Goal: Communication & Community: Answer question/provide support

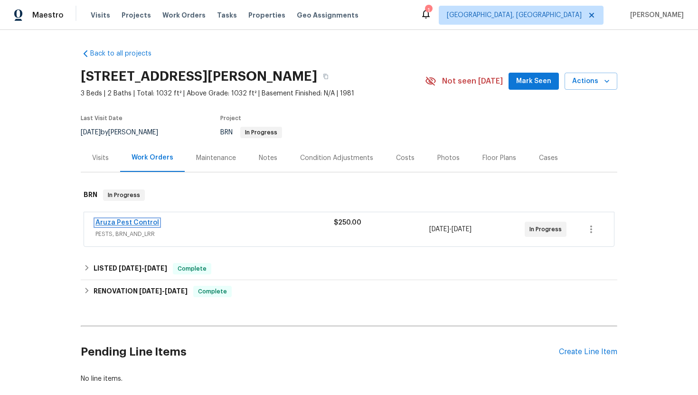
click at [106, 225] on link "Aruza Pest Control" at bounding box center [127, 222] width 64 height 7
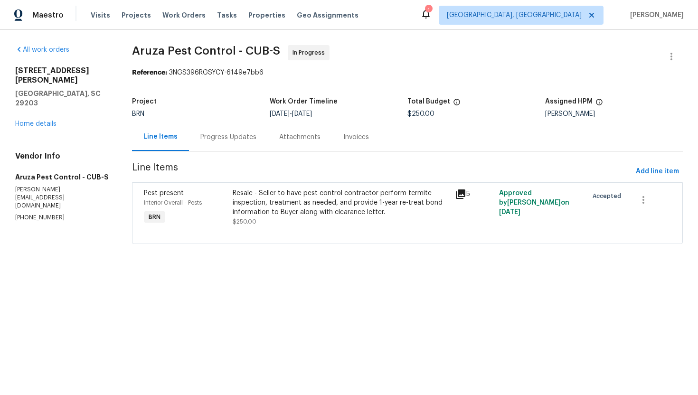
click at [233, 145] on div "Progress Updates" at bounding box center [228, 137] width 79 height 28
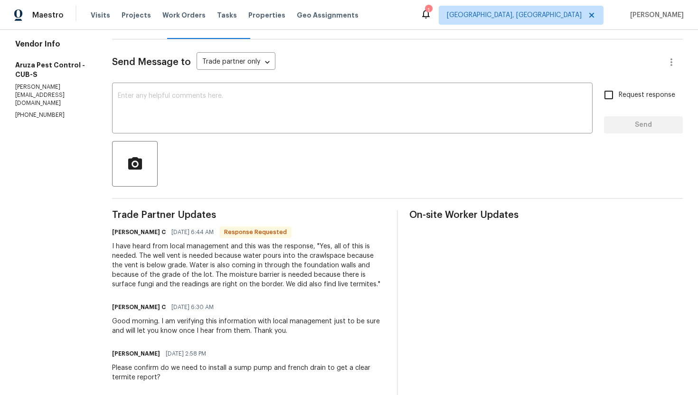
scroll to position [105, 0]
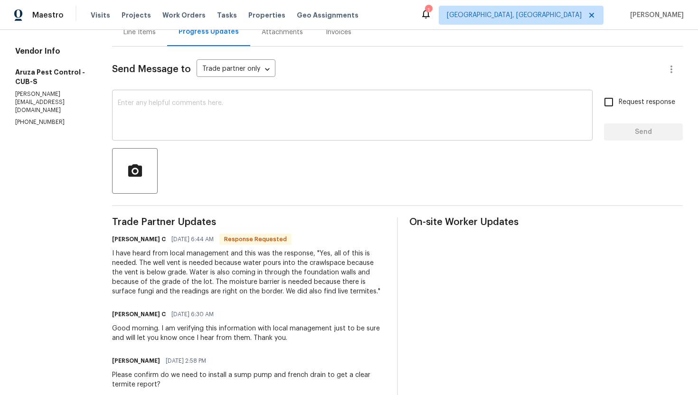
click at [265, 129] on textarea at bounding box center [352, 116] width 469 height 33
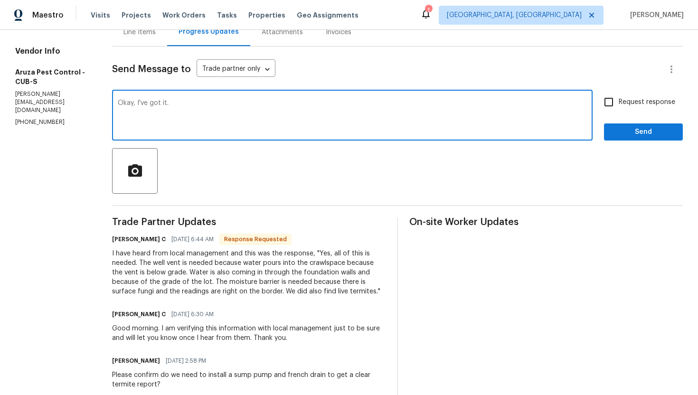
type textarea "Okay, I've got it."
click at [620, 100] on span "Request response" at bounding box center [647, 102] width 57 height 10
click at [619, 100] on input "Request response" at bounding box center [609, 102] width 20 height 20
checkbox input "true"
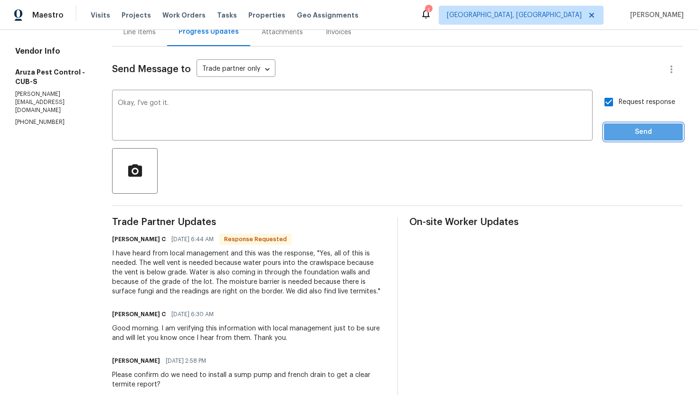
click at [626, 130] on span "Send" at bounding box center [644, 132] width 64 height 12
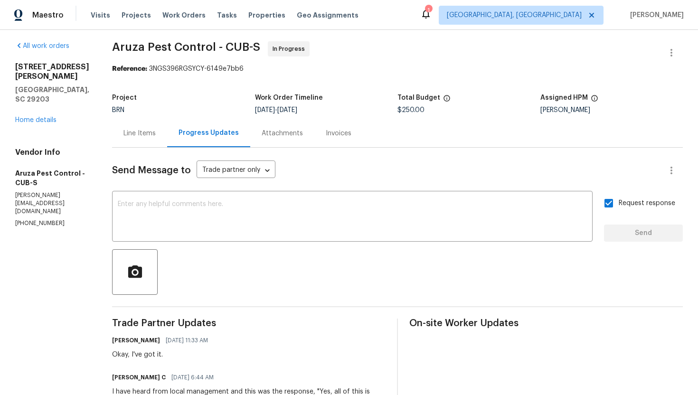
scroll to position [0, 0]
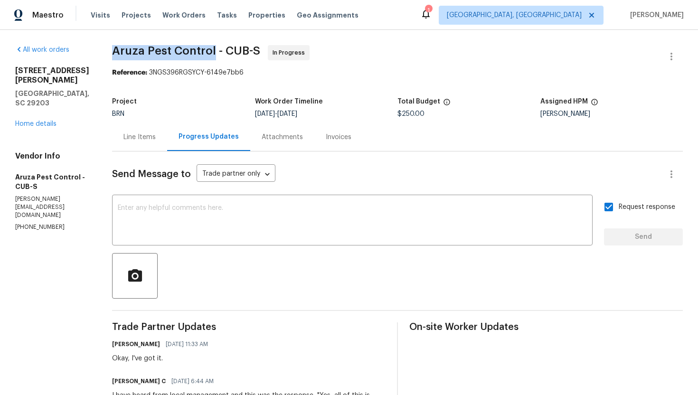
drag, startPoint x: 111, startPoint y: 48, endPoint x: 214, endPoint y: 51, distance: 103.1
copy span "Aruza Pest Control"
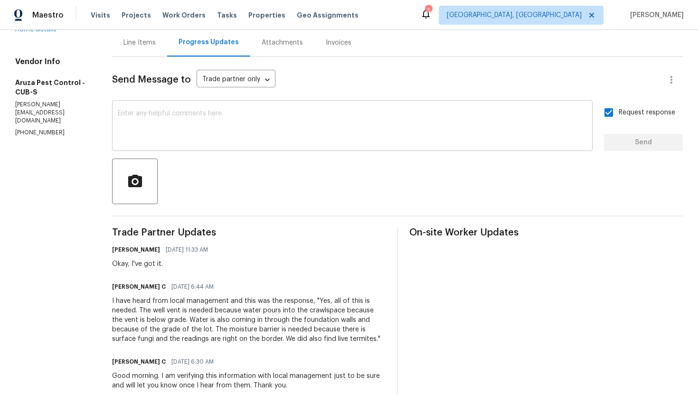
scroll to position [150, 0]
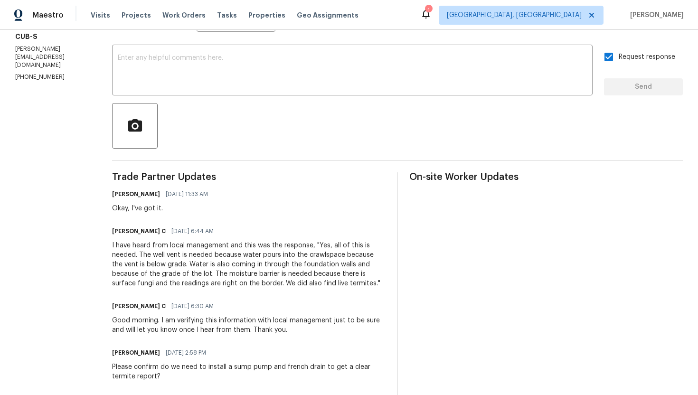
click at [220, 255] on div "I have heard from local management and this was the response, "Yes, all of this…" at bounding box center [249, 264] width 274 height 47
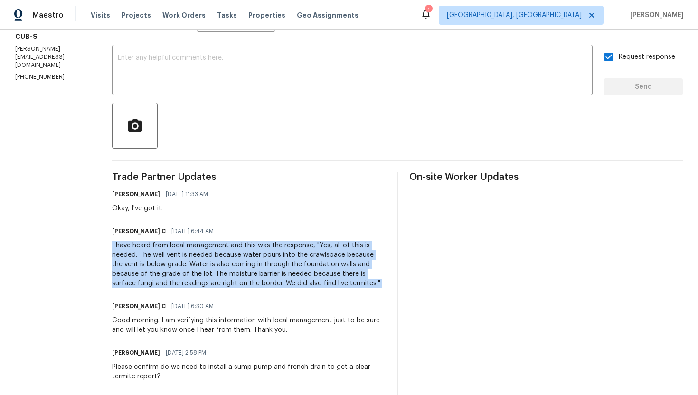
copy div "I have heard from local management and this was the response, "Yes, all of this…"
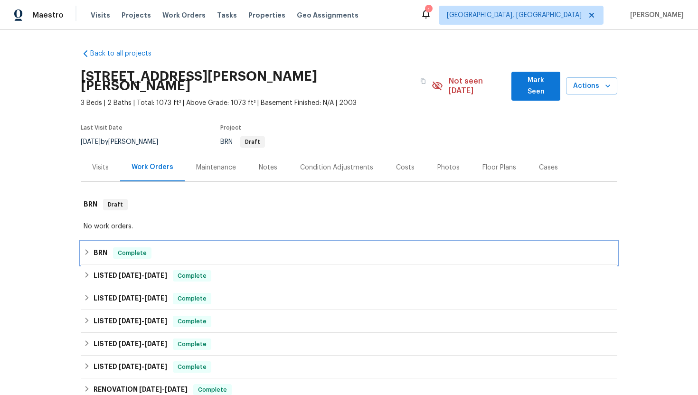
click at [153, 248] on div "BRN Complete" at bounding box center [349, 252] width 531 height 11
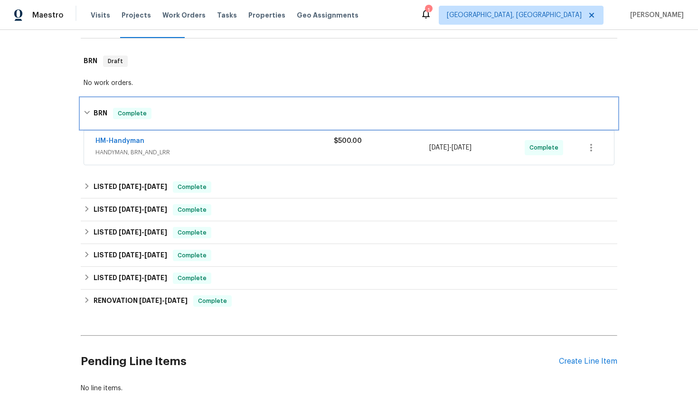
scroll to position [140, 0]
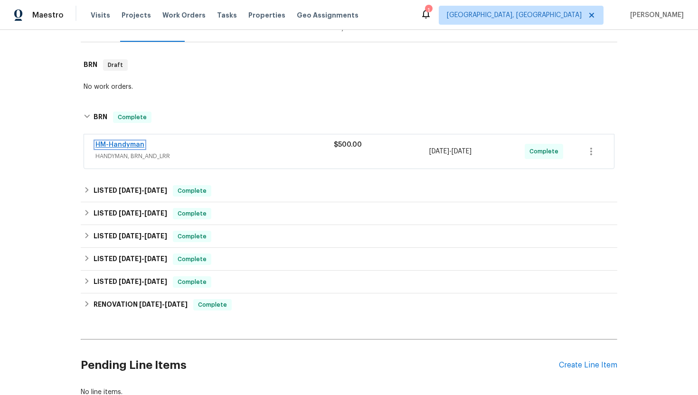
click at [132, 142] on link "HM-Handyman" at bounding box center [119, 145] width 49 height 7
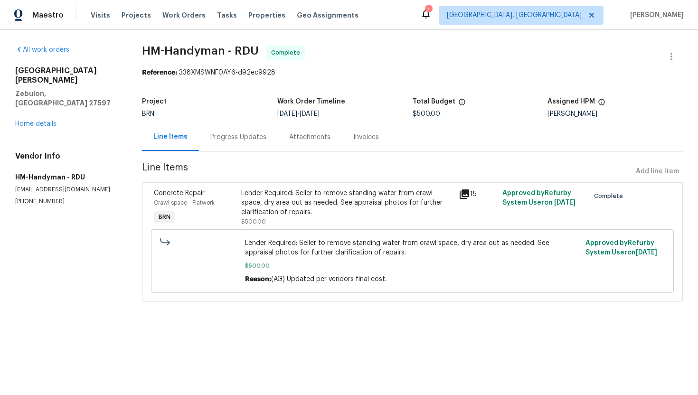
click at [233, 142] on div "Progress Updates" at bounding box center [238, 136] width 56 height 9
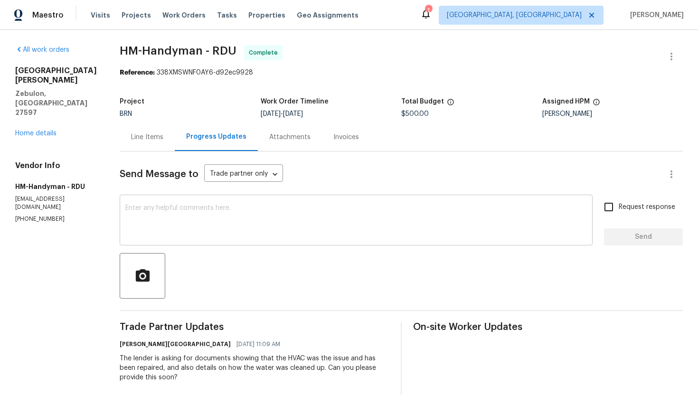
click at [240, 228] on textarea at bounding box center [356, 221] width 462 height 33
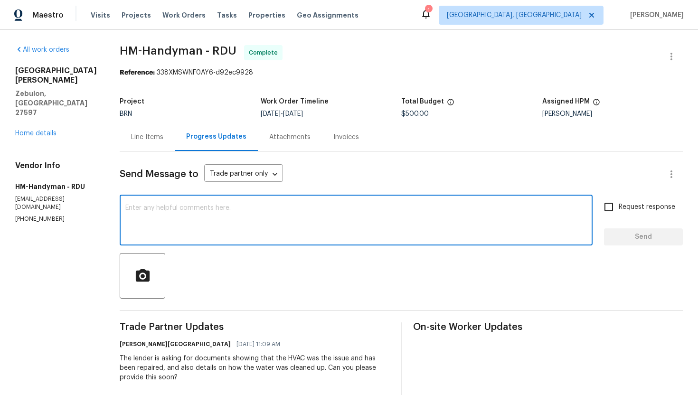
paste textarea "Please request a signed invoice from the TP on letter head verifying repairs ar…"
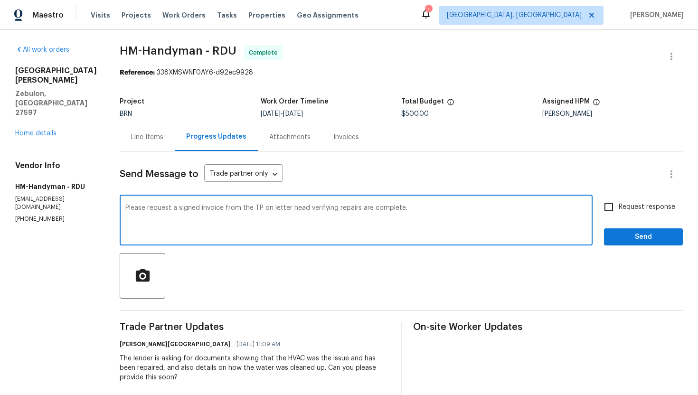
drag, startPoint x: 170, startPoint y: 210, endPoint x: 149, endPoint y: 211, distance: 21.9
click at [149, 211] on textarea "Please request a signed invoice from the TP on letter head verifying repairs ar…" at bounding box center [356, 221] width 462 height 33
click at [291, 211] on textarea "Please provide a signed invoice from the TP on letter head verifying repairs ar…" at bounding box center [356, 221] width 462 height 33
type textarea "Please provide a signed invoice from the TP on letterhead verifying repairs are…"
click at [608, 209] on input "Request response" at bounding box center [609, 207] width 20 height 20
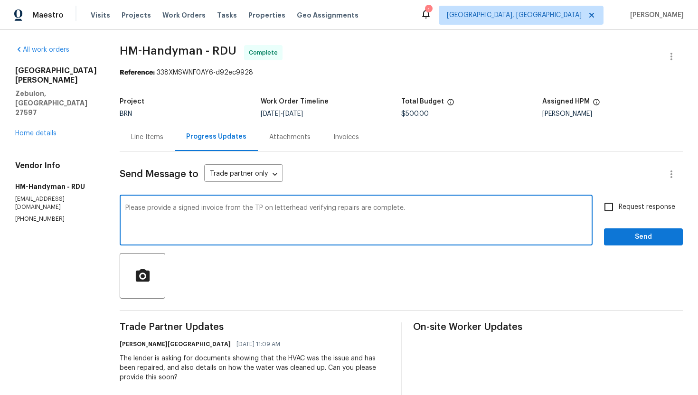
checkbox input "true"
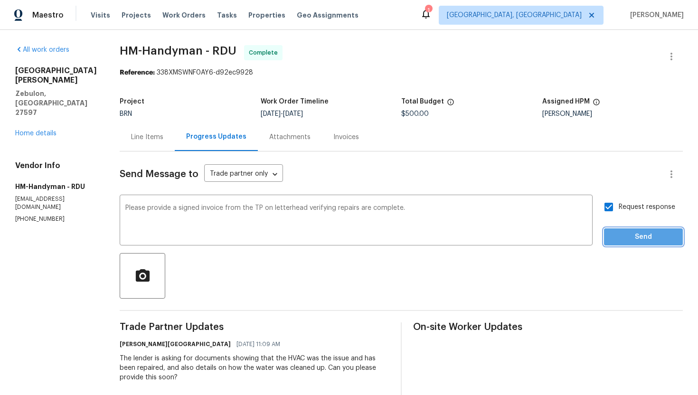
click at [624, 237] on span "Send" at bounding box center [644, 237] width 64 height 12
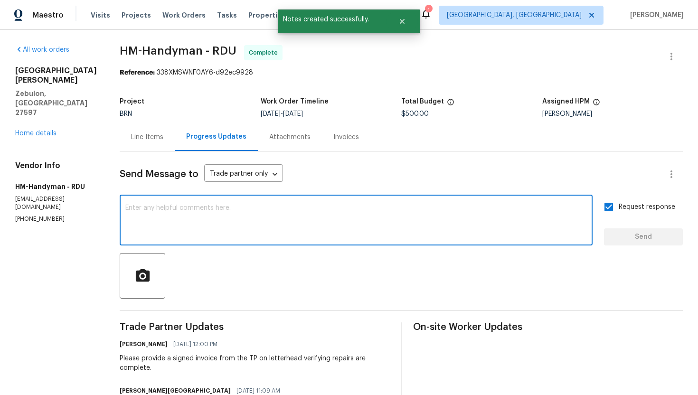
click at [354, 219] on textarea at bounding box center [356, 221] width 462 height 33
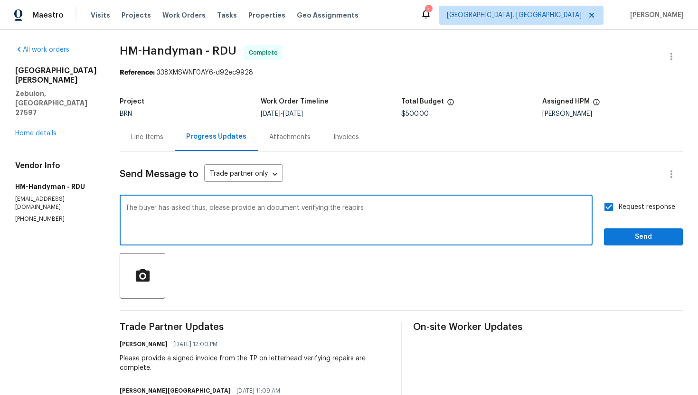
click at [349, 208] on textarea "The buyer has asked thus, please provide an document verifying the reapirs" at bounding box center [356, 221] width 462 height 33
type textarea "The buyer has asked thus, please provide an document verifying the repairs are …"
click at [635, 233] on span "Send" at bounding box center [644, 237] width 64 height 12
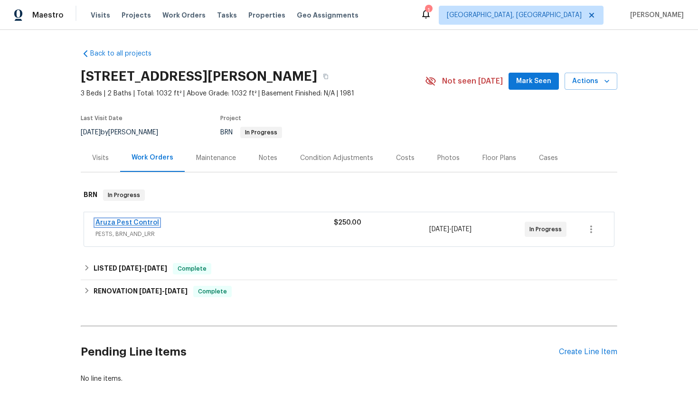
click at [135, 223] on link "Aruza Pest Control" at bounding box center [127, 222] width 64 height 7
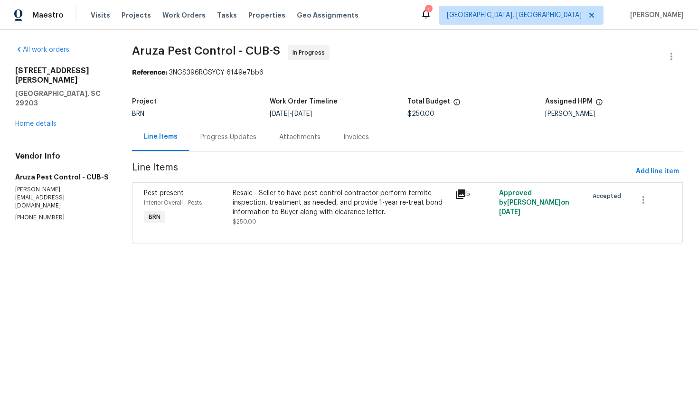
click at [241, 136] on div "Progress Updates" at bounding box center [228, 136] width 56 height 9
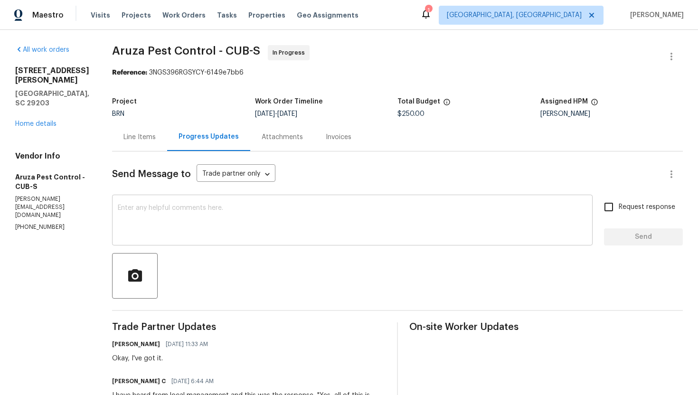
click at [267, 213] on textarea at bounding box center [352, 221] width 469 height 33
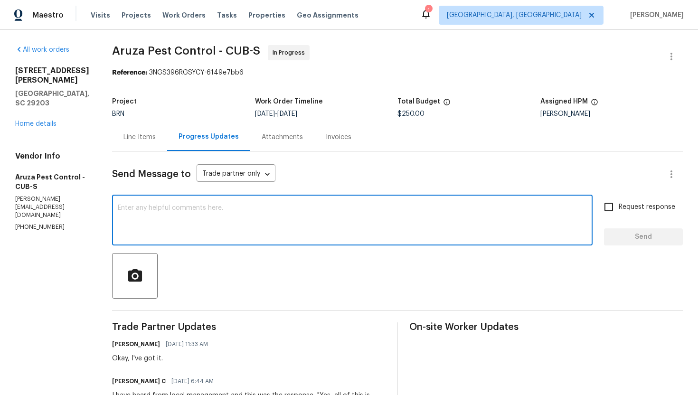
paste textarea "just treat for the termites and provide a 1 year bond."
click at [117, 210] on div "just treat for the termites and provide a 1 year bond. x ​" at bounding box center [352, 221] width 481 height 48
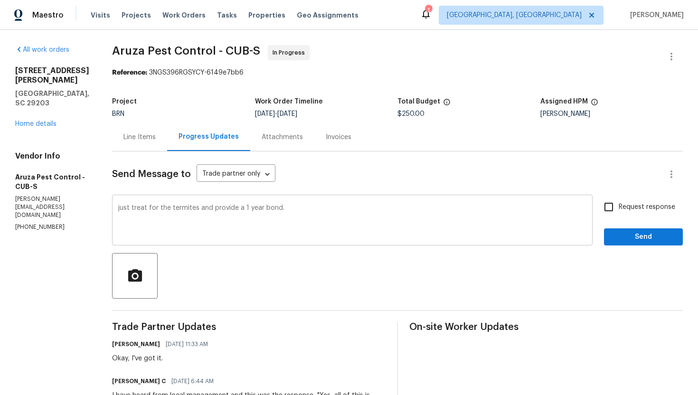
click at [117, 210] on div "just treat for the termites and provide a 1 year bond. x ​" at bounding box center [352, 221] width 481 height 48
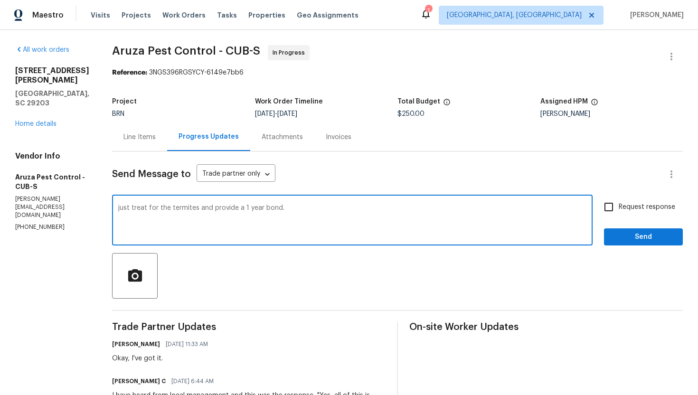
click at [120, 211] on textarea "just treat for the termites and provide a 1 year bond." at bounding box center [352, 221] width 469 height 33
type textarea "Please just treat for the termites and provide a 1 year bond."
click at [611, 208] on input "Request response" at bounding box center [609, 207] width 20 height 20
checkbox input "true"
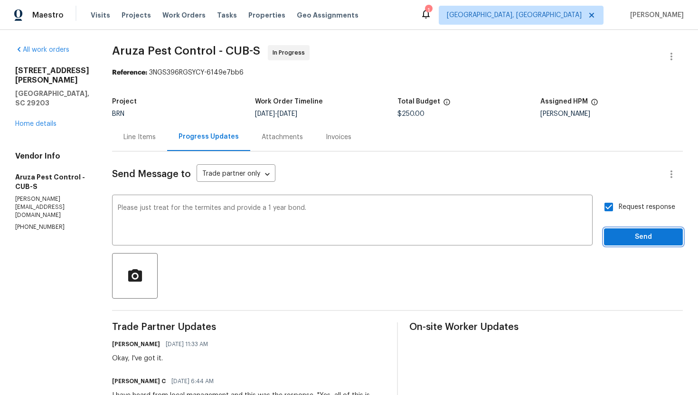
click at [615, 233] on span "Send" at bounding box center [644, 237] width 64 height 12
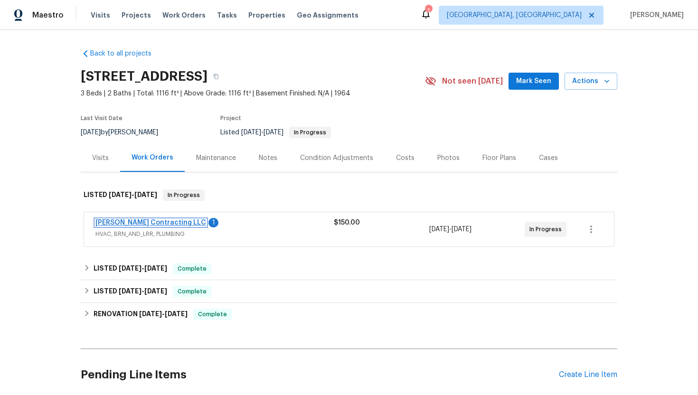
click at [151, 220] on link "[PERSON_NAME] Contracting LLC" at bounding box center [150, 222] width 111 height 7
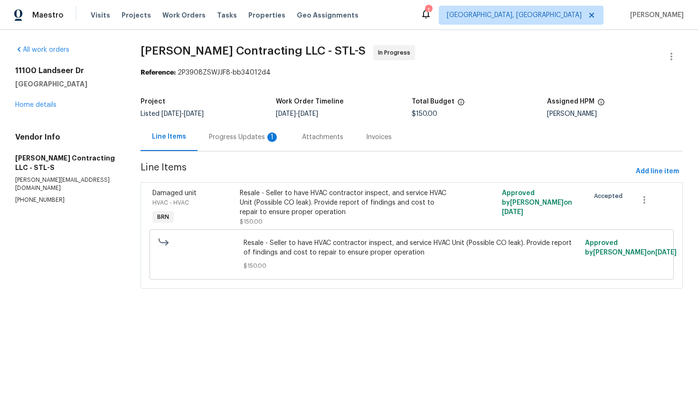
click at [264, 133] on div "Progress Updates 1" at bounding box center [244, 136] width 70 height 9
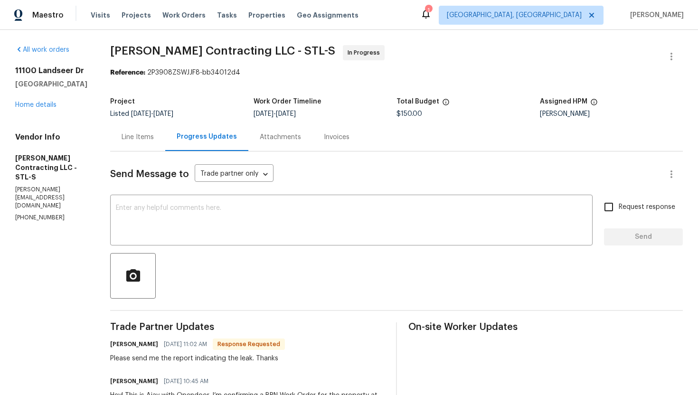
click at [142, 140] on div "Line Items" at bounding box center [138, 136] width 32 height 9
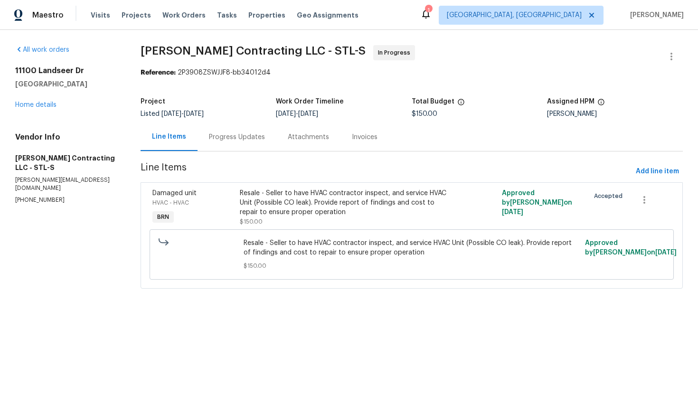
click at [255, 138] on div "Progress Updates" at bounding box center [237, 136] width 56 height 9
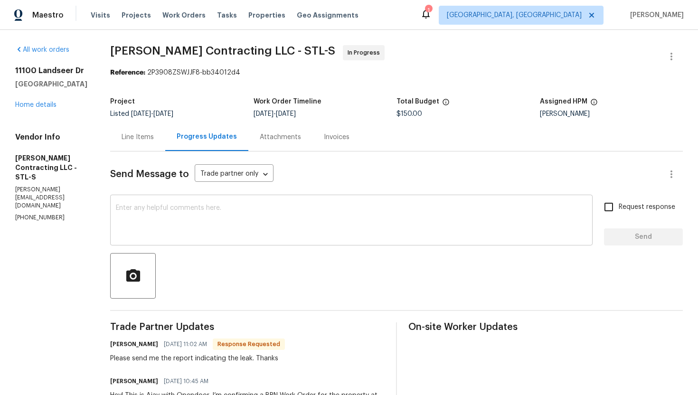
click at [256, 218] on textarea at bounding box center [351, 221] width 471 height 33
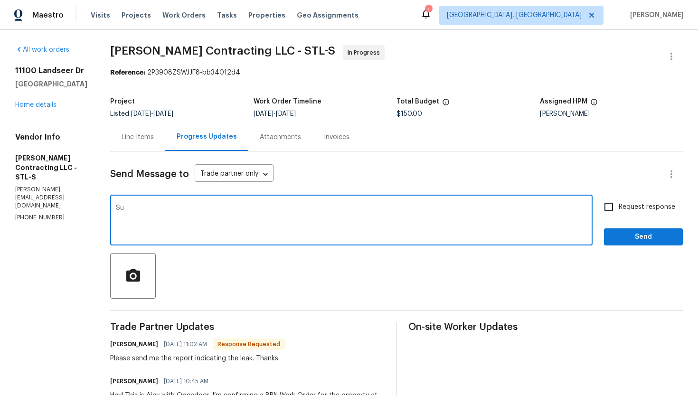
type textarea "S"
type textarea "I'll check with my agent and let you know."
click at [615, 206] on input "Request response" at bounding box center [609, 207] width 20 height 20
checkbox input "true"
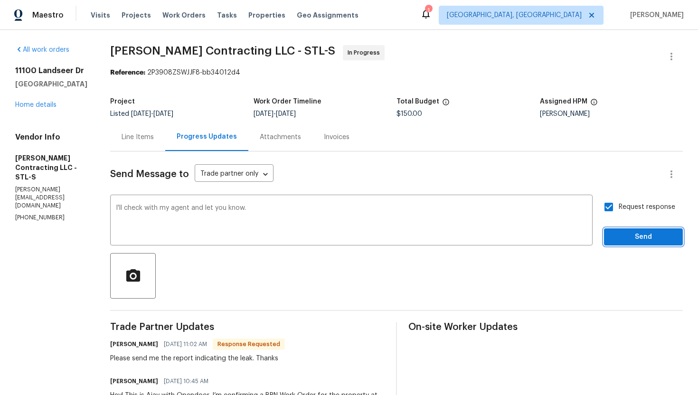
click at [624, 236] on span "Send" at bounding box center [644, 237] width 64 height 12
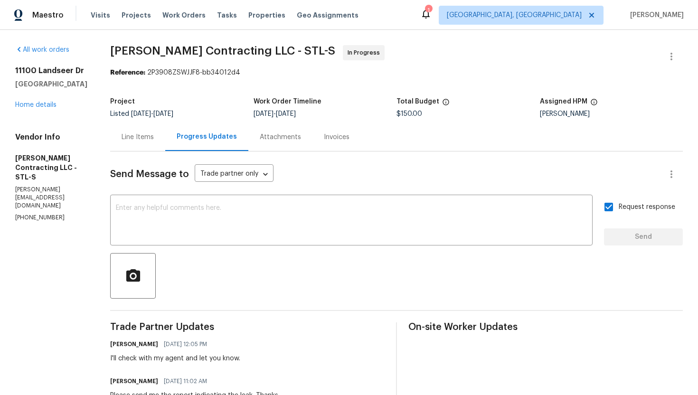
click at [148, 138] on div "Line Items" at bounding box center [138, 136] width 32 height 9
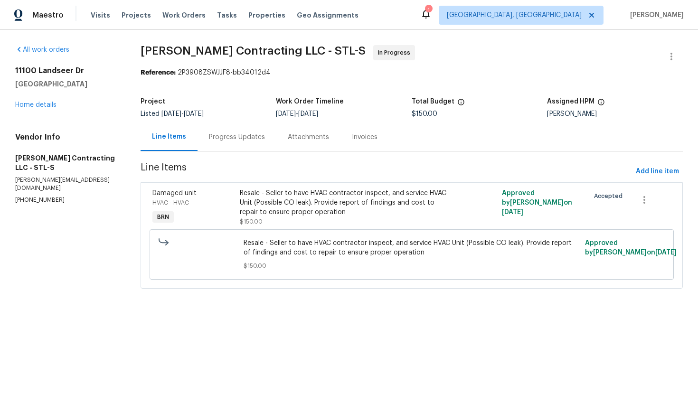
click at [274, 191] on div "Resale - Seller to have HVAC contractor inspect, and service HVAC Unit (Possibl…" at bounding box center [346, 203] width 213 height 28
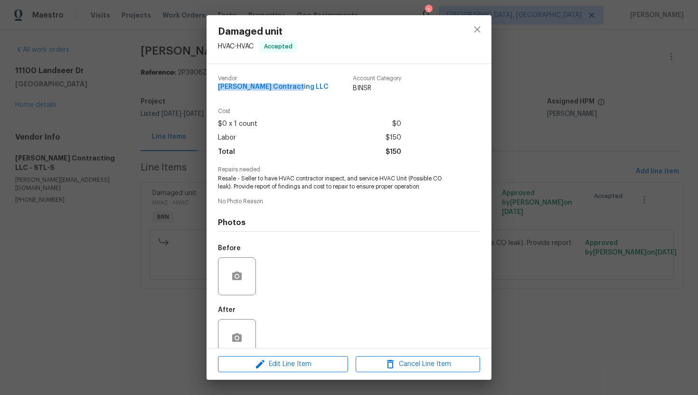
drag, startPoint x: 217, startPoint y: 88, endPoint x: 293, endPoint y: 88, distance: 76.5
click at [293, 88] on div "Vendor Loftin Contracting LLC Account Category BINSR Cost $0 x 1 count $0 Labor…" at bounding box center [349, 206] width 285 height 284
copy span "Loftin Contracting LLC"
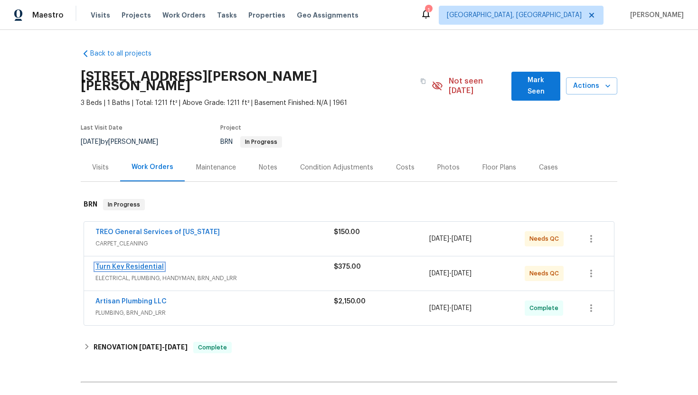
click at [145, 264] on link "Turn Key Residential" at bounding box center [129, 267] width 68 height 7
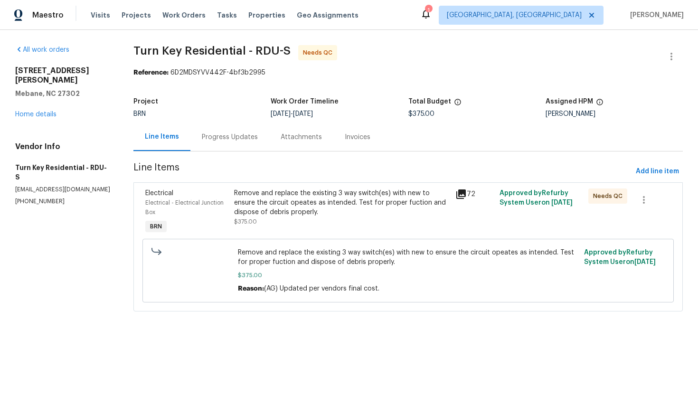
click at [237, 142] on div "Progress Updates" at bounding box center [229, 137] width 79 height 28
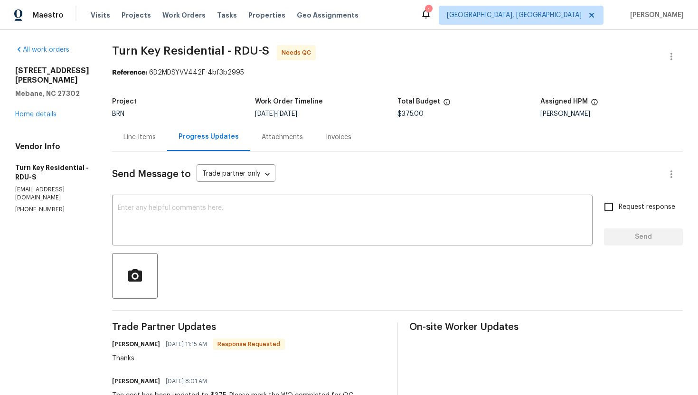
click at [167, 143] on div "Line Items" at bounding box center [139, 137] width 55 height 28
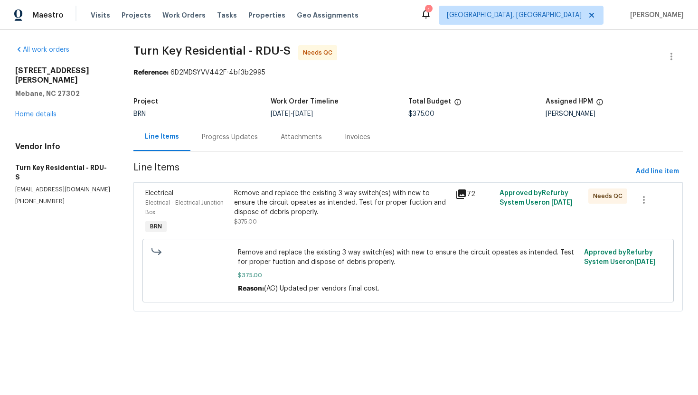
click at [274, 214] on div "Remove and replace the existing 3 way switch(es) with new to ensure the circuit…" at bounding box center [342, 203] width 216 height 28
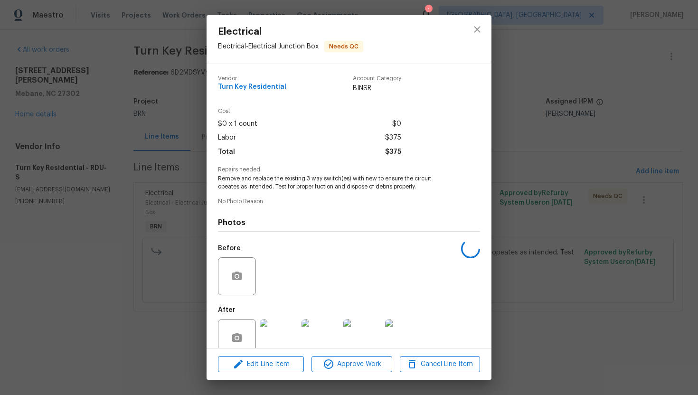
scroll to position [19, 0]
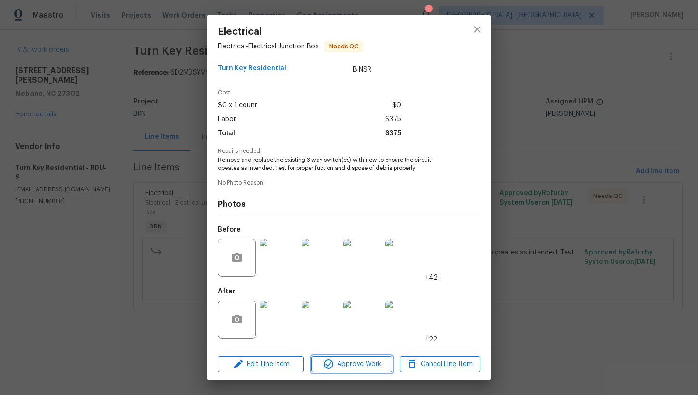
click at [335, 360] on span "Approve Work" at bounding box center [351, 365] width 75 height 12
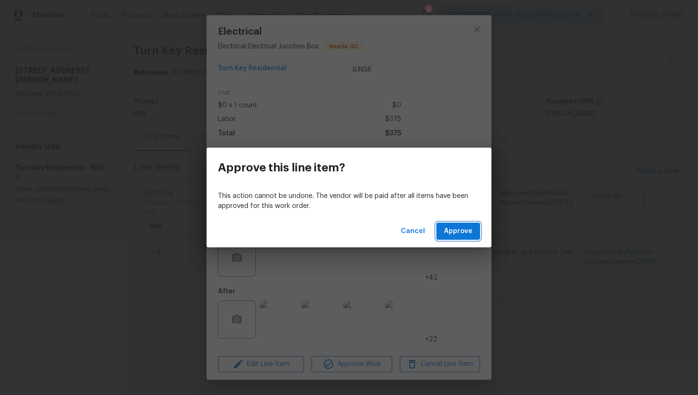
click at [453, 229] on span "Approve" at bounding box center [458, 232] width 28 height 12
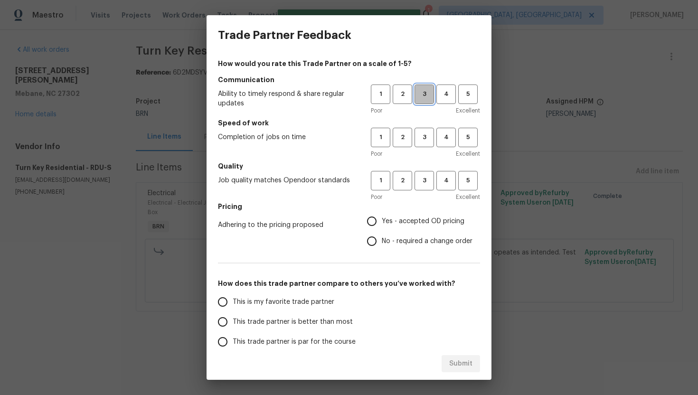
click at [425, 93] on span "3" at bounding box center [425, 94] width 18 height 11
click at [425, 132] on span "3" at bounding box center [425, 137] width 18 height 11
click at [421, 171] on button "3" at bounding box center [424, 180] width 19 height 19
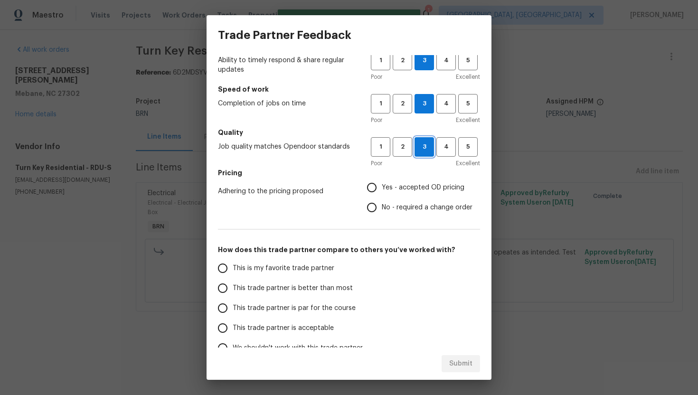
scroll to position [39, 0]
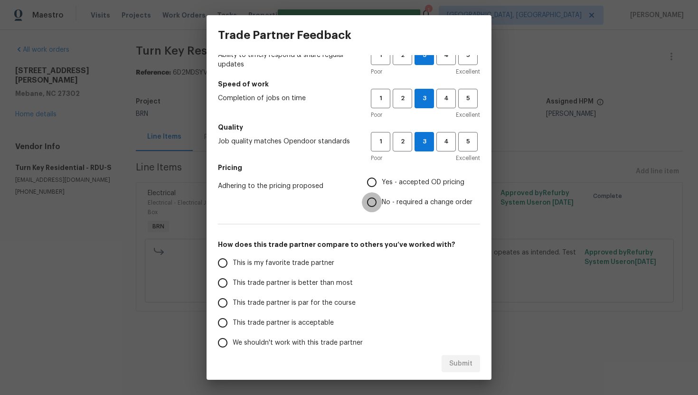
click at [380, 199] on input "No - required a change order" at bounding box center [372, 202] width 20 height 20
radio input "true"
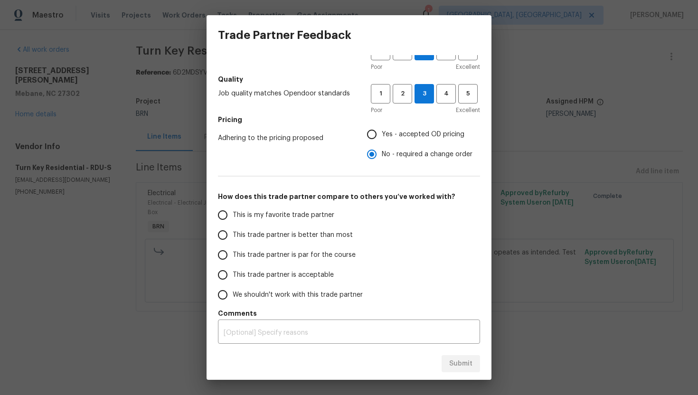
click at [306, 247] on label "This trade partner is par for the course" at bounding box center [288, 255] width 150 height 20
click at [233, 247] on input "This trade partner is par for the course" at bounding box center [223, 255] width 20 height 20
click at [458, 367] on span "Submit" at bounding box center [460, 364] width 23 height 12
radio input "true"
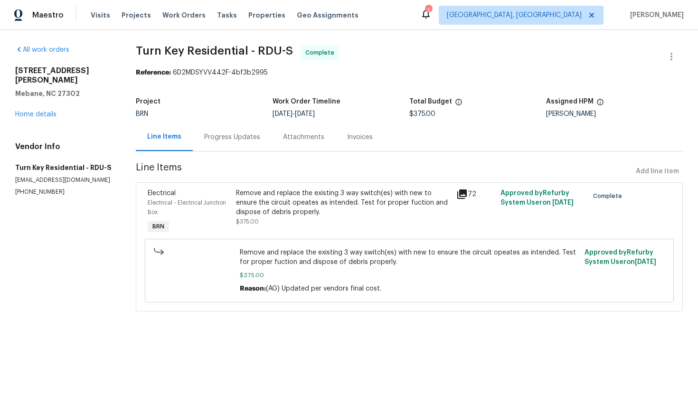
click at [244, 144] on div "Progress Updates" at bounding box center [232, 137] width 79 height 28
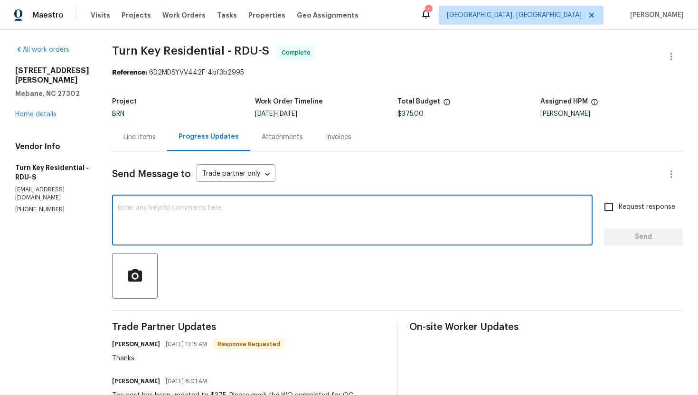
click at [250, 208] on textarea at bounding box center [352, 221] width 469 height 33
paste textarea "WO is approved. Please upload the invoice under invoice section. Thanks!"
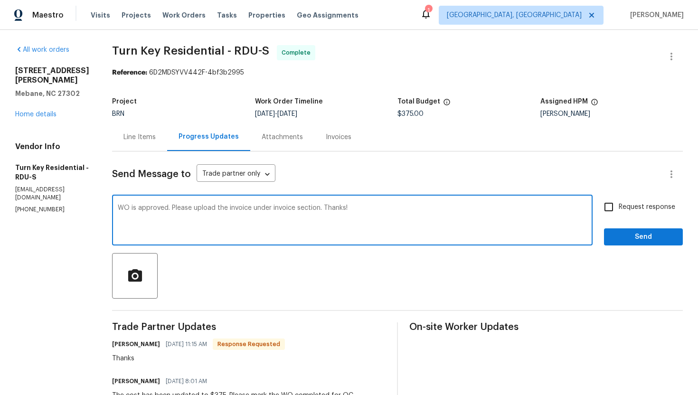
type textarea "WO is approved. Please upload the invoice under invoice section. Thanks!"
click at [618, 203] on input "Request response" at bounding box center [609, 207] width 20 height 20
checkbox input "true"
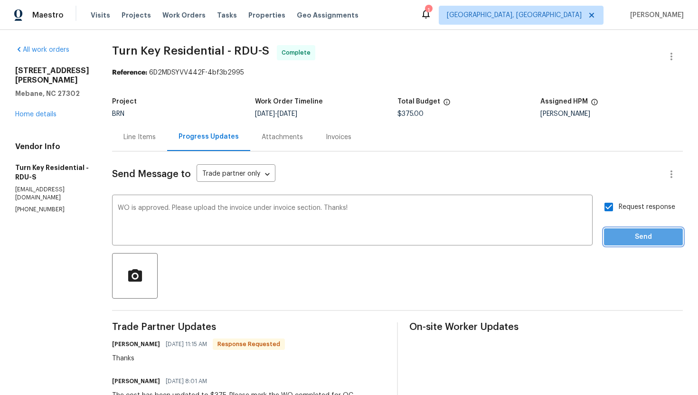
click at [629, 236] on span "Send" at bounding box center [644, 237] width 64 height 12
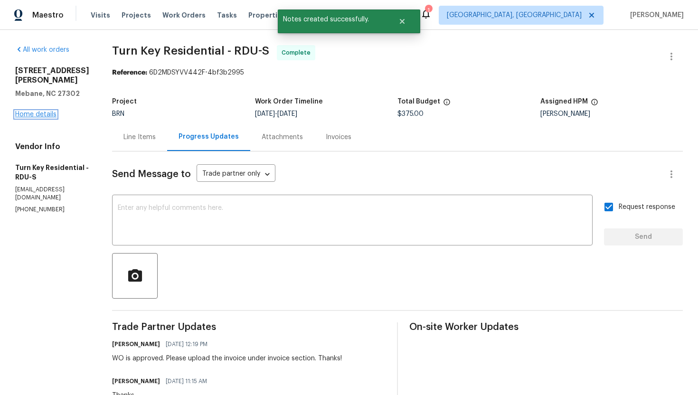
click at [35, 111] on link "Home details" at bounding box center [35, 114] width 41 height 7
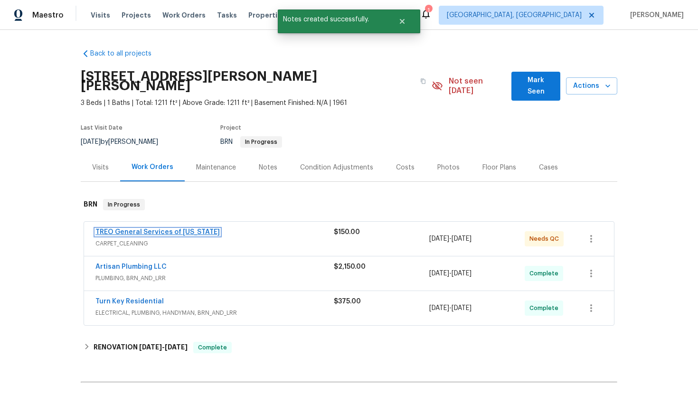
click at [123, 229] on link "TREO General Services of North Carolina" at bounding box center [157, 232] width 124 height 7
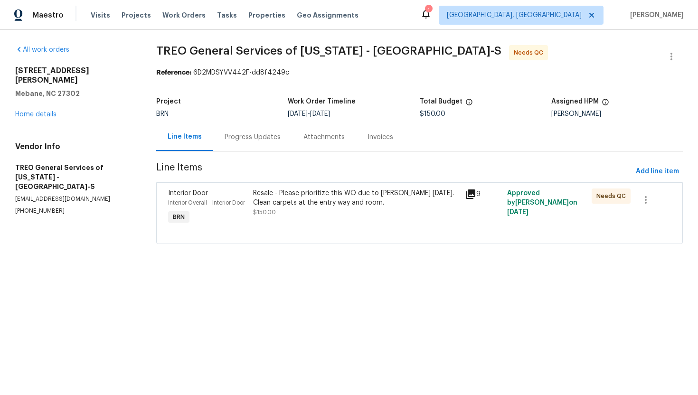
click at [259, 141] on div "Progress Updates" at bounding box center [253, 136] width 56 height 9
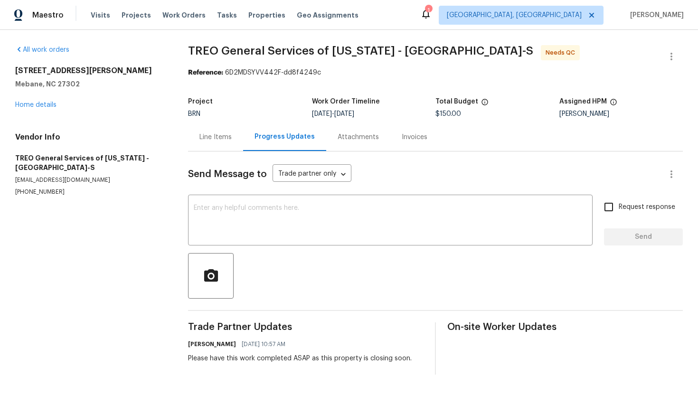
click at [222, 142] on div "Line Items" at bounding box center [215, 137] width 55 height 28
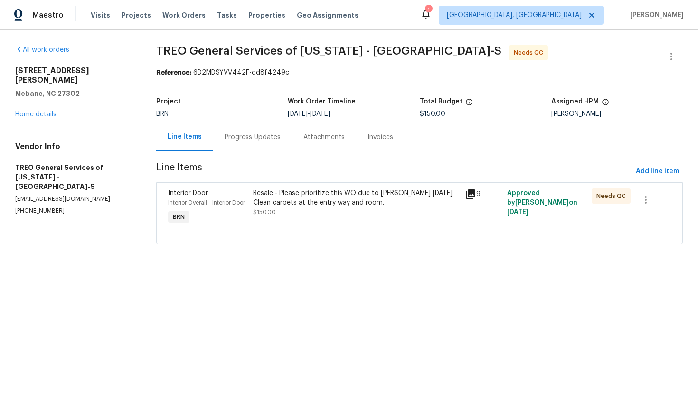
click at [357, 201] on div "Resale - Please prioritize this WO due to COE on Friday. Clean carpets at the e…" at bounding box center [356, 198] width 206 height 19
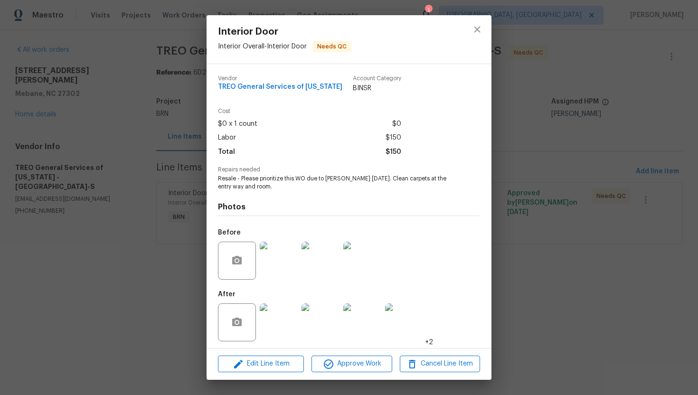
scroll to position [3, 0]
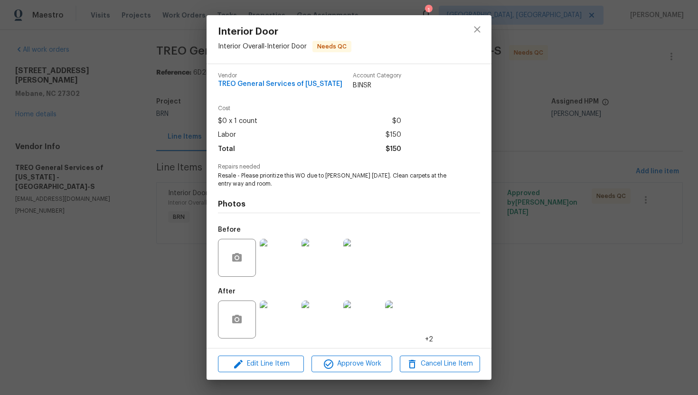
click at [511, 130] on div "Interior Door Interior Overall - Interior Door Needs QC Vendor TREO General Ser…" at bounding box center [349, 197] width 698 height 395
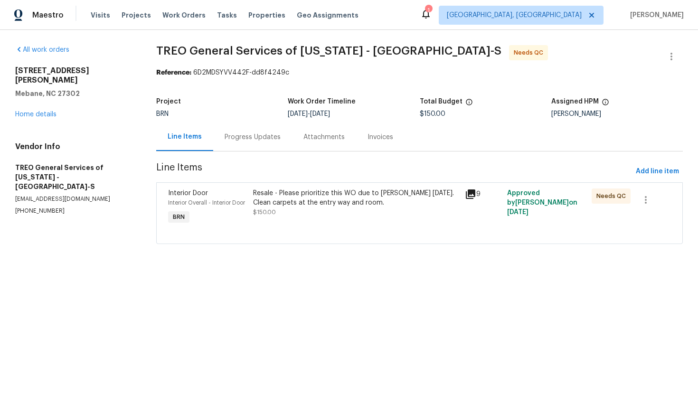
click at [270, 144] on div "Progress Updates" at bounding box center [252, 137] width 79 height 28
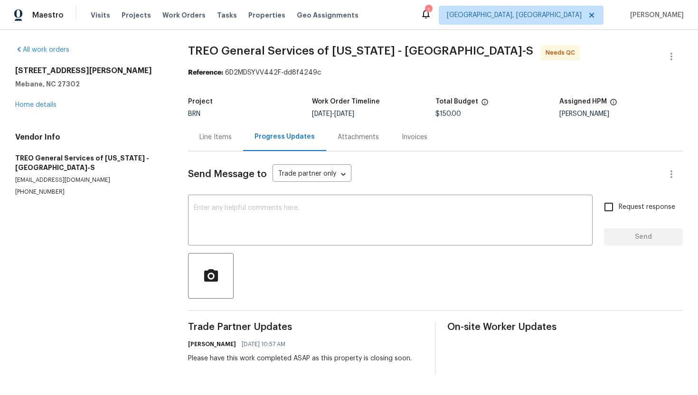
click at [208, 136] on div "Line Items" at bounding box center [215, 136] width 32 height 9
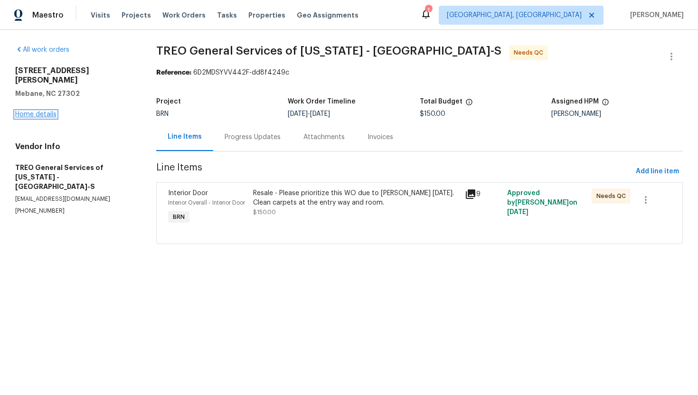
click at [53, 111] on link "Home details" at bounding box center [35, 114] width 41 height 7
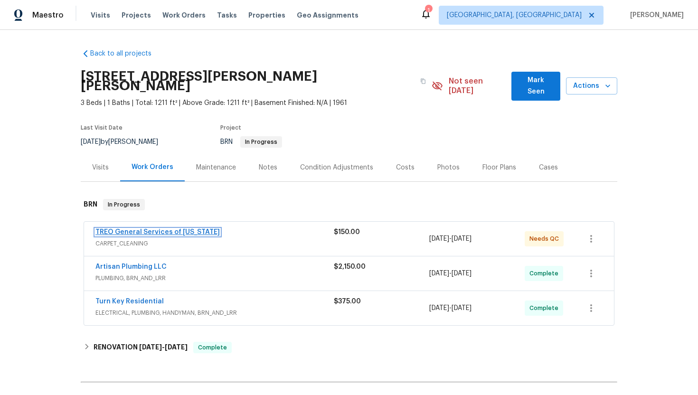
click at [196, 229] on link "TREO General Services of North Carolina" at bounding box center [157, 232] width 124 height 7
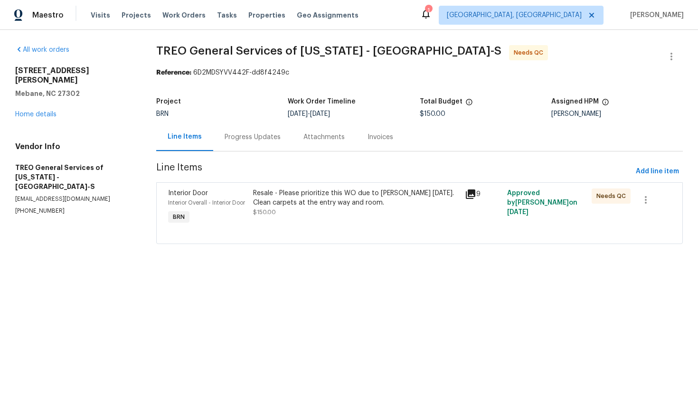
click at [266, 141] on div "Progress Updates" at bounding box center [253, 136] width 56 height 9
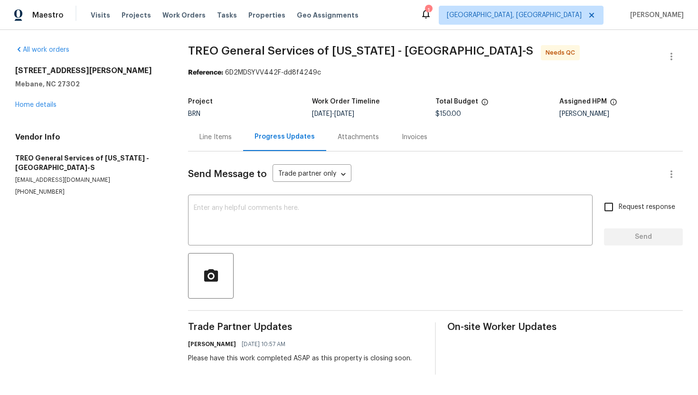
click at [217, 138] on div "Line Items" at bounding box center [215, 136] width 32 height 9
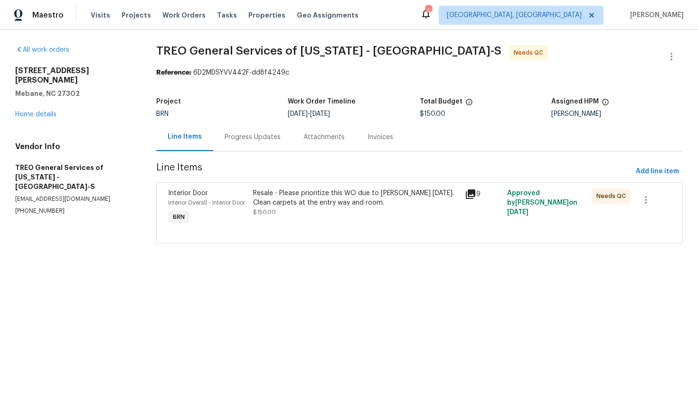
click at [327, 211] on div "Resale - Please prioritize this WO due to COE on Friday. Clean carpets at the e…" at bounding box center [356, 203] width 206 height 28
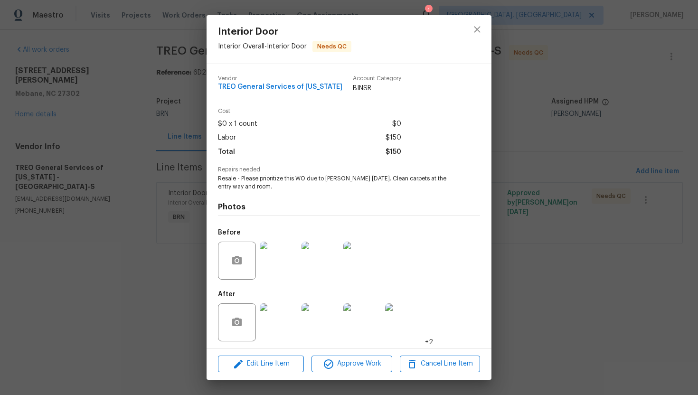
scroll to position [3, 0]
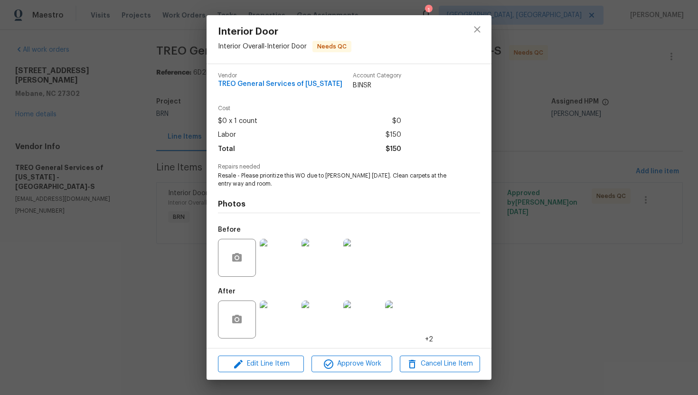
click at [285, 260] on img at bounding box center [279, 258] width 38 height 38
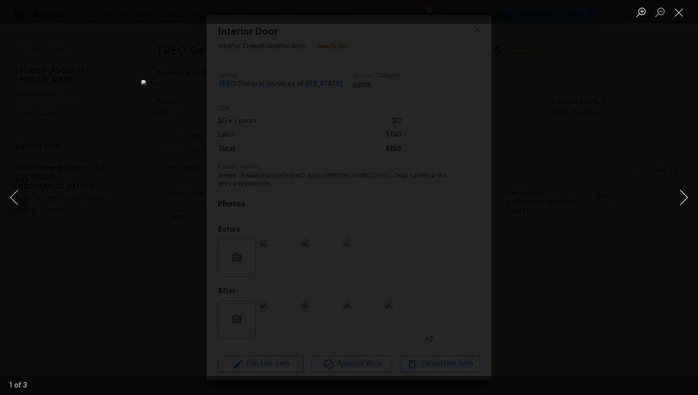
click at [681, 201] on button "Next image" at bounding box center [684, 198] width 28 height 38
click at [682, 18] on button "Close lightbox" at bounding box center [679, 12] width 19 height 17
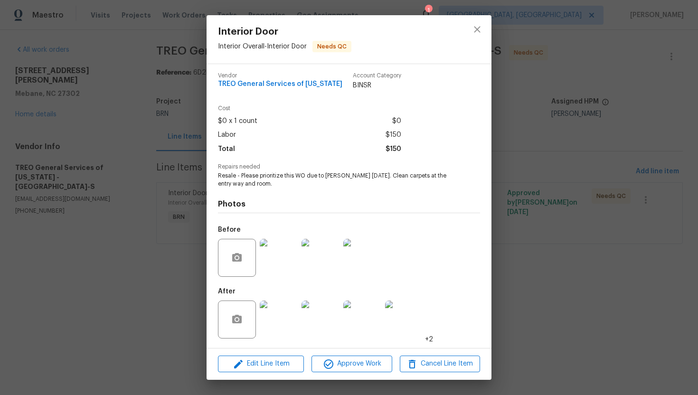
click at [284, 327] on img at bounding box center [279, 320] width 38 height 38
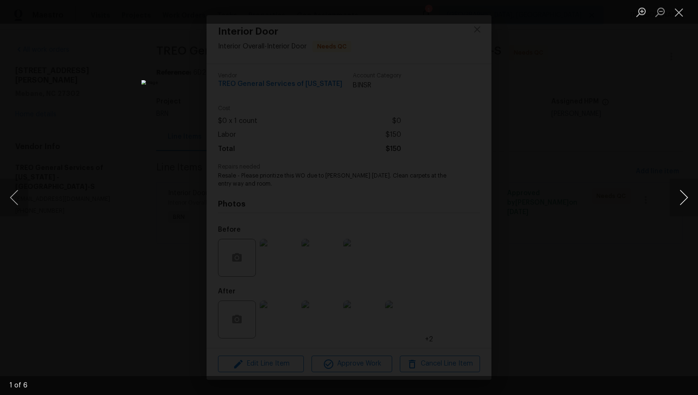
click at [683, 201] on button "Next image" at bounding box center [684, 198] width 28 height 38
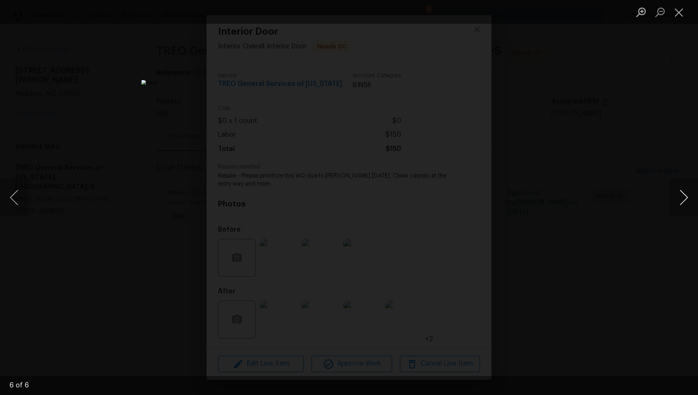
click at [683, 201] on button "Next image" at bounding box center [684, 198] width 28 height 38
click at [683, 9] on button "Close lightbox" at bounding box center [679, 12] width 19 height 17
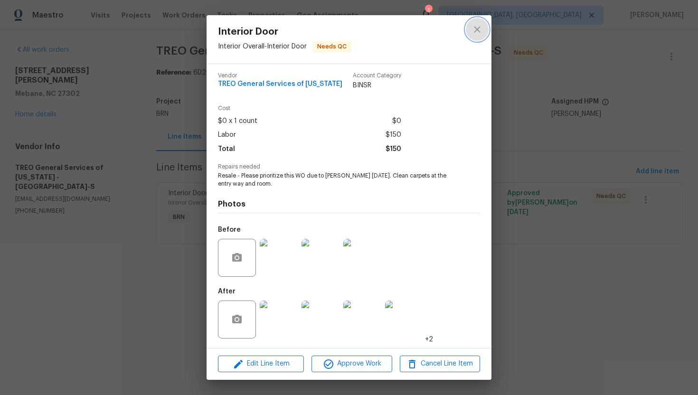
click at [481, 33] on icon "close" at bounding box center [477, 29] width 11 height 11
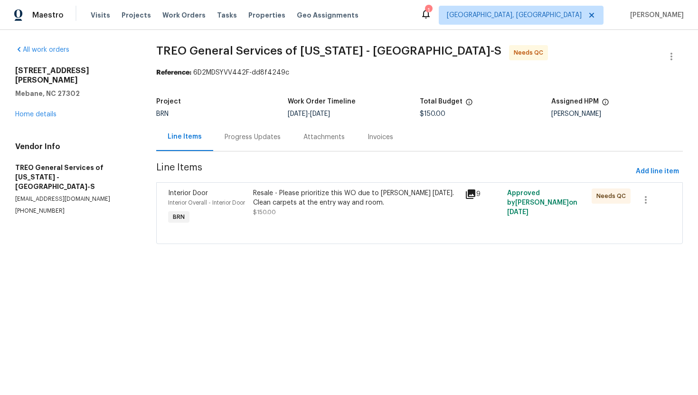
click at [376, 211] on div "Resale - Please prioritize this WO due to COE on Friday. Clean carpets at the e…" at bounding box center [356, 203] width 206 height 28
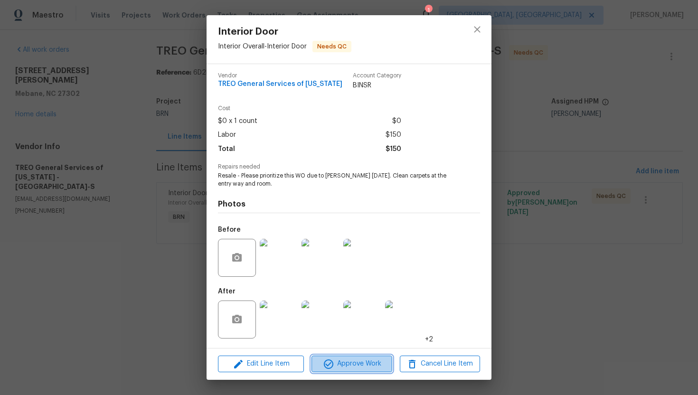
click at [344, 360] on span "Approve Work" at bounding box center [351, 364] width 75 height 12
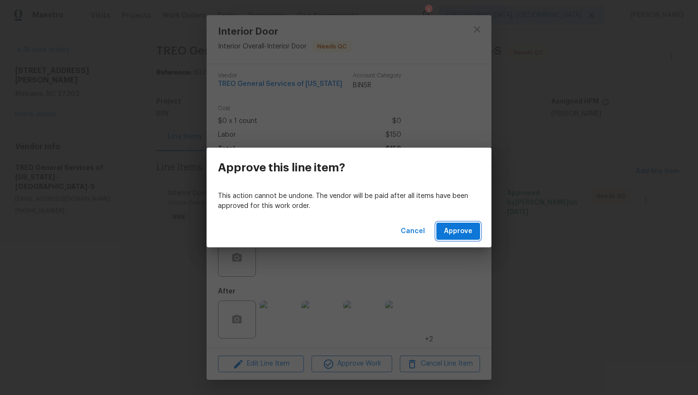
click at [461, 230] on span "Approve" at bounding box center [458, 232] width 28 height 12
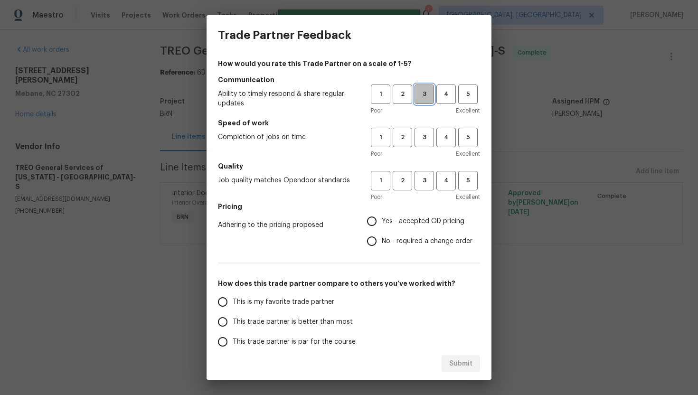
click at [423, 100] on button "3" at bounding box center [424, 94] width 19 height 19
click at [423, 132] on span "3" at bounding box center [425, 137] width 18 height 11
click at [422, 186] on button "3" at bounding box center [424, 180] width 19 height 19
click at [379, 221] on input "Yes - accepted OD pricing" at bounding box center [372, 221] width 20 height 20
radio input "true"
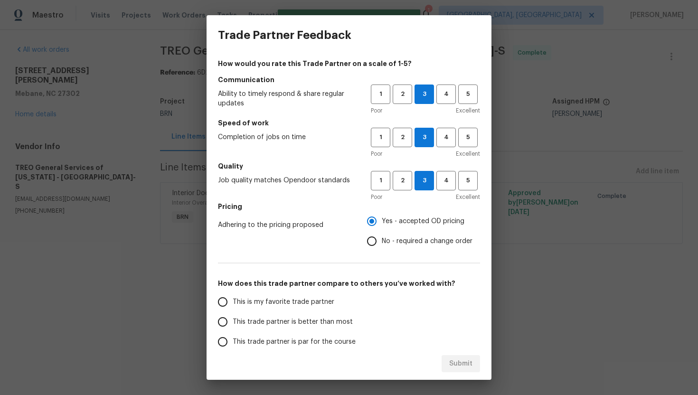
scroll to position [27, 0]
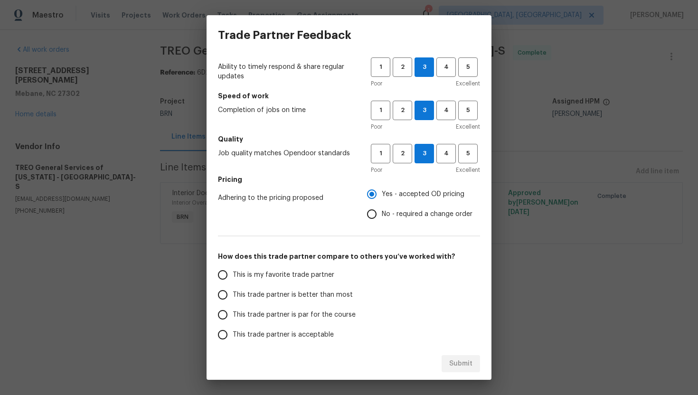
click at [277, 294] on span "This trade partner is better than most" at bounding box center [293, 295] width 120 height 10
click at [233, 294] on input "This trade partner is better than most" at bounding box center [223, 295] width 20 height 20
click at [453, 364] on span "Submit" at bounding box center [460, 364] width 23 height 12
radio input "true"
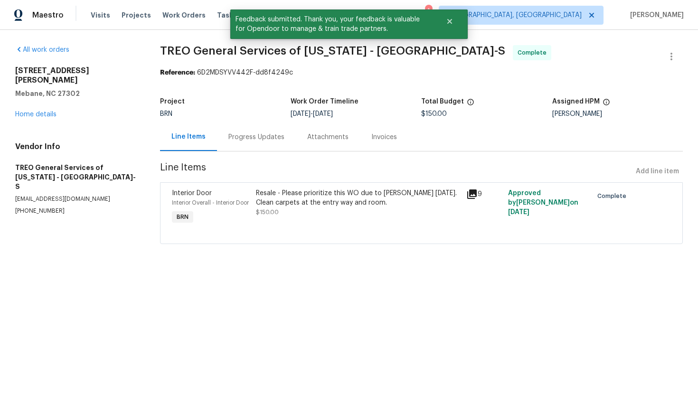
click at [272, 144] on div "Progress Updates" at bounding box center [256, 137] width 79 height 28
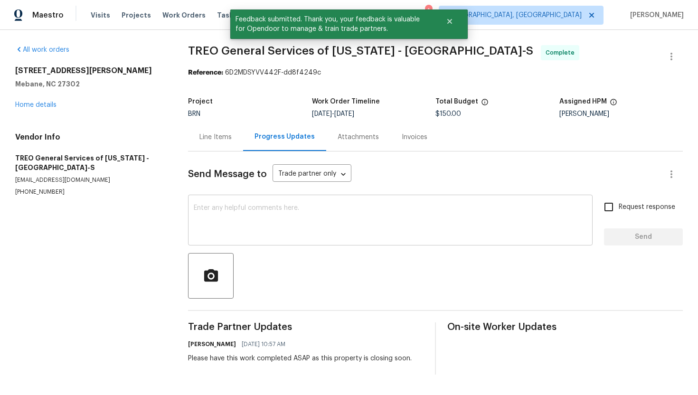
click at [272, 207] on textarea at bounding box center [390, 221] width 393 height 33
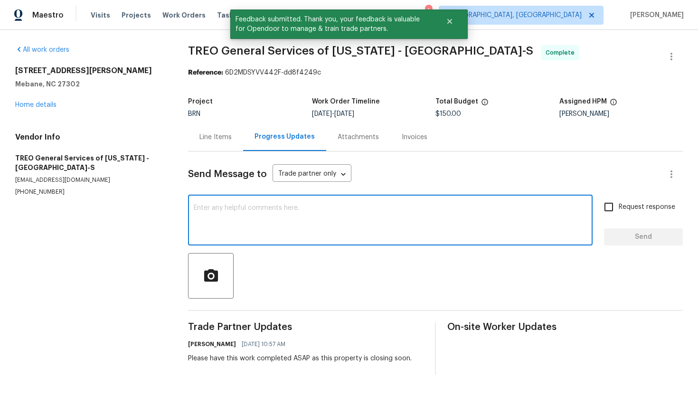
paste textarea "WO is approved. Please upload the invoice under invoice section. Thanks!"
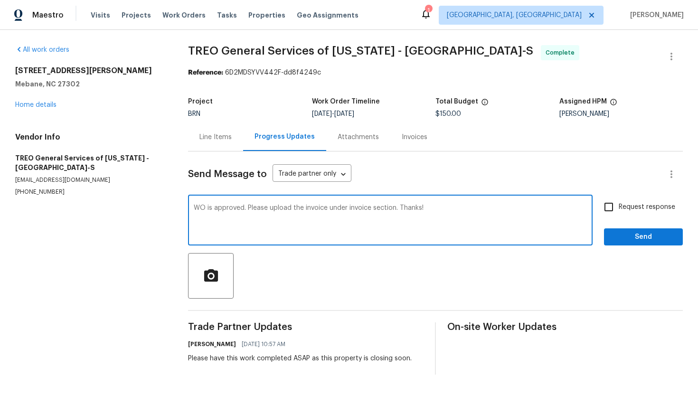
type textarea "WO is approved. Please upload the invoice under invoice section. Thanks!"
click at [602, 210] on input "Request response" at bounding box center [609, 207] width 20 height 20
checkbox input "true"
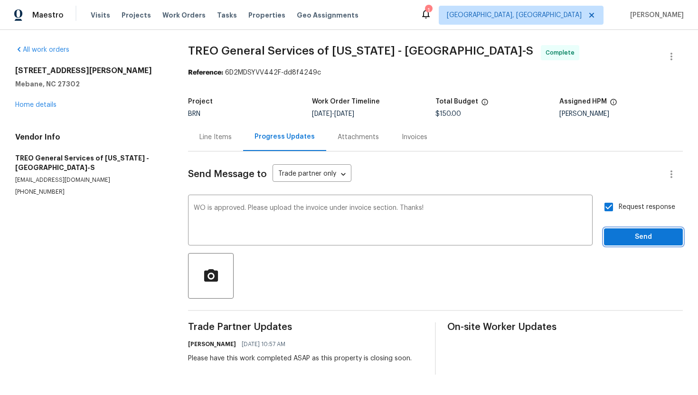
click at [616, 231] on button "Send" at bounding box center [643, 237] width 79 height 18
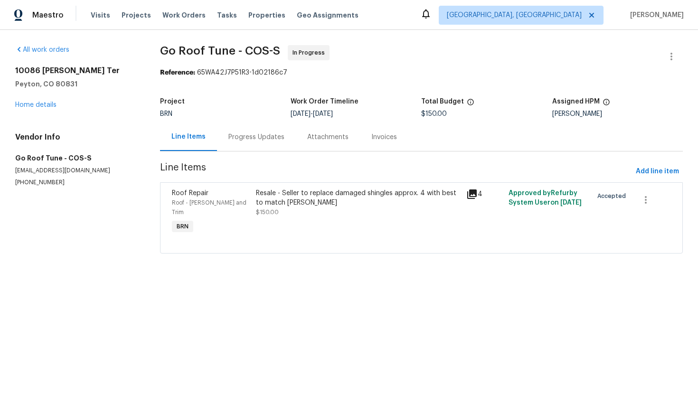
click at [253, 140] on div "Progress Updates" at bounding box center [256, 136] width 56 height 9
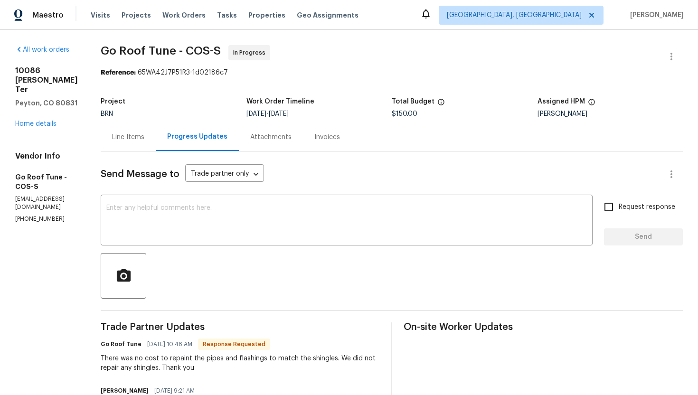
click at [144, 141] on div "Line Items" at bounding box center [128, 136] width 32 height 9
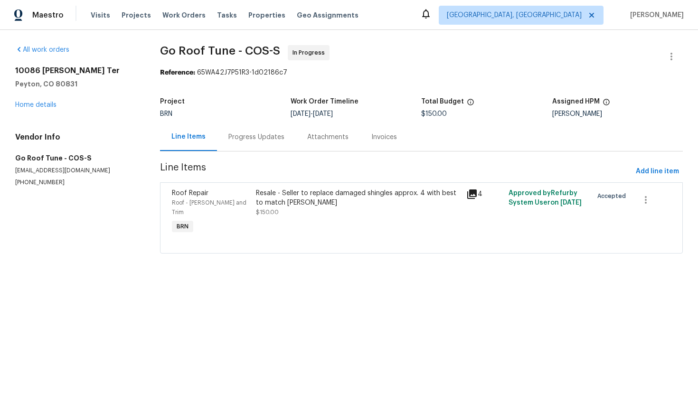
click at [315, 200] on div "Resale - Seller to replace damaged shingles approx. 4 with best to match [PERSO…" at bounding box center [358, 198] width 205 height 19
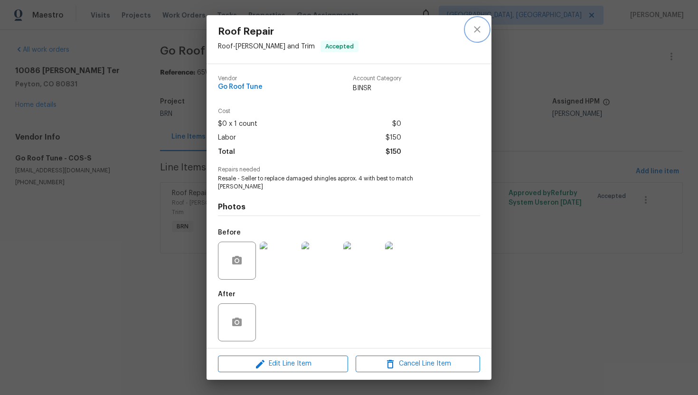
click at [480, 32] on icon "close" at bounding box center [477, 29] width 11 height 11
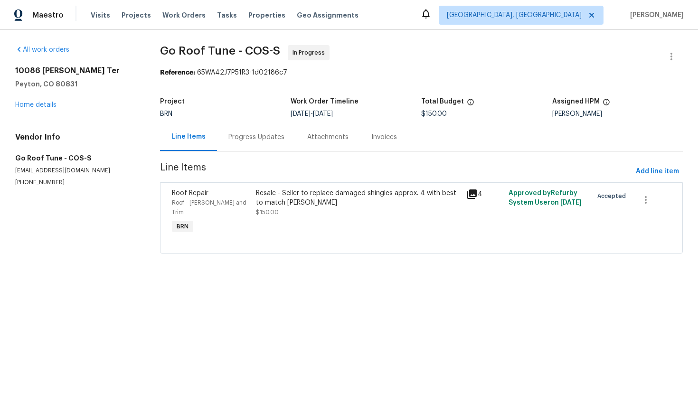
click at [271, 138] on div "Progress Updates" at bounding box center [256, 136] width 56 height 9
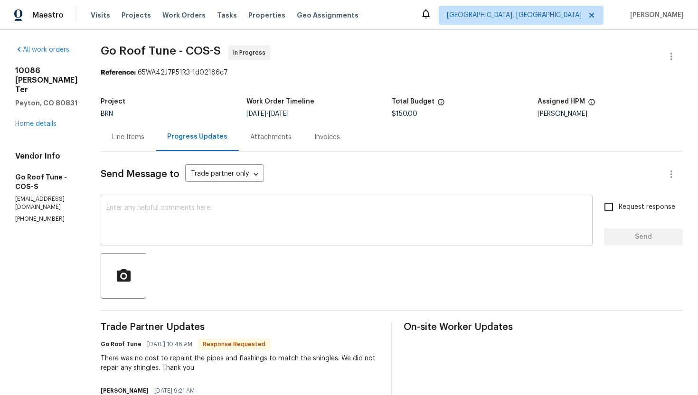
click at [263, 215] on textarea at bounding box center [346, 221] width 481 height 33
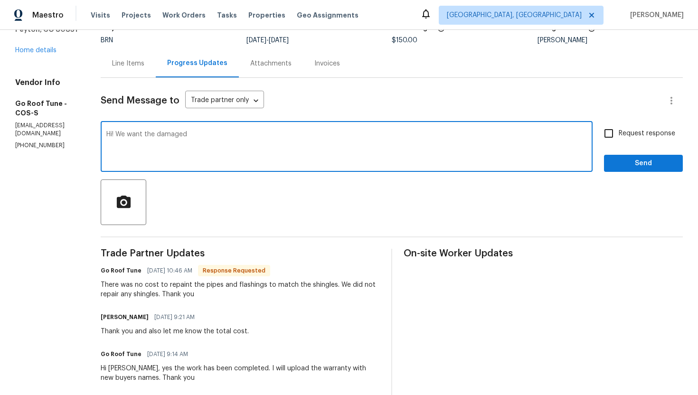
scroll to position [77, 0]
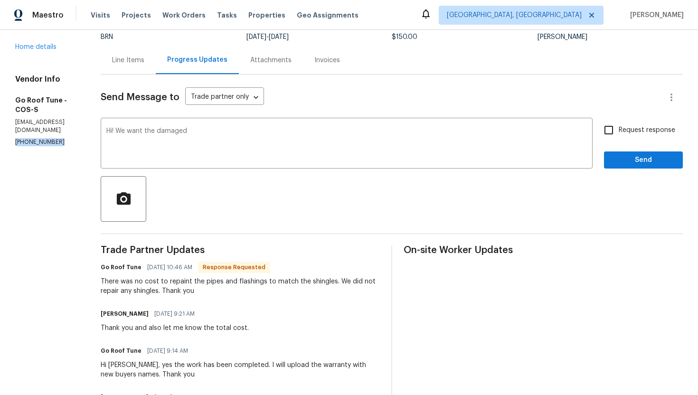
drag, startPoint x: 10, startPoint y: 108, endPoint x: 70, endPoint y: 108, distance: 59.4
click at [70, 108] on div "All work orders 10086 Henman Ter Peyton, CO 80831 Home details Vendor Info Go R…" at bounding box center [349, 394] width 698 height 883
copy p "(951) 782-0336"
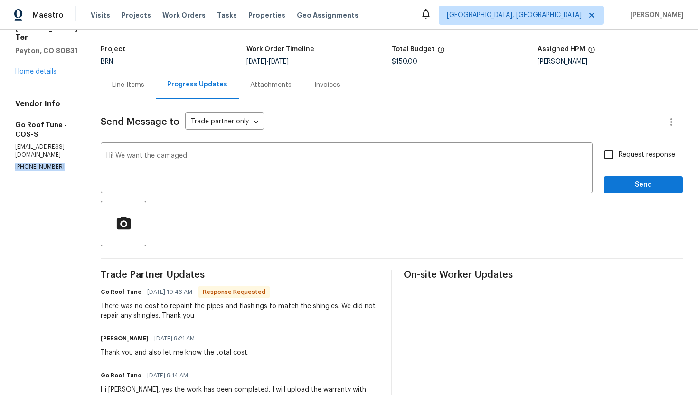
scroll to position [0, 0]
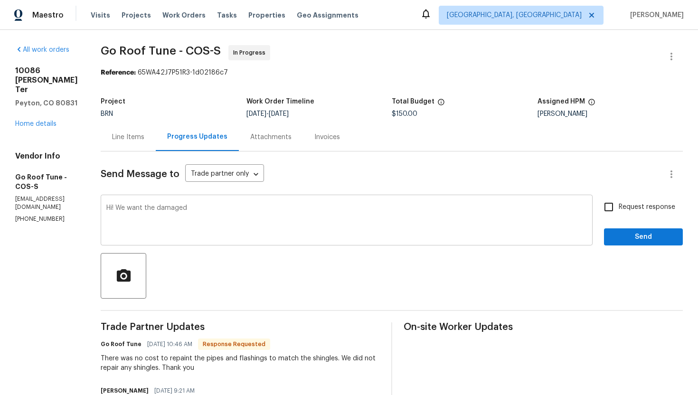
click at [275, 212] on textarea "Hi! We want the damaged" at bounding box center [346, 221] width 481 height 33
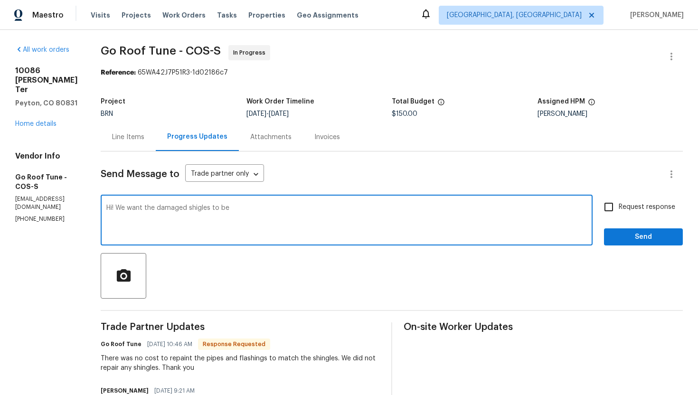
click at [223, 208] on textarea "Hi! We want the damaged shigles to be" at bounding box center [346, 221] width 481 height 33
click at [262, 208] on textarea "Hi! We want the damaged shingles to be" at bounding box center [346, 221] width 481 height 33
type textarea "Hi! We want the damaged shingles to be replaced as well."
click at [612, 211] on input "Request response" at bounding box center [609, 207] width 20 height 20
checkbox input "true"
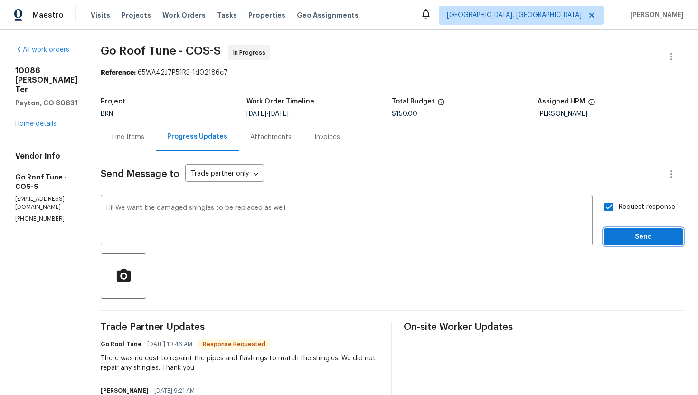
click at [627, 235] on span "Send" at bounding box center [644, 237] width 64 height 12
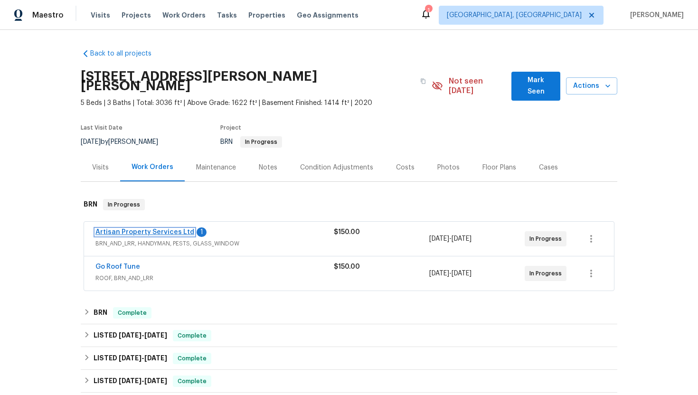
click at [145, 229] on link "Artisan Property Services Ltd" at bounding box center [144, 232] width 99 height 7
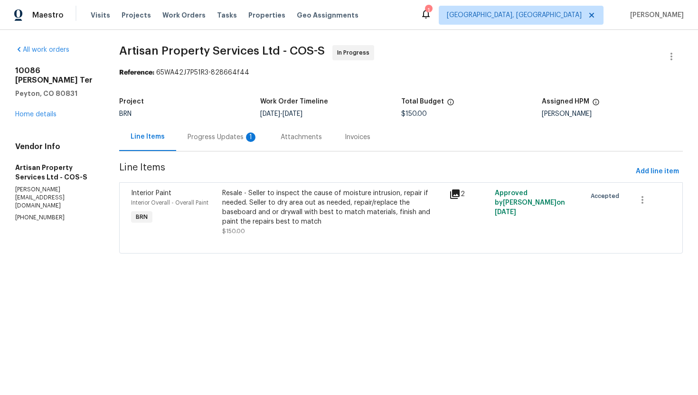
click at [250, 138] on div "1" at bounding box center [250, 136] width 9 height 9
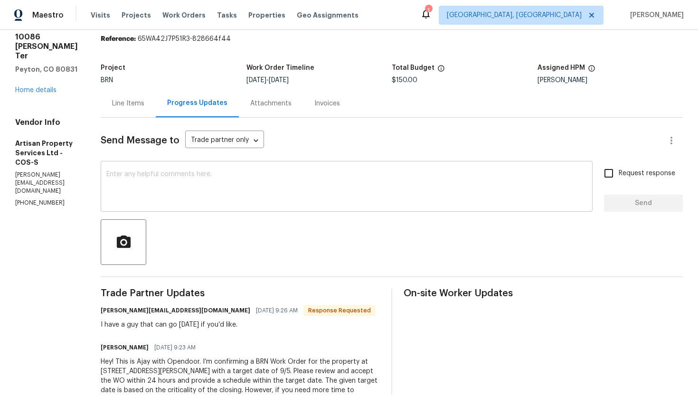
scroll to position [35, 0]
click at [256, 176] on textarea at bounding box center [346, 186] width 481 height 33
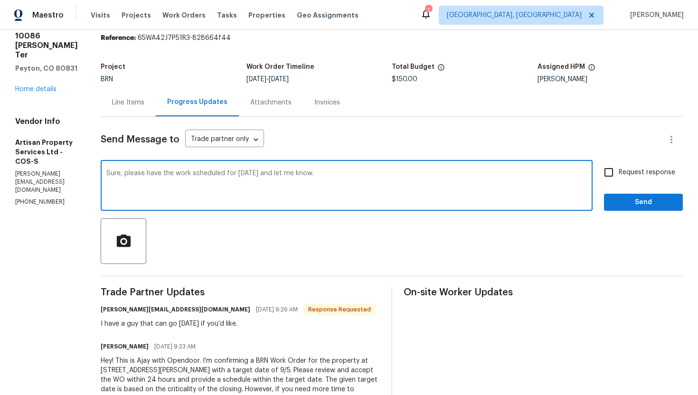
type textarea "Sure, please have the work scheduled for today and let me know."
click at [617, 171] on input "Request response" at bounding box center [609, 172] width 20 height 20
checkbox input "true"
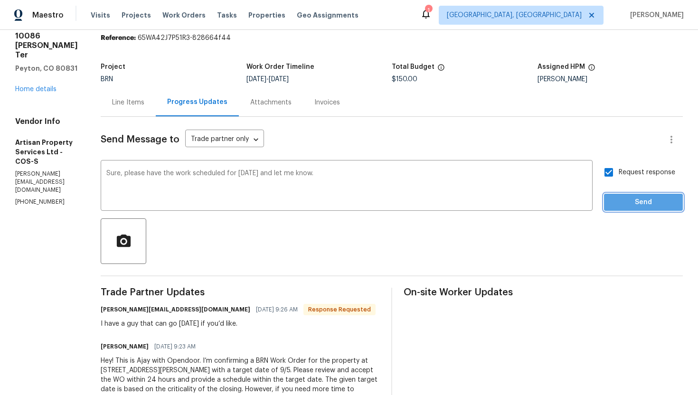
click at [637, 203] on span "Send" at bounding box center [644, 203] width 64 height 12
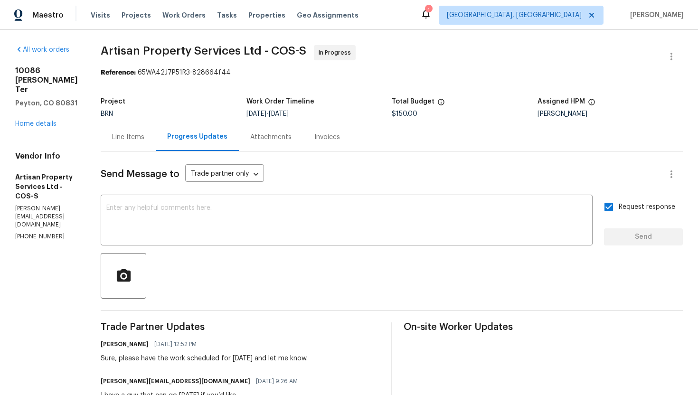
click at [104, 132] on div "Line Items" at bounding box center [128, 137] width 55 height 28
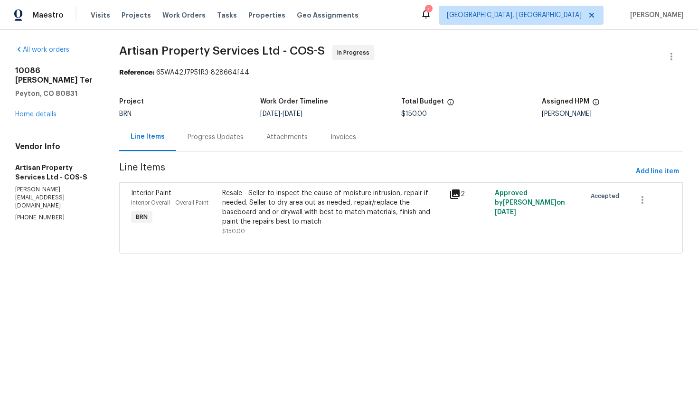
click at [204, 142] on div "Progress Updates" at bounding box center [215, 137] width 79 height 28
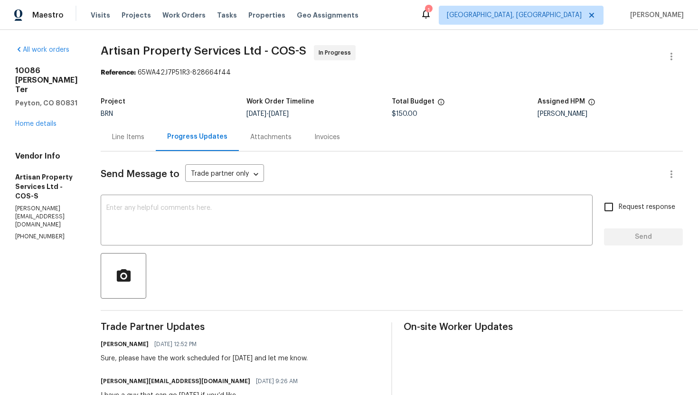
click at [114, 141] on div "Line Items" at bounding box center [128, 136] width 32 height 9
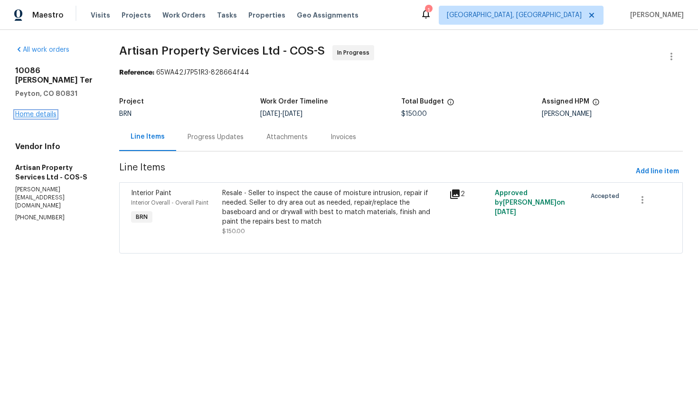
click at [40, 111] on link "Home details" at bounding box center [35, 114] width 41 height 7
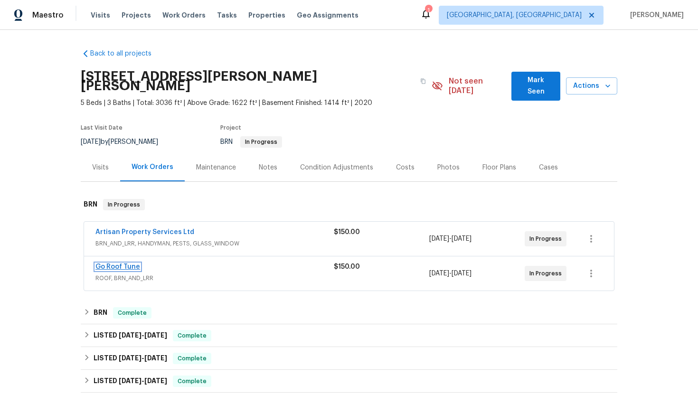
click at [126, 264] on link "Go Roof Tune" at bounding box center [117, 267] width 45 height 7
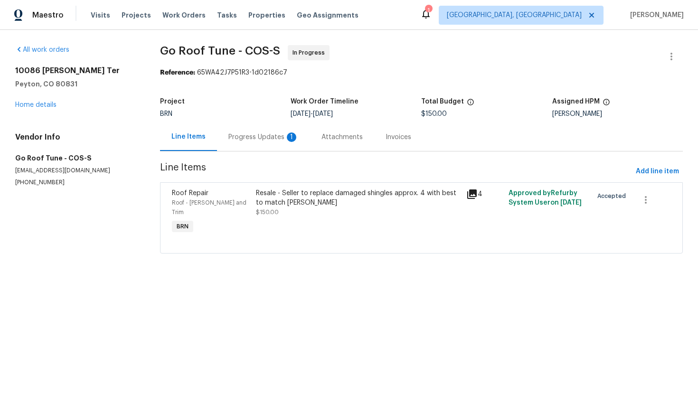
click at [248, 144] on div "Progress Updates 1" at bounding box center [263, 137] width 93 height 28
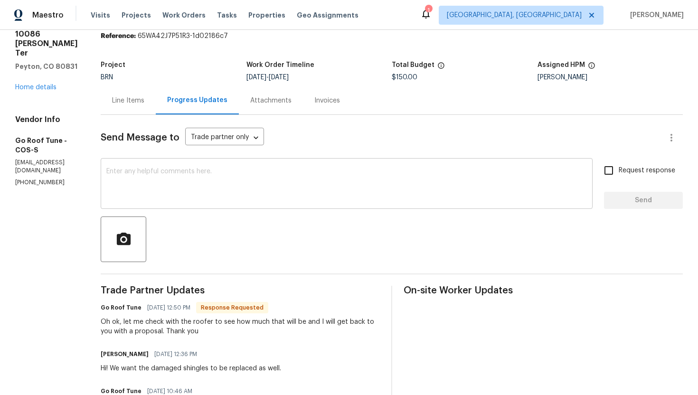
scroll to position [39, 0]
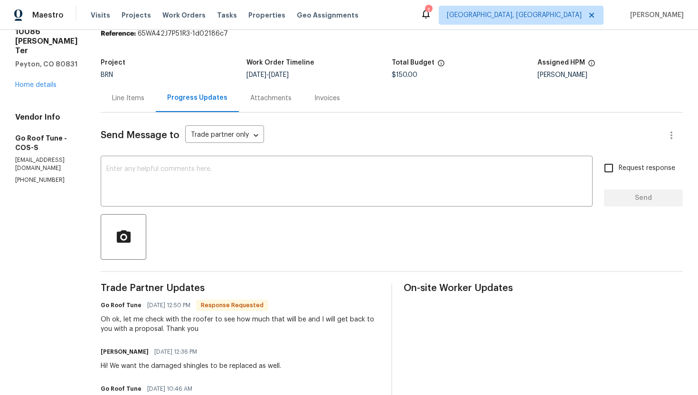
click at [144, 100] on div "Line Items" at bounding box center [128, 98] width 32 height 9
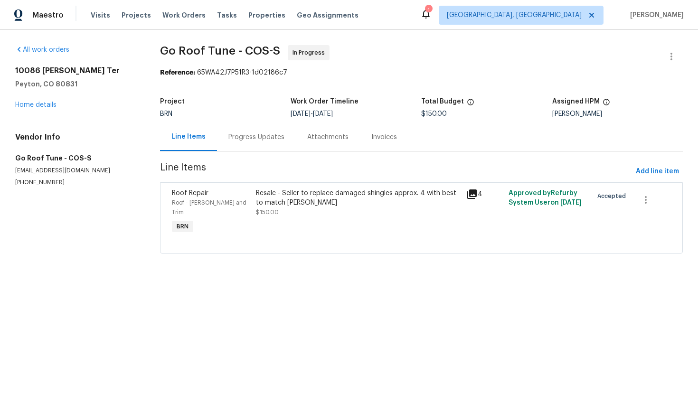
click at [317, 208] on div "Resale - Seller to replace damaged shingles approx. 4 with best to match shingl…" at bounding box center [358, 203] width 205 height 28
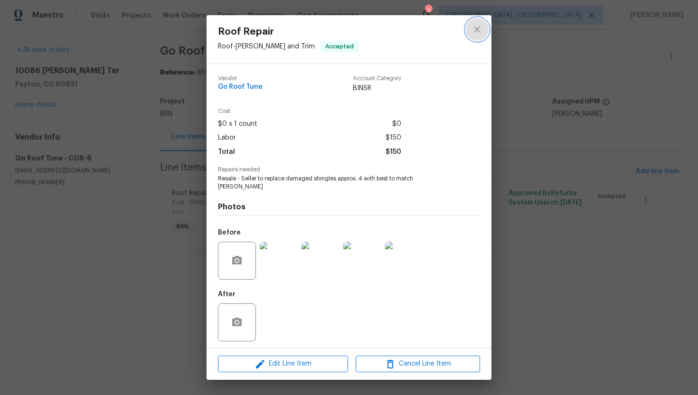
click at [482, 22] on button "close" at bounding box center [477, 29] width 23 height 23
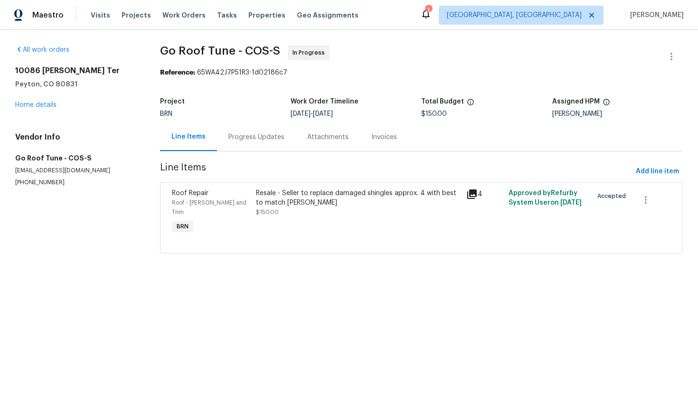
click at [266, 132] on div "Progress Updates" at bounding box center [256, 136] width 56 height 9
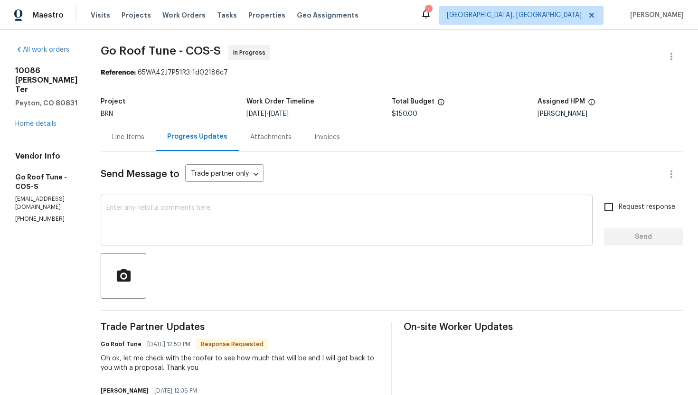
click at [274, 229] on textarea at bounding box center [346, 221] width 481 height 33
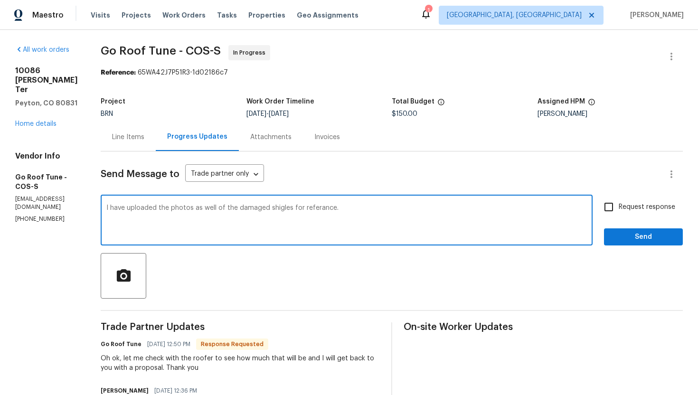
click at [301, 209] on textarea "I have uploaded the photos as well of the damaged shigles for referance." at bounding box center [346, 221] width 481 height 33
type textarea "I have uploaded the photos as well of the damaged shingles for reference."
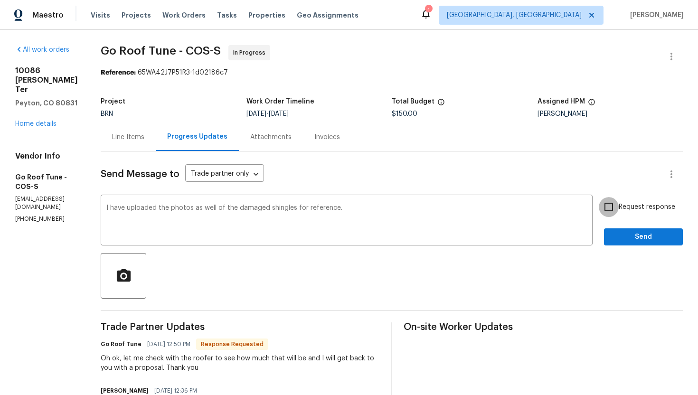
click at [604, 213] on input "Request response" at bounding box center [609, 207] width 20 height 20
checkbox input "true"
click at [624, 234] on span "Send" at bounding box center [644, 237] width 64 height 12
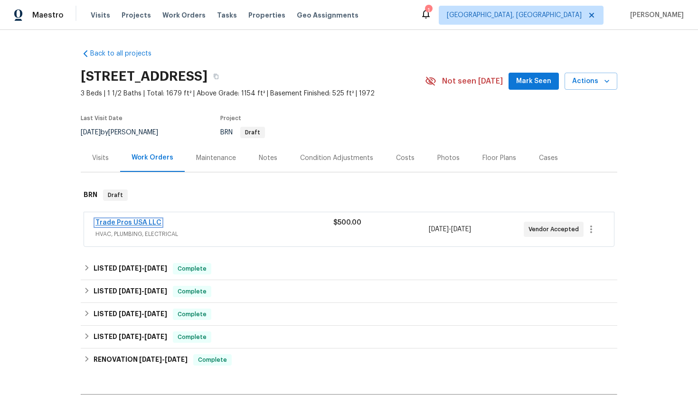
click at [146, 221] on link "Trade Pros USA LLC" at bounding box center [128, 222] width 66 height 7
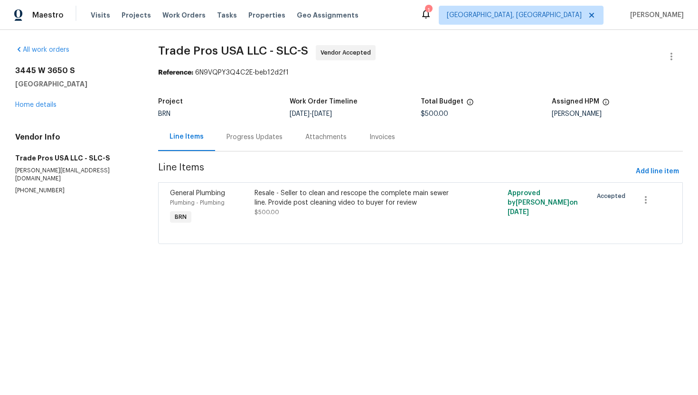
click at [262, 141] on div "Progress Updates" at bounding box center [255, 136] width 56 height 9
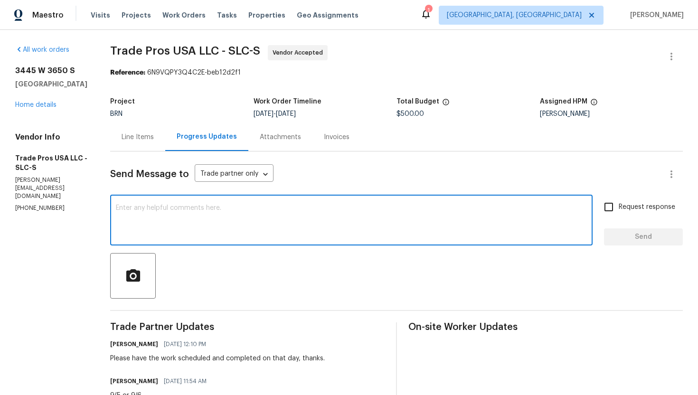
click at [263, 219] on textarea at bounding box center [351, 221] width 471 height 33
type textarea "Please have the work scheduled for tomorrow and let me know."
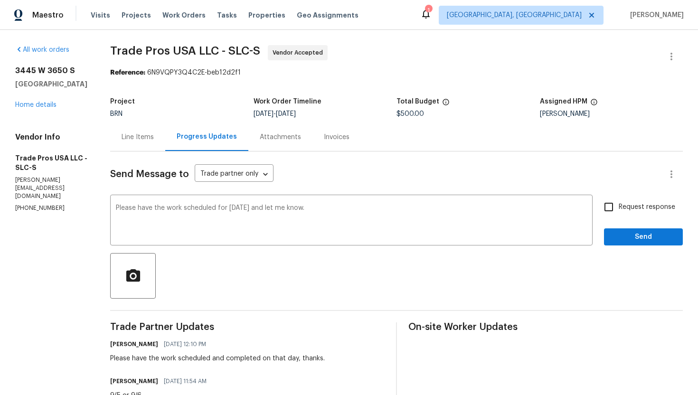
click at [658, 208] on span "Request response" at bounding box center [647, 207] width 57 height 10
click at [619, 208] on input "Request response" at bounding box center [609, 207] width 20 height 20
checkbox input "true"
click at [651, 240] on span "Send" at bounding box center [644, 237] width 64 height 12
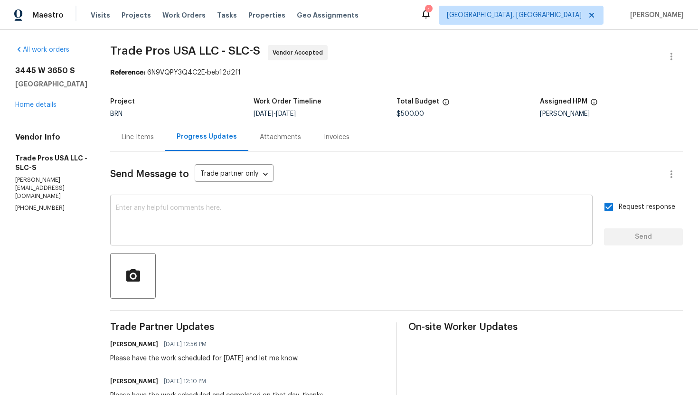
click at [252, 219] on textarea at bounding box center [351, 221] width 471 height 33
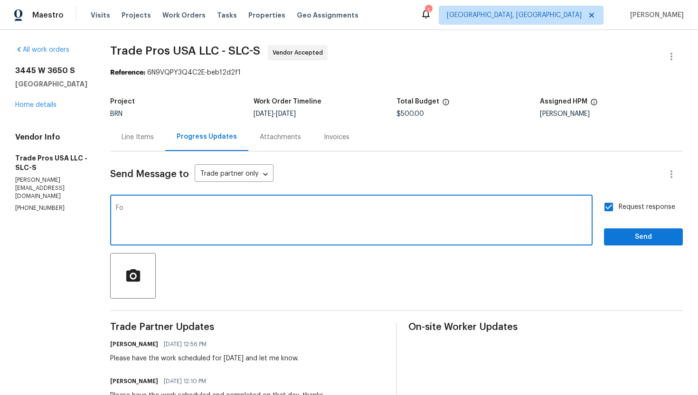
type textarea "F"
click at [268, 201] on div "And do the initial inspection as well x ​" at bounding box center [351, 221] width 482 height 48
click at [256, 206] on textarea "And do the initial inspection as well" at bounding box center [351, 221] width 471 height 33
type textarea "And do the initial inspection as well."
click at [631, 235] on span "Send" at bounding box center [644, 237] width 64 height 12
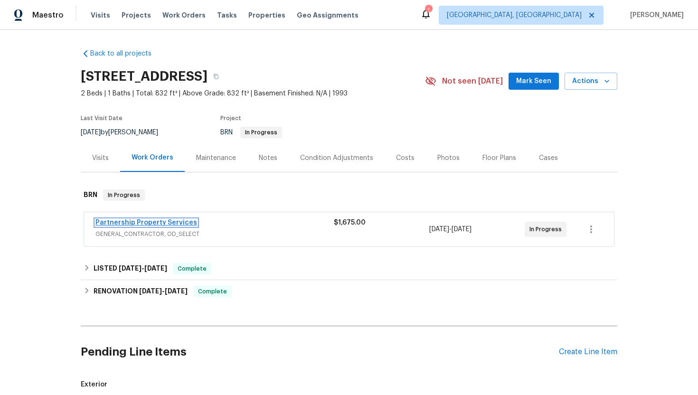
click at [156, 225] on link "Partnership Property Services" at bounding box center [146, 222] width 102 height 7
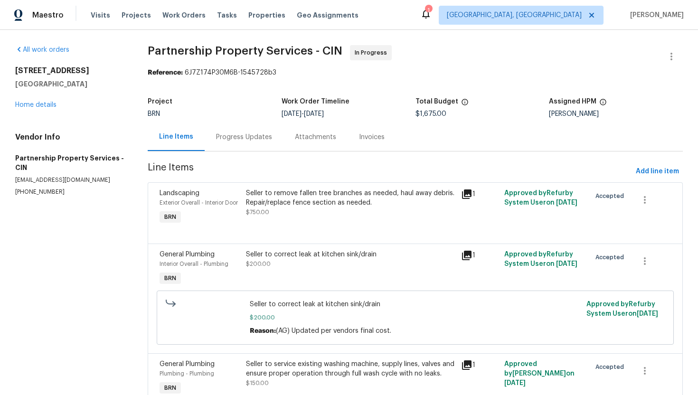
click at [265, 140] on div "Progress Updates" at bounding box center [244, 136] width 56 height 9
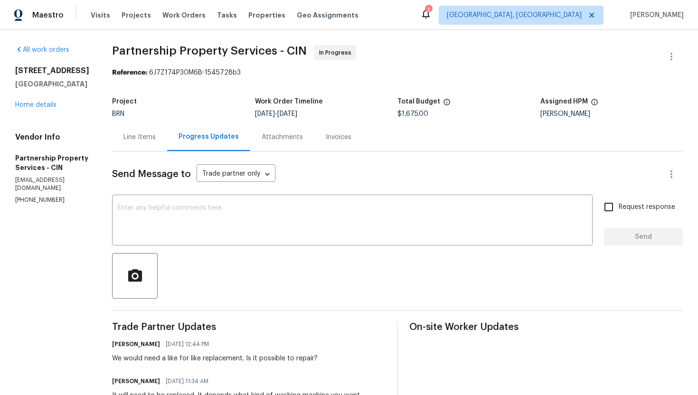
click at [156, 137] on div "Line Items" at bounding box center [139, 136] width 32 height 9
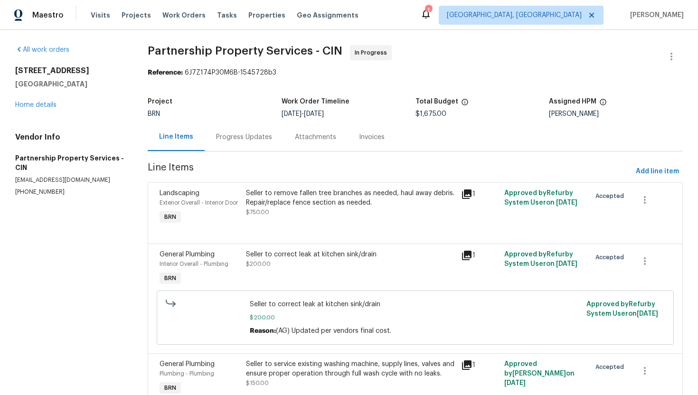
click at [252, 135] on div "Progress Updates" at bounding box center [244, 136] width 56 height 9
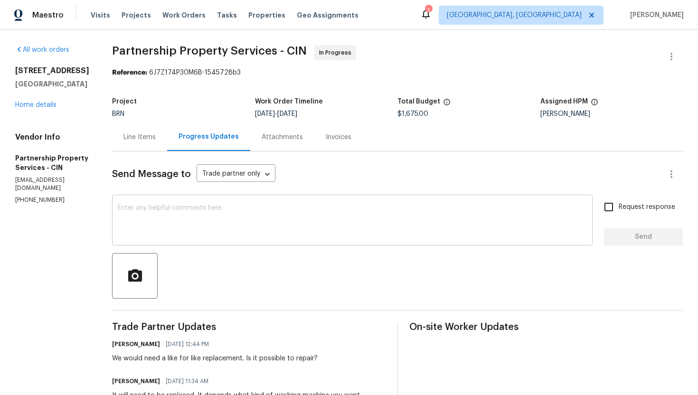
click at [258, 225] on textarea at bounding box center [352, 221] width 469 height 33
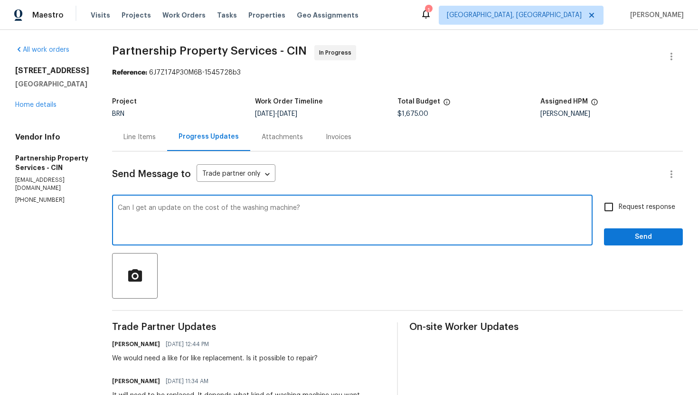
type textarea "Can I get an update on the cost of the washing machine?"
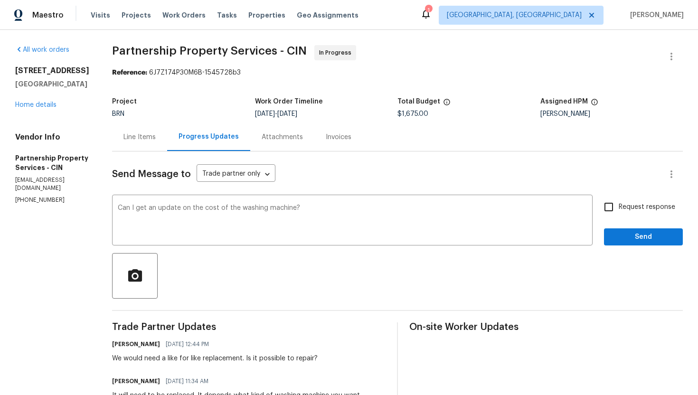
click at [637, 202] on span "Request response" at bounding box center [647, 207] width 57 height 10
click at [619, 202] on input "Request response" at bounding box center [609, 207] width 20 height 20
checkbox input "true"
click at [637, 227] on div "Request response Send" at bounding box center [643, 221] width 79 height 48
click at [634, 236] on span "Send" at bounding box center [644, 237] width 64 height 12
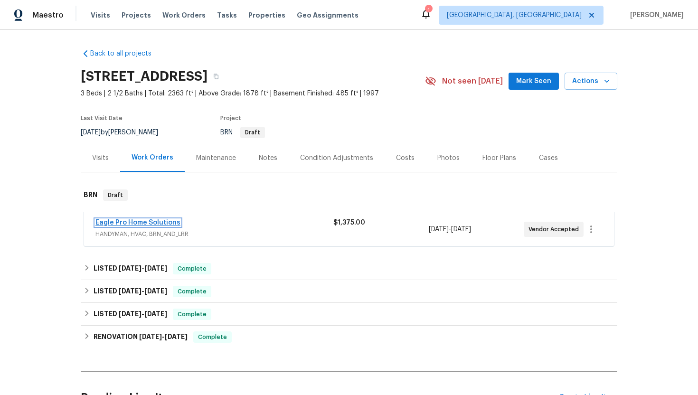
click at [148, 223] on link "Eagle Pro Home Solutions" at bounding box center [137, 222] width 85 height 7
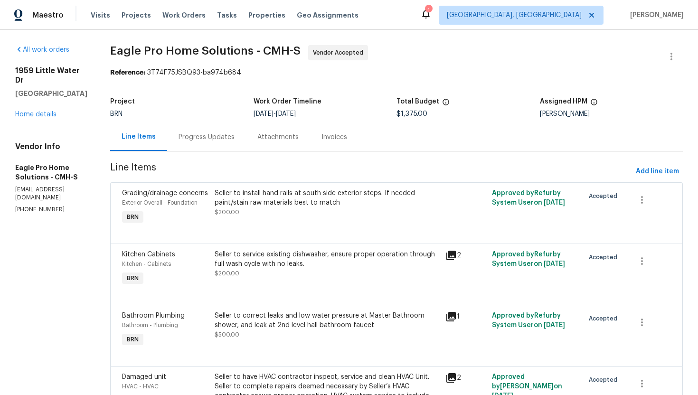
click at [235, 139] on div "Progress Updates" at bounding box center [207, 136] width 56 height 9
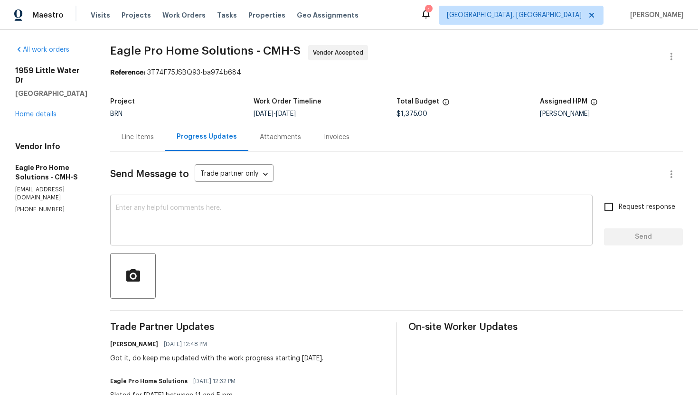
click at [252, 220] on textarea at bounding box center [351, 221] width 471 height 33
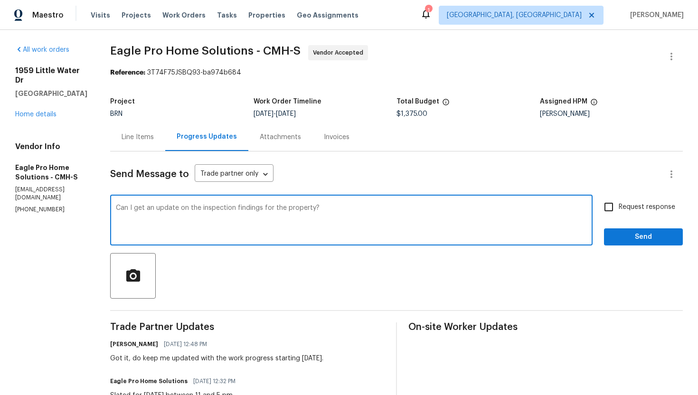
click at [336, 210] on textarea "Can I get an update on the inspection findings for the property?" at bounding box center [351, 221] width 471 height 33
type textarea "Can I get an update on the inspection findings for the property today?"
click at [616, 216] on input "Request response" at bounding box center [609, 207] width 20 height 20
checkbox input "true"
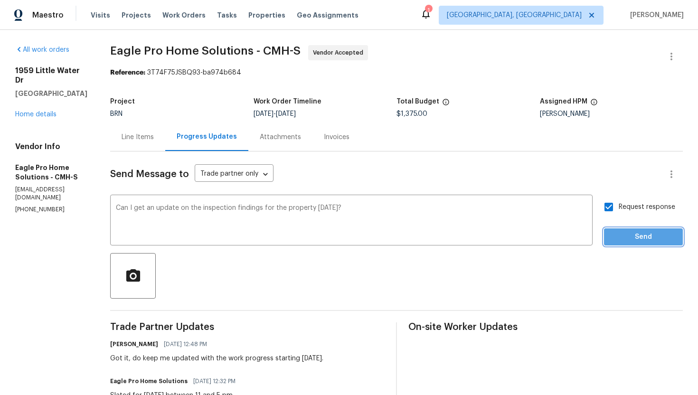
click at [630, 234] on span "Send" at bounding box center [644, 237] width 64 height 12
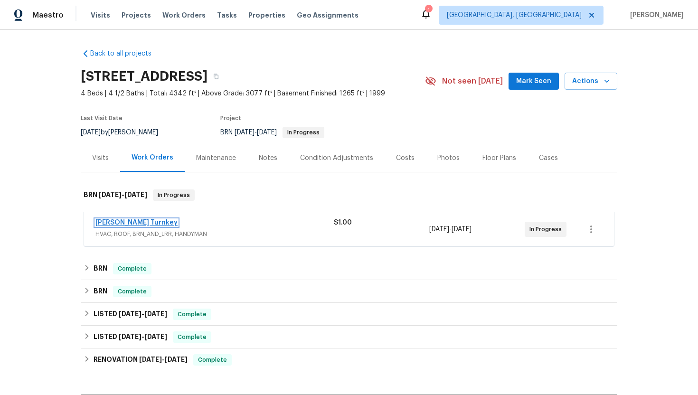
click at [126, 222] on link "[PERSON_NAME] Turnkey" at bounding box center [136, 222] width 82 height 7
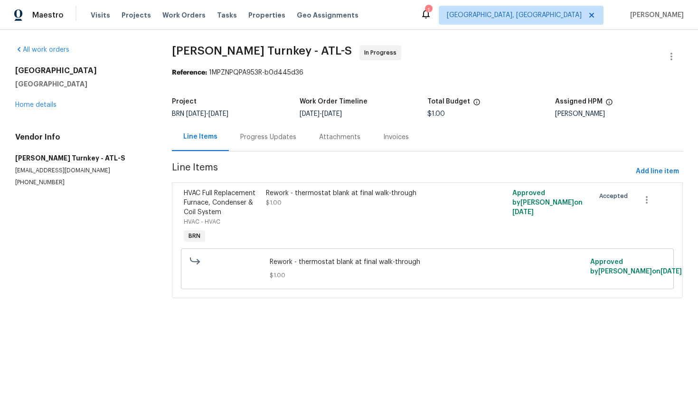
click at [286, 138] on div "Progress Updates" at bounding box center [268, 136] width 56 height 9
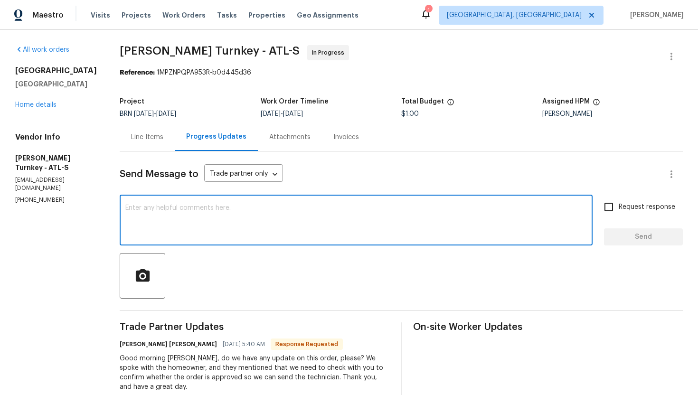
click at [265, 234] on textarea at bounding box center [356, 221] width 462 height 33
type textarea "Please send in the technician to have the work done and let us know."
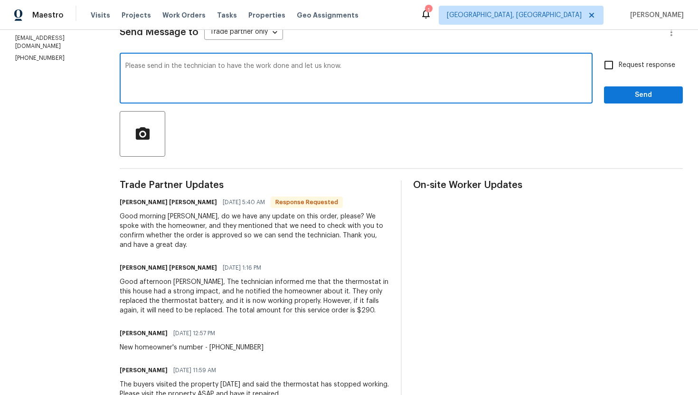
scroll to position [146, 0]
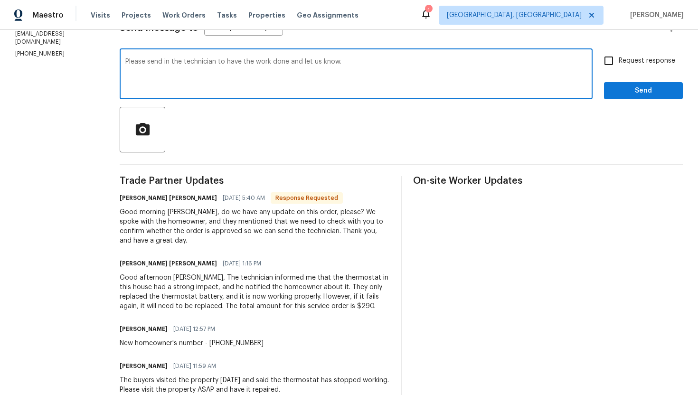
click at [608, 64] on input "Request response" at bounding box center [609, 61] width 20 height 20
checkbox input "true"
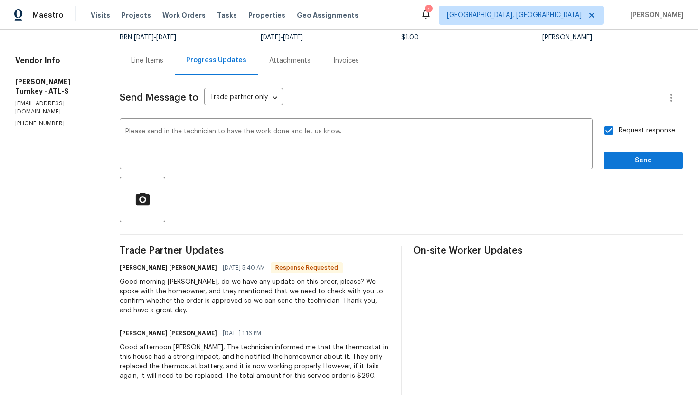
scroll to position [0, 0]
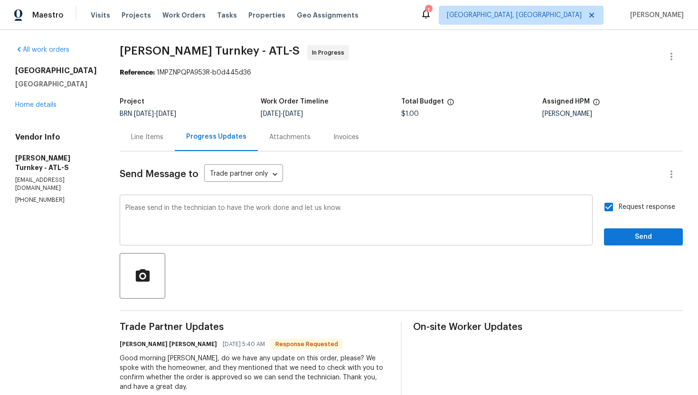
click at [138, 210] on textarea "Please send in the technician to have the work done and let us know." at bounding box center [356, 221] width 462 height 33
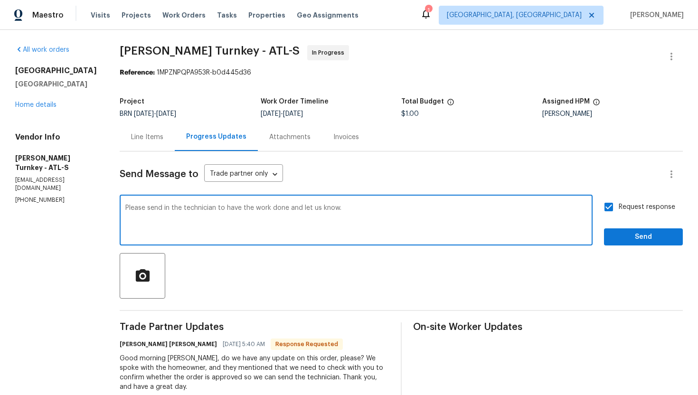
click at [138, 210] on textarea "Please send in the technician to have the work done and let us know." at bounding box center [356, 221] width 462 height 33
type textarea "Just want to confirm if the work has been done and the thermostat is working fi…"
click at [652, 240] on span "Send" at bounding box center [644, 237] width 64 height 12
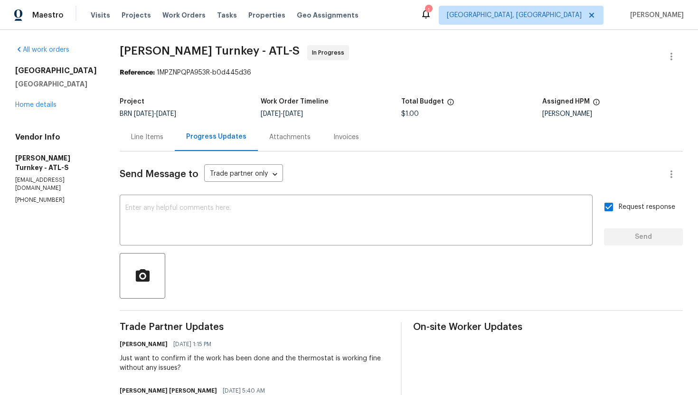
click at [151, 137] on div "Line Items" at bounding box center [147, 136] width 32 height 9
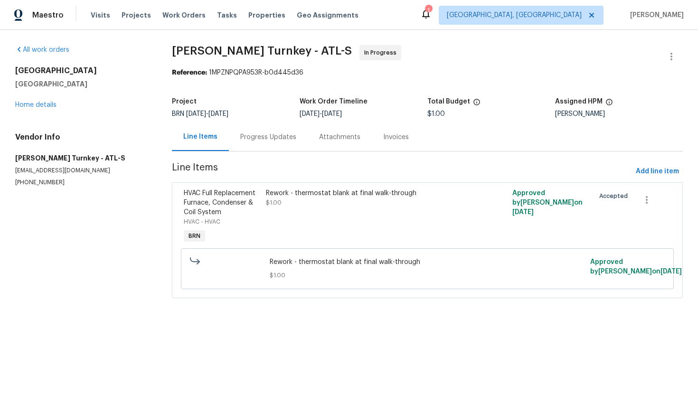
click at [352, 206] on div "Rework - thermostat blank at final walk-through $1.00" at bounding box center [366, 198] width 200 height 19
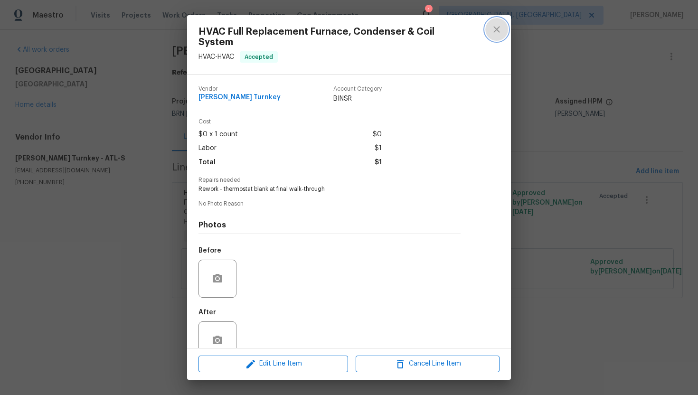
click at [497, 28] on icon "close" at bounding box center [496, 29] width 11 height 11
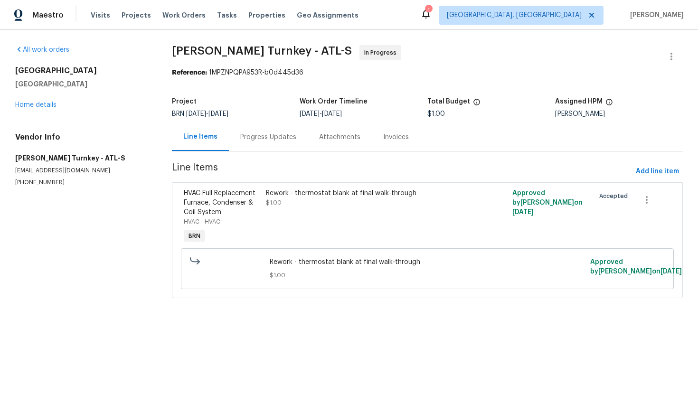
click at [283, 139] on div "Progress Updates" at bounding box center [268, 136] width 56 height 9
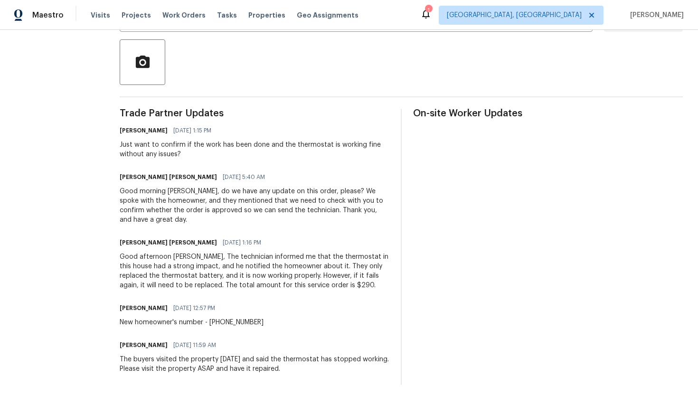
scroll to position [219, 0]
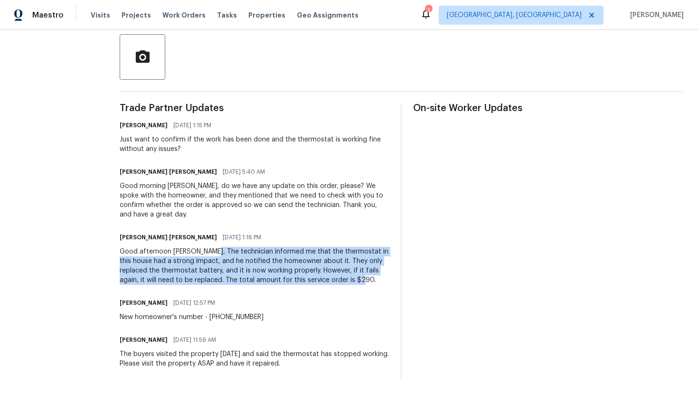
drag, startPoint x: 205, startPoint y: 253, endPoint x: 325, endPoint y: 284, distance: 124.6
click at [325, 284] on div "Good afternoon Mr. Godson, The technician informed me that the thermostat in th…" at bounding box center [255, 266] width 270 height 38
copy div "The technician informed me that the thermostat in this house had a strong impac…"
click at [233, 201] on div "Good morning Mr. Godson, do we have any update on this order, please? We spoke …" at bounding box center [255, 200] width 270 height 38
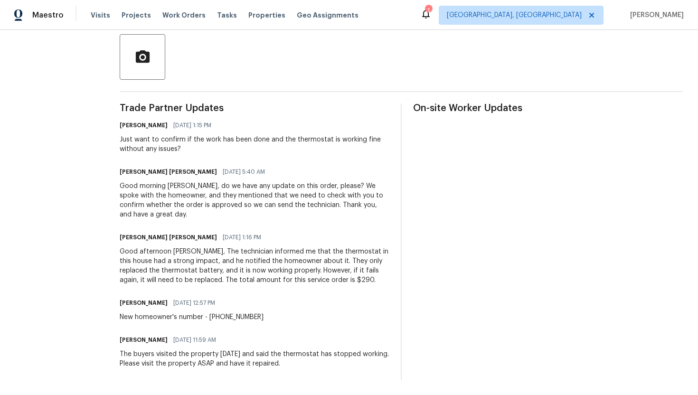
click at [233, 201] on div "Good morning Mr. Godson, do we have any update on this order, please? We spoke …" at bounding box center [255, 200] width 270 height 38
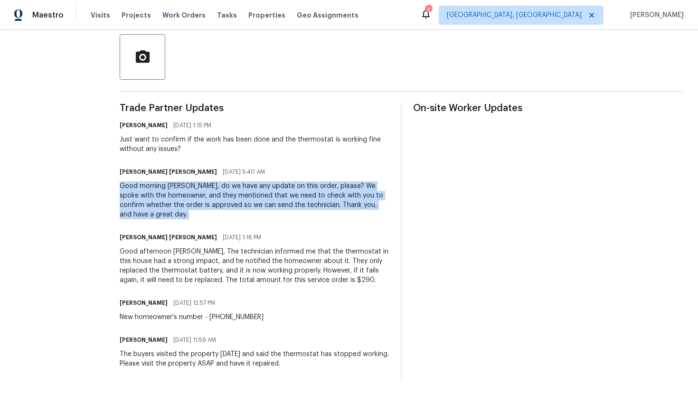
copy div "Good morning Mr. Godson, do we have any update on this order, please? We spoke …"
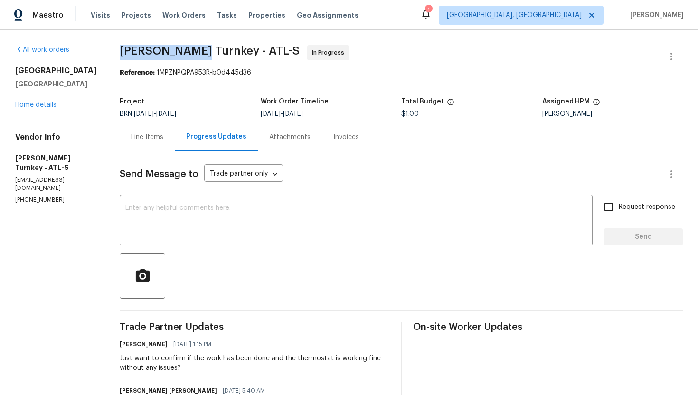
drag, startPoint x: 111, startPoint y: 50, endPoint x: 188, endPoint y: 50, distance: 77.4
click at [188, 50] on div "All work orders 9979 Bridgewater Pointe Villa Rica, GA 30180 Home details Vendo…" at bounding box center [349, 322] width 698 height 584
copy span "Davis Turnkey"
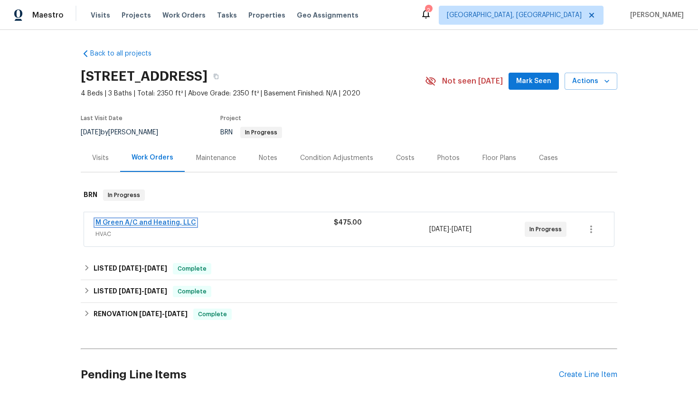
click at [137, 223] on link "M Green A/C and Heating, LLC" at bounding box center [145, 222] width 101 height 7
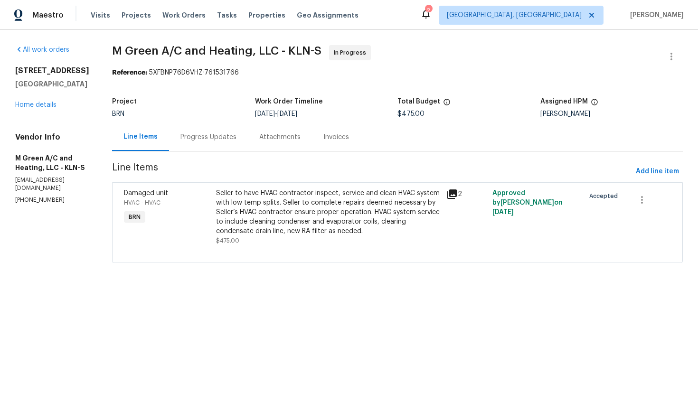
click at [235, 132] on div "Progress Updates" at bounding box center [208, 136] width 56 height 9
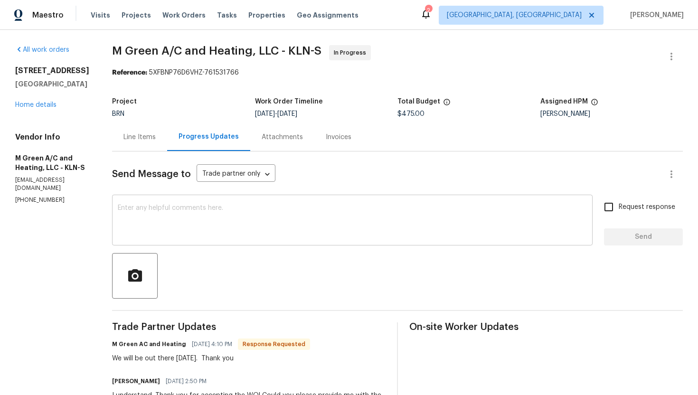
click at [231, 225] on textarea at bounding box center [352, 221] width 469 height 33
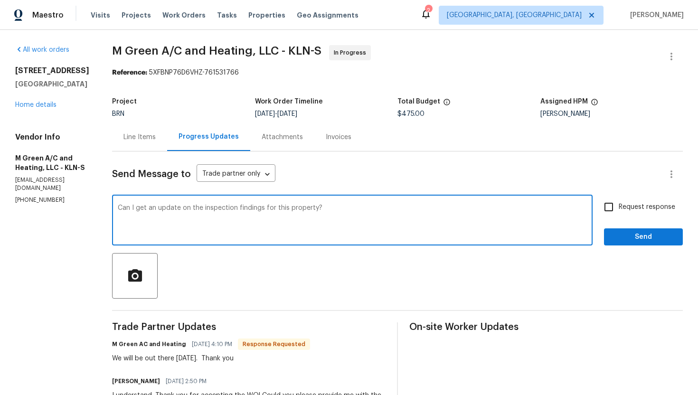
type textarea "Can I get an update on the inspection findings for this property?"
click at [605, 208] on input "Request response" at bounding box center [609, 207] width 20 height 20
checkbox input "true"
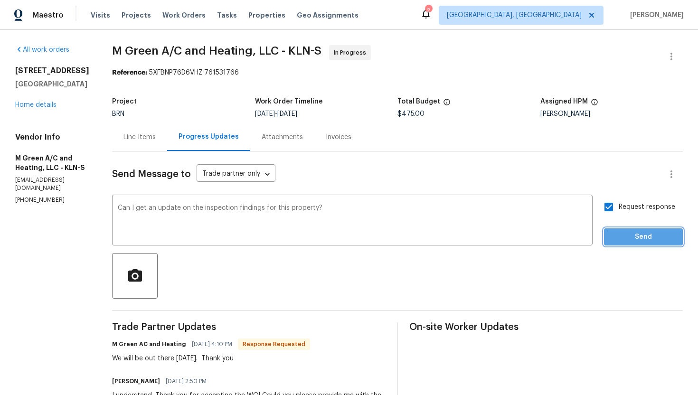
click at [626, 234] on span "Send" at bounding box center [644, 237] width 64 height 12
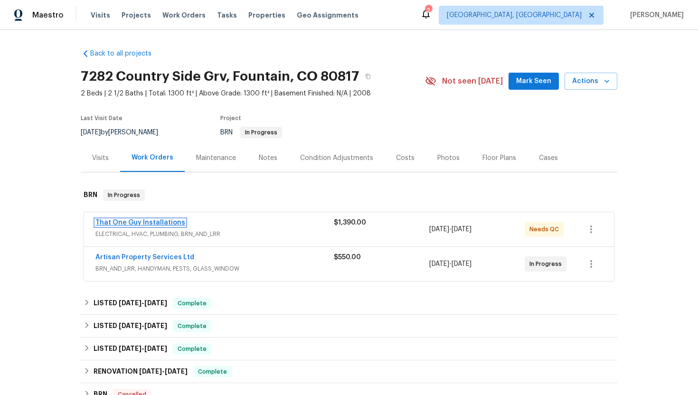
click at [152, 222] on link "That One Guy Installations" at bounding box center [140, 222] width 90 height 7
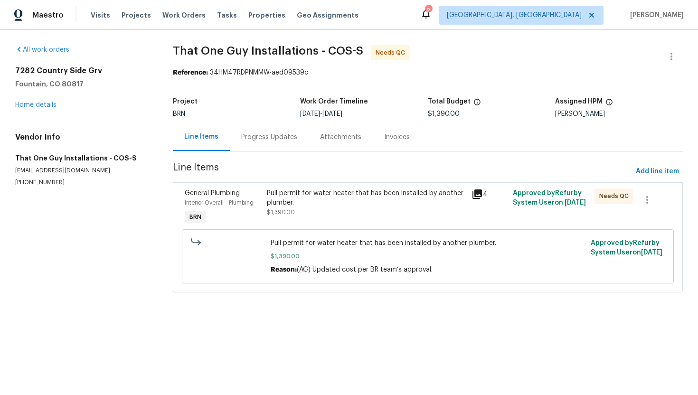
click at [318, 207] on div "Pull permit for water heater that has been installed by another plumber. $1,390…" at bounding box center [366, 203] width 199 height 28
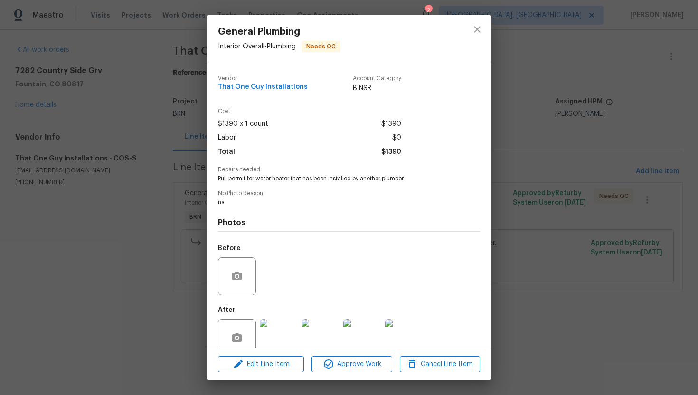
scroll to position [19, 0]
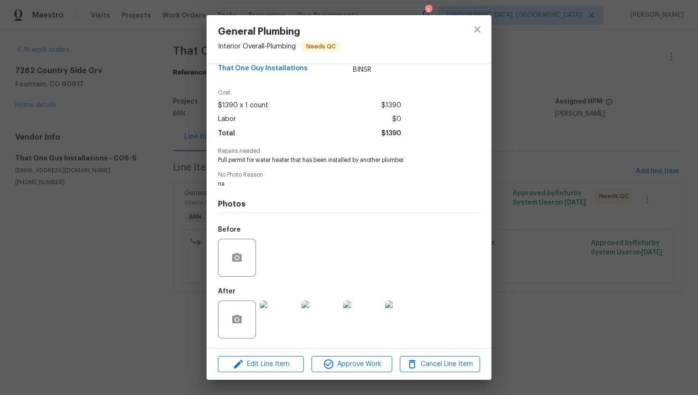
click at [282, 307] on img at bounding box center [279, 320] width 38 height 38
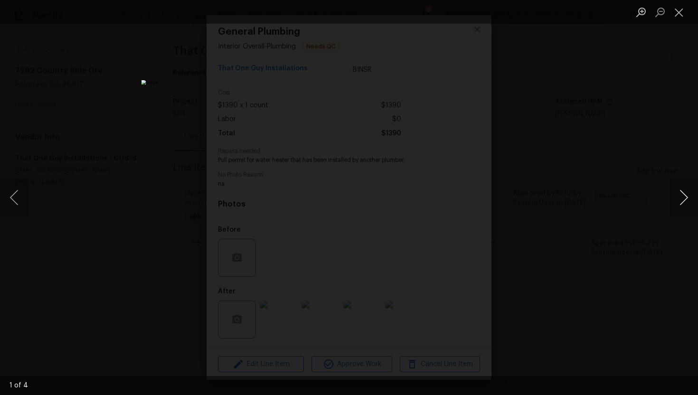
click at [685, 196] on button "Next image" at bounding box center [684, 198] width 28 height 38
click at [677, 8] on button "Close lightbox" at bounding box center [679, 12] width 19 height 17
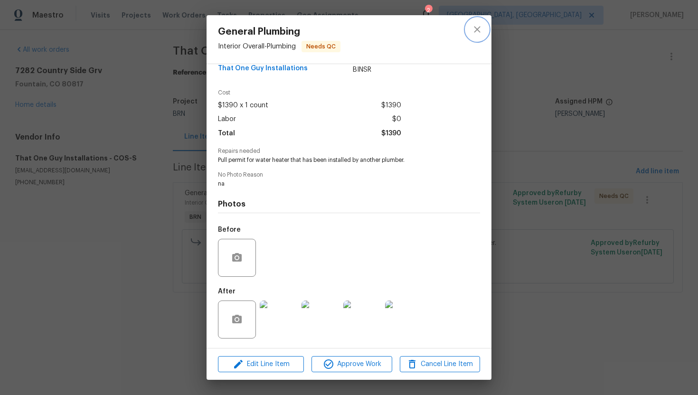
click at [478, 31] on icon "close" at bounding box center [477, 29] width 11 height 11
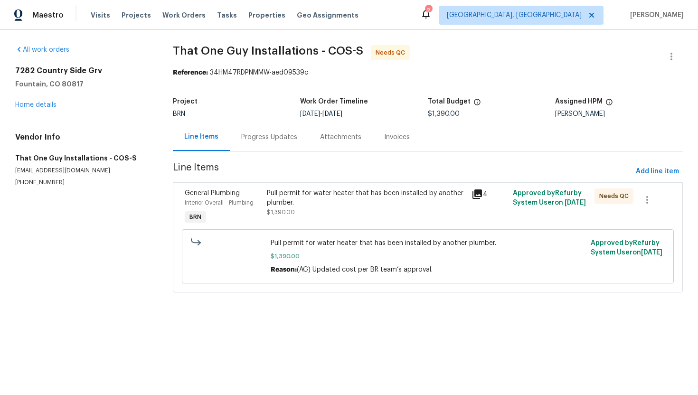
click at [266, 139] on div "Progress Updates" at bounding box center [269, 136] width 56 height 9
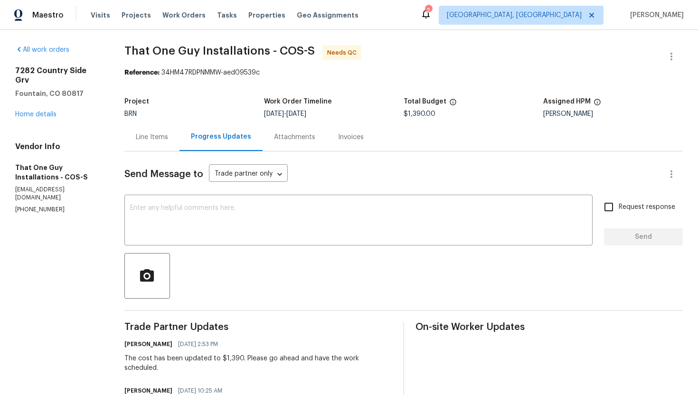
click at [146, 141] on div "Line Items" at bounding box center [152, 136] width 32 height 9
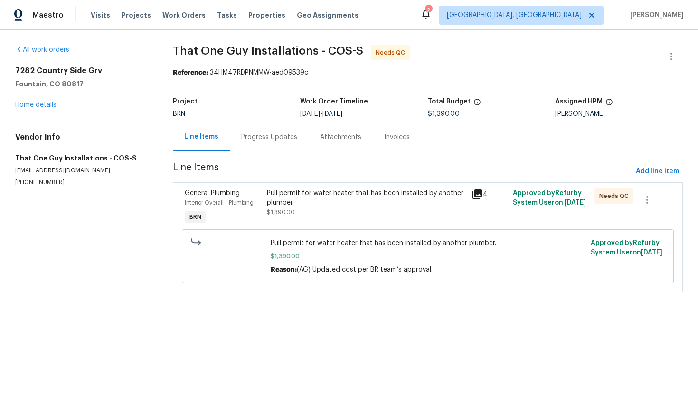
click at [344, 219] on div "Pull permit for water heater that has been installed by another plumber. $1,390…" at bounding box center [366, 208] width 205 height 44
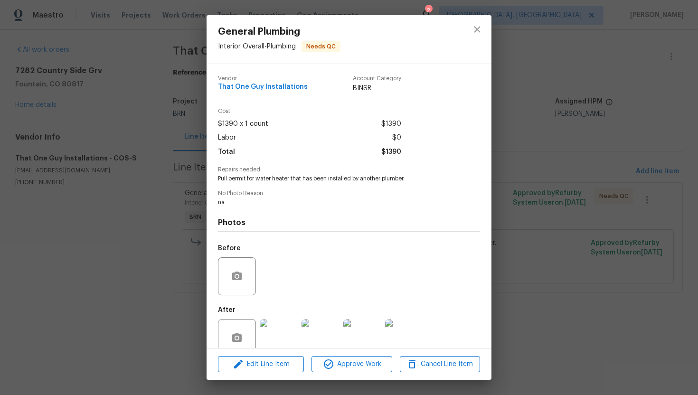
scroll to position [19, 0]
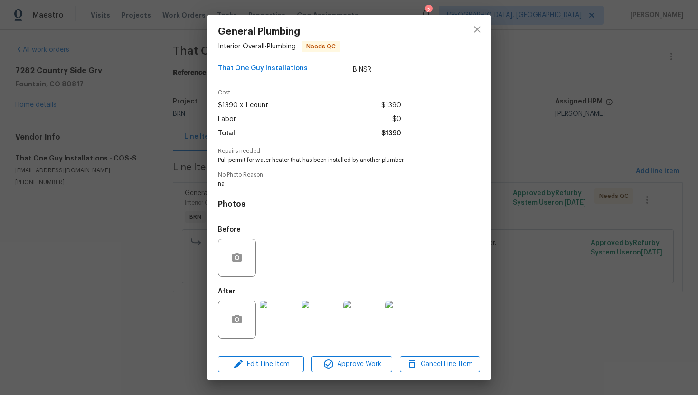
click at [292, 315] on img at bounding box center [279, 320] width 38 height 38
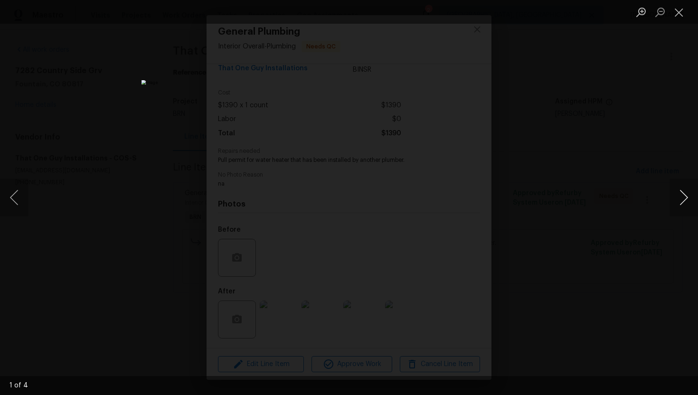
click at [681, 196] on button "Next image" at bounding box center [684, 198] width 28 height 38
click at [683, 8] on button "Close lightbox" at bounding box center [679, 12] width 19 height 17
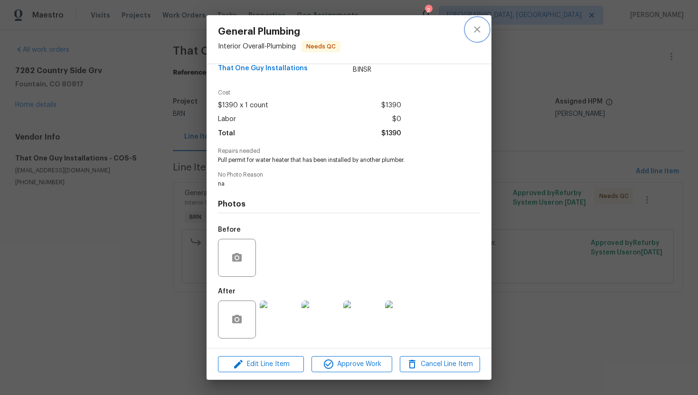
click at [478, 36] on button "close" at bounding box center [477, 29] width 23 height 23
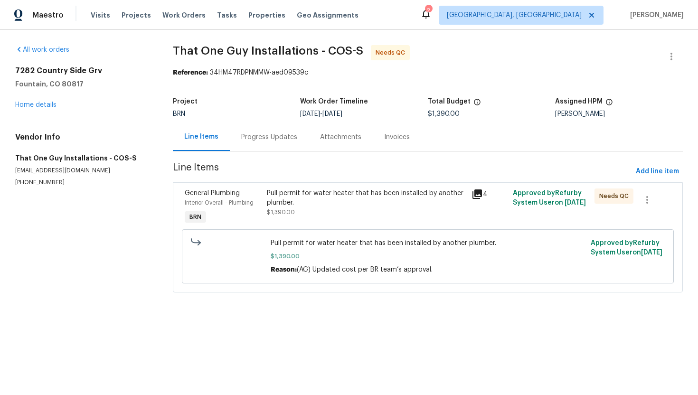
click at [278, 132] on div "Progress Updates" at bounding box center [269, 136] width 56 height 9
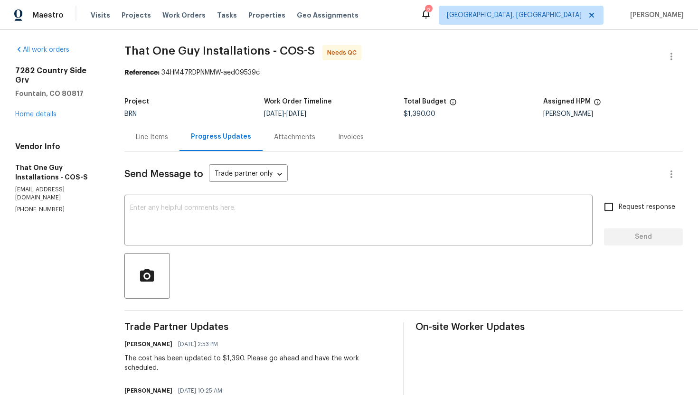
click at [150, 132] on div "Line Items" at bounding box center [152, 136] width 32 height 9
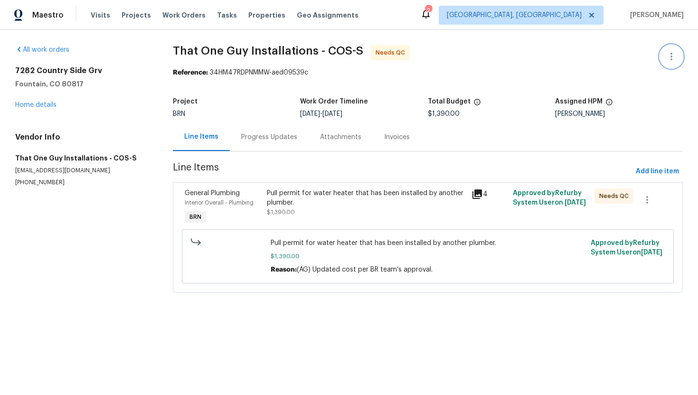
click at [668, 52] on icon "button" at bounding box center [671, 56] width 11 height 11
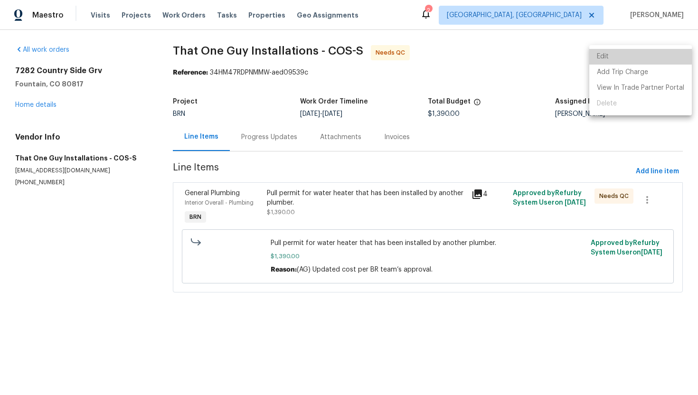
click at [668, 52] on li "Edit" at bounding box center [640, 57] width 103 height 16
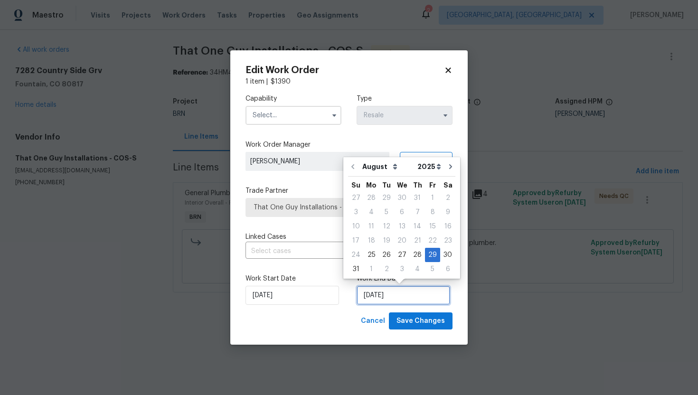
click at [372, 301] on input "[DATE]" at bounding box center [404, 295] width 94 height 19
click at [410, 272] on div "4" at bounding box center [417, 269] width 15 height 13
type input "9/4/2025"
select select "8"
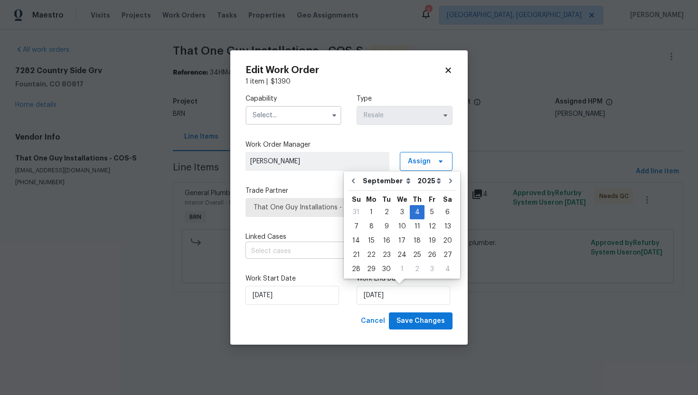
click at [293, 253] on input "text" at bounding box center [336, 251] width 180 height 15
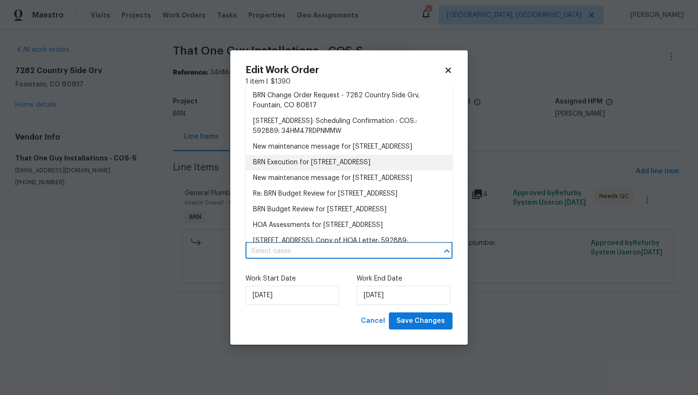
click at [315, 169] on li "BRN Execution for 7282 Country Side Grv, Fountain, CO 80817" at bounding box center [349, 163] width 207 height 16
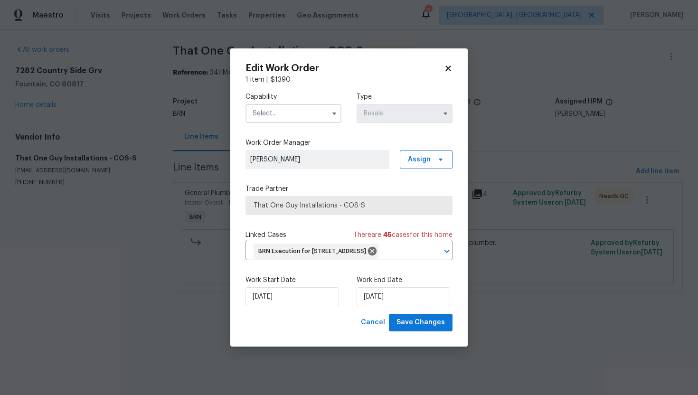
click at [310, 105] on input "text" at bounding box center [294, 113] width 96 height 19
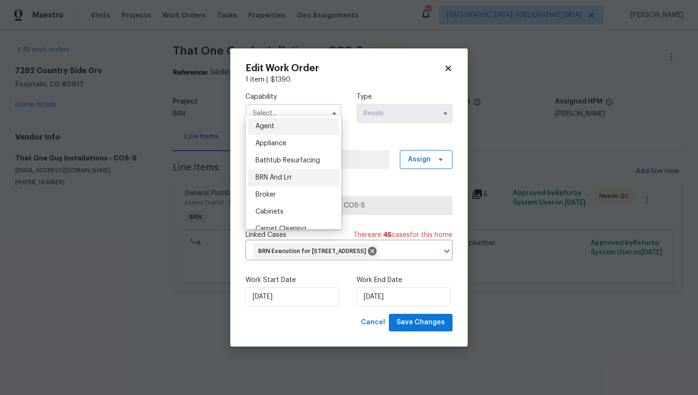
click at [300, 182] on div "BRN And Lrr" at bounding box center [293, 177] width 91 height 17
type input "BRN And Lrr"
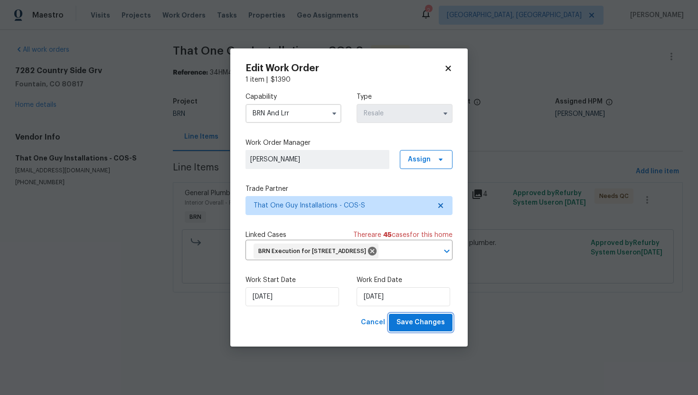
click at [414, 329] on span "Save Changes" at bounding box center [421, 323] width 48 height 12
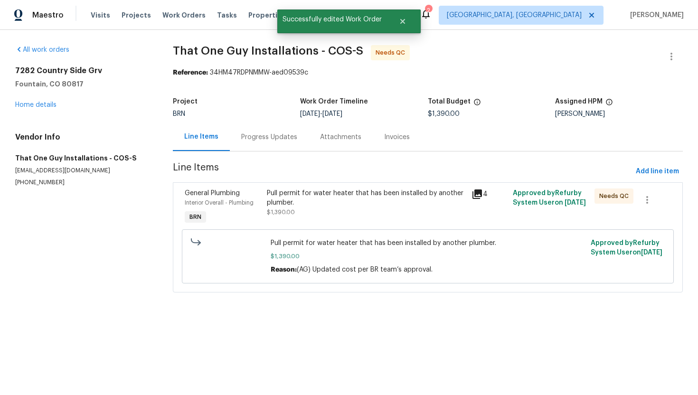
click at [259, 136] on div "Progress Updates" at bounding box center [269, 136] width 56 height 9
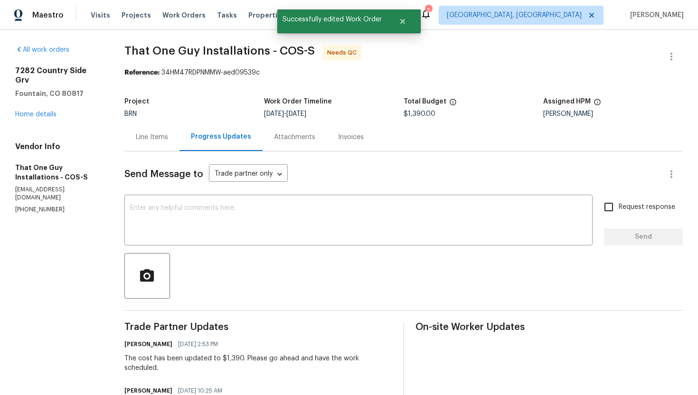
click at [161, 141] on div "Line Items" at bounding box center [152, 136] width 32 height 9
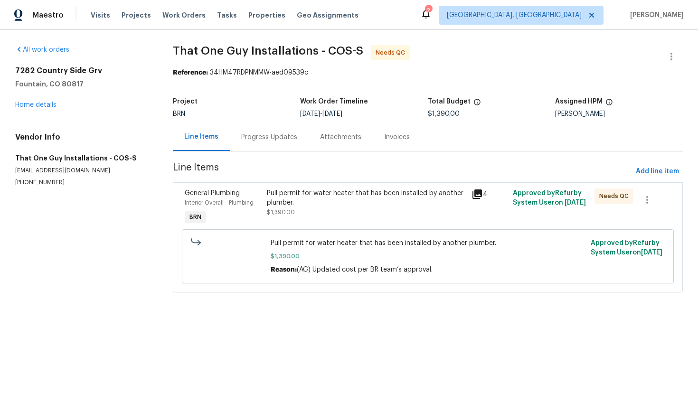
click at [319, 203] on div "Pull permit for water heater that has been installed by another plumber." at bounding box center [366, 198] width 199 height 19
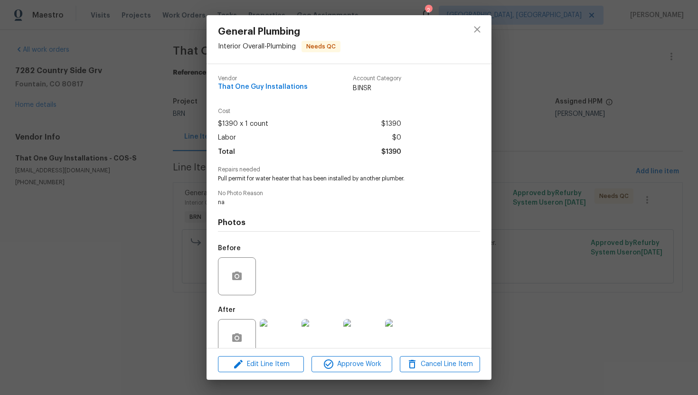
scroll to position [19, 0]
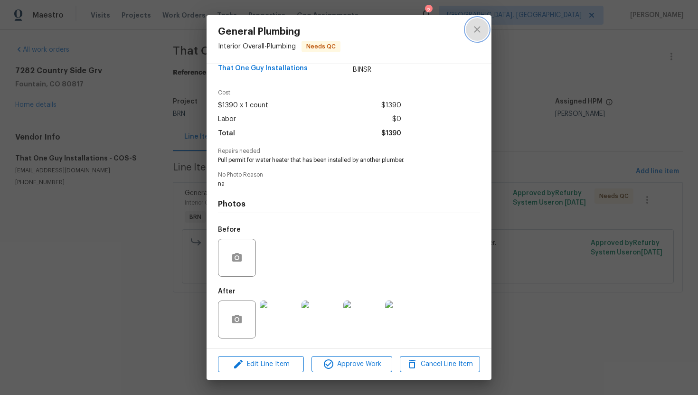
click at [475, 33] on icon "close" at bounding box center [477, 29] width 11 height 11
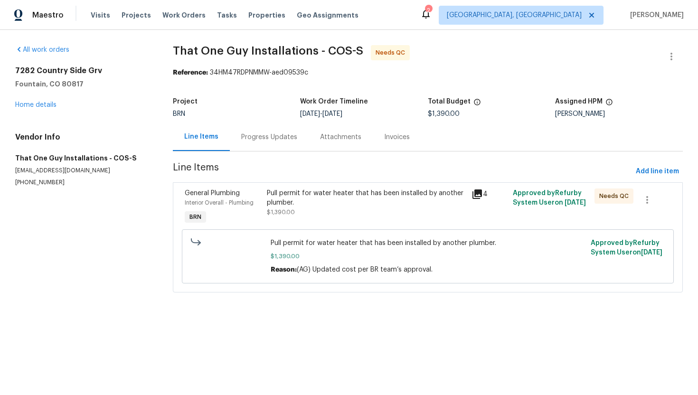
click at [285, 144] on div "Progress Updates" at bounding box center [269, 137] width 79 height 28
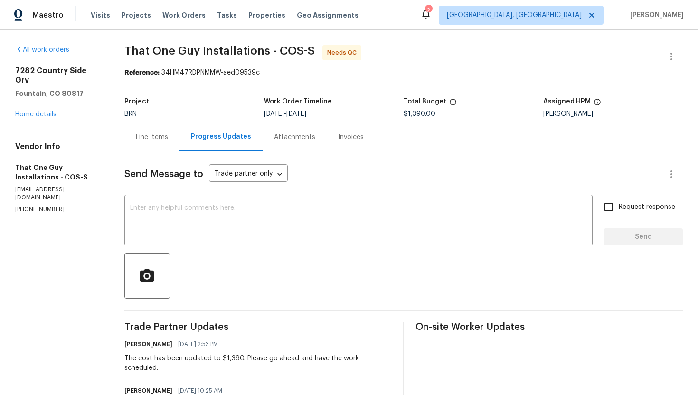
click at [165, 142] on div "Line Items" at bounding box center [151, 137] width 55 height 28
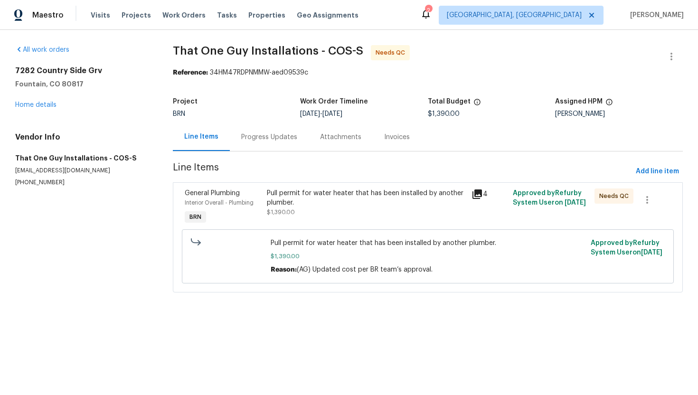
click at [319, 205] on div "Pull permit for water heater that has been installed by another plumber." at bounding box center [366, 198] width 199 height 19
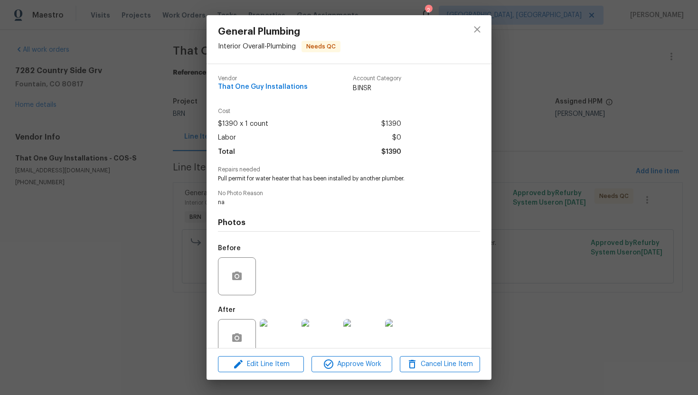
scroll to position [19, 0]
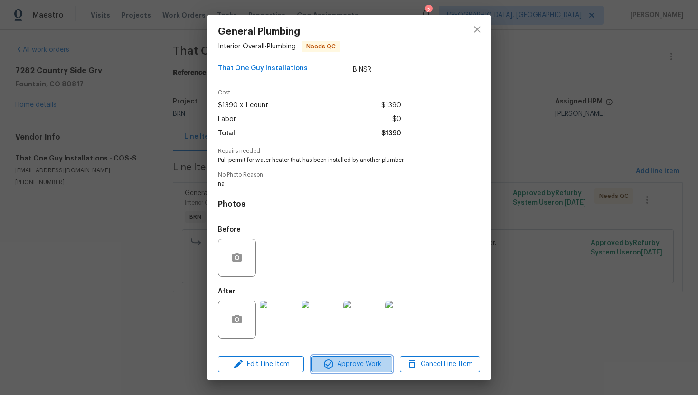
click at [342, 363] on span "Approve Work" at bounding box center [351, 365] width 75 height 12
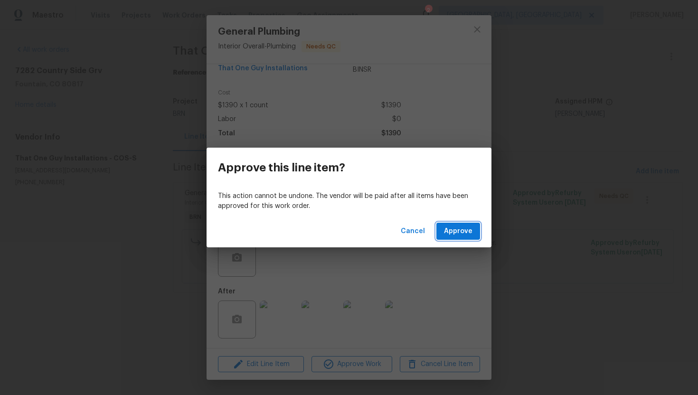
click at [463, 226] on span "Approve" at bounding box center [458, 232] width 28 height 12
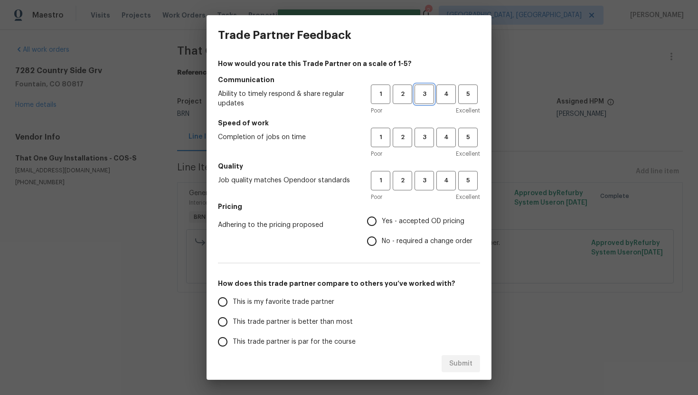
click at [426, 96] on span "3" at bounding box center [425, 94] width 18 height 11
click at [426, 133] on span "3" at bounding box center [425, 137] width 18 height 11
click at [424, 175] on span "3" at bounding box center [425, 180] width 18 height 11
click at [384, 238] on span "No - required a change order" at bounding box center [427, 242] width 91 height 10
click at [382, 238] on input "No - required a change order" at bounding box center [372, 241] width 20 height 20
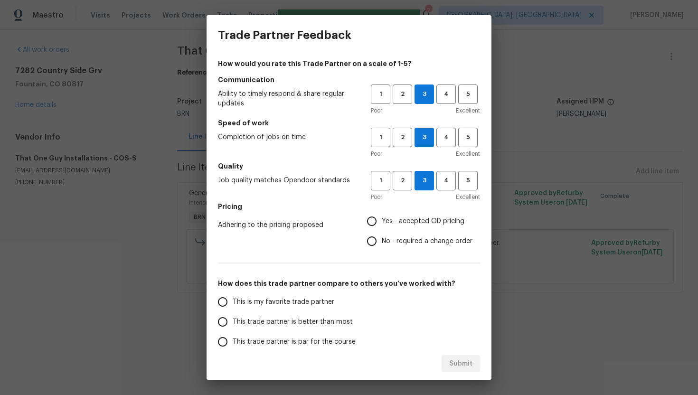
radio input "true"
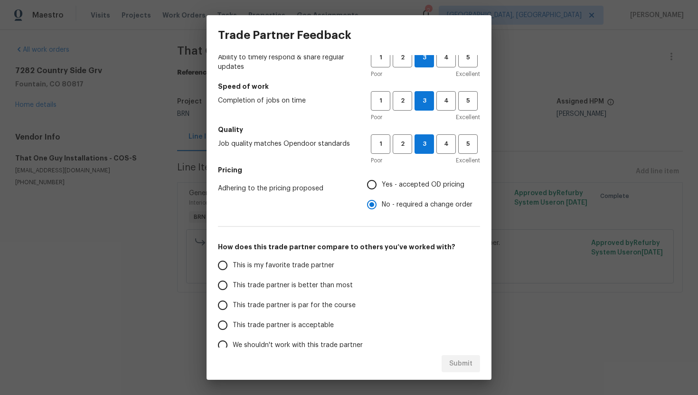
scroll to position [40, 0]
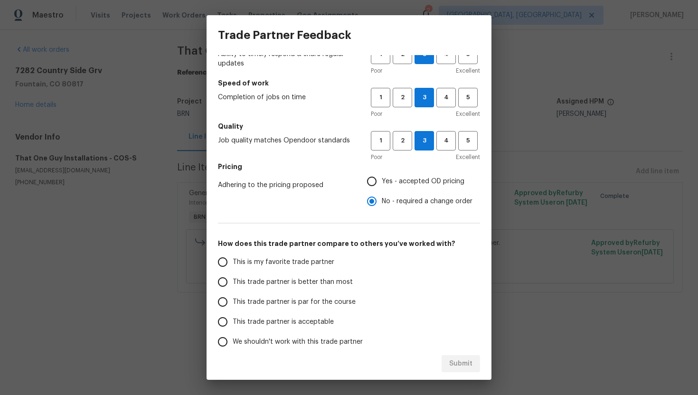
click at [282, 300] on span "This trade partner is par for the course" at bounding box center [294, 302] width 123 height 10
click at [233, 300] on input "This trade partner is par for the course" at bounding box center [223, 302] width 20 height 20
click at [455, 359] on span "Submit" at bounding box center [460, 364] width 23 height 12
radio input "true"
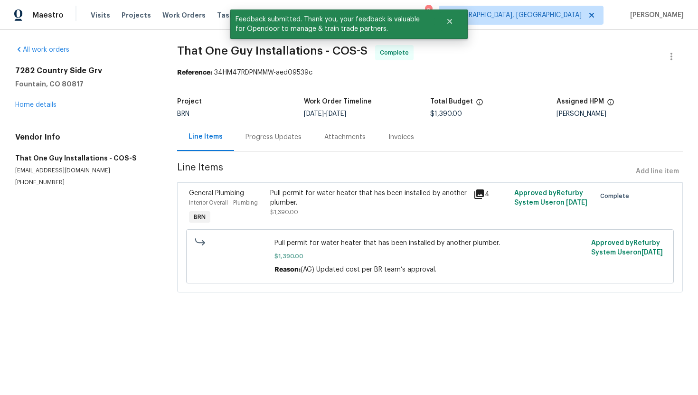
click at [253, 136] on div "Progress Updates" at bounding box center [274, 136] width 56 height 9
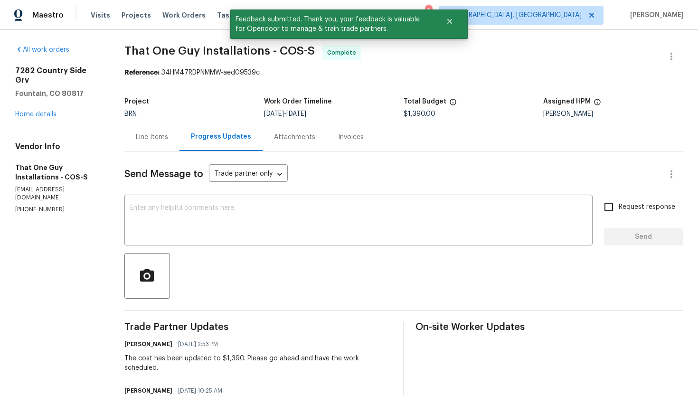
click at [156, 144] on div "Line Items" at bounding box center [151, 137] width 55 height 28
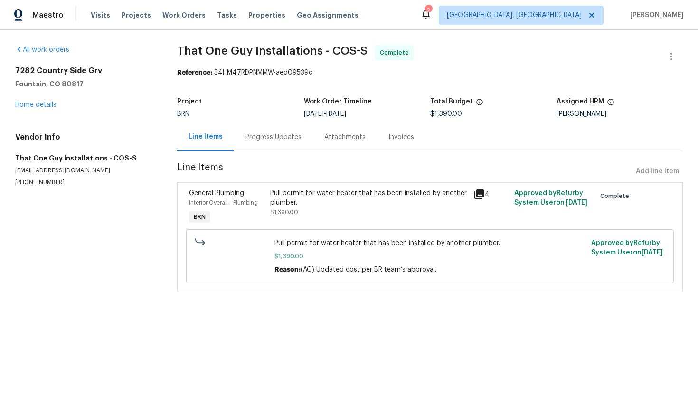
click at [280, 137] on div "Progress Updates" at bounding box center [274, 136] width 56 height 9
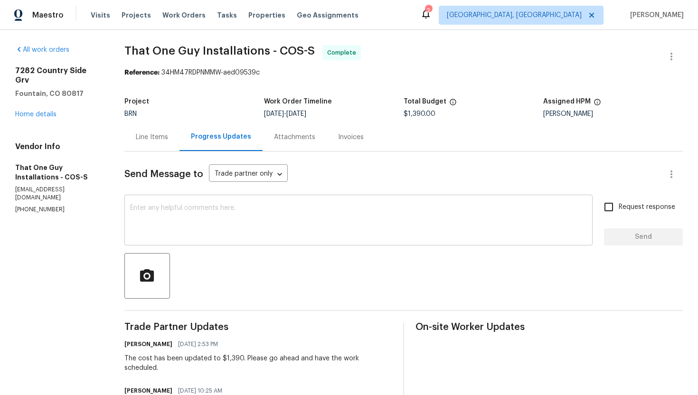
click at [330, 199] on div "x ​" at bounding box center [358, 221] width 468 height 48
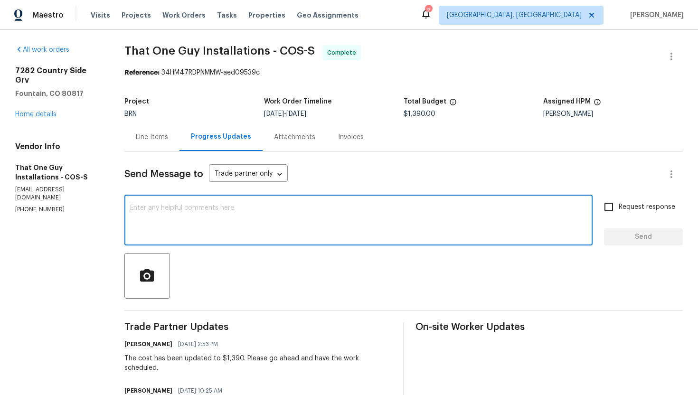
paste textarea "WO is approved. Please upload the invoice under invoice section. Thanks!"
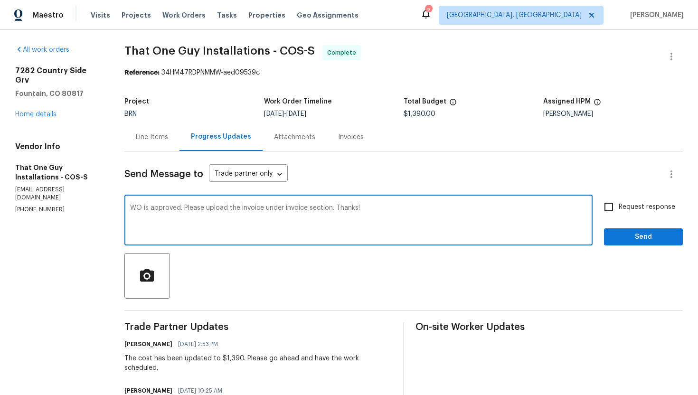
type textarea "WO is approved. Please upload the invoice under invoice section. Thanks!"
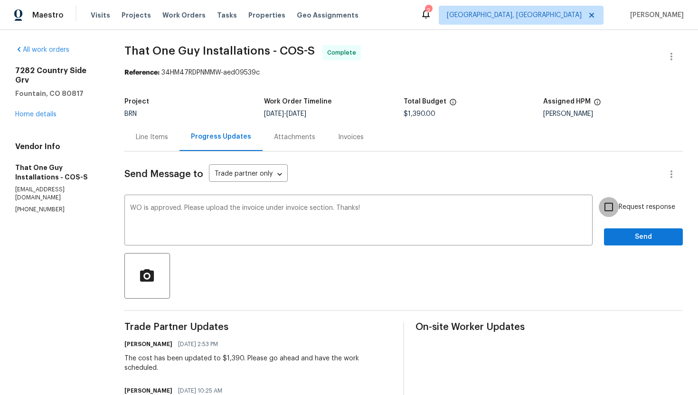
click at [608, 213] on input "Request response" at bounding box center [609, 207] width 20 height 20
checkbox input "true"
click at [625, 234] on span "Send" at bounding box center [644, 237] width 64 height 12
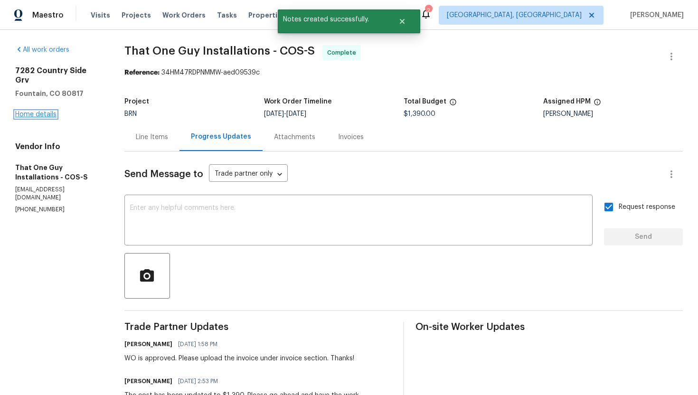
click at [42, 111] on link "Home details" at bounding box center [35, 114] width 41 height 7
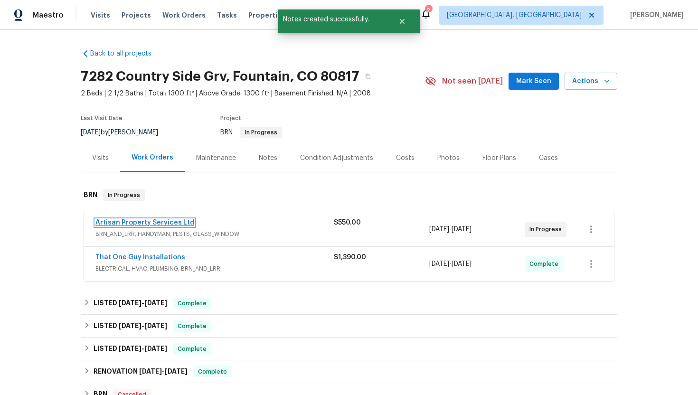
click at [137, 223] on link "Artisan Property Services Ltd" at bounding box center [144, 222] width 99 height 7
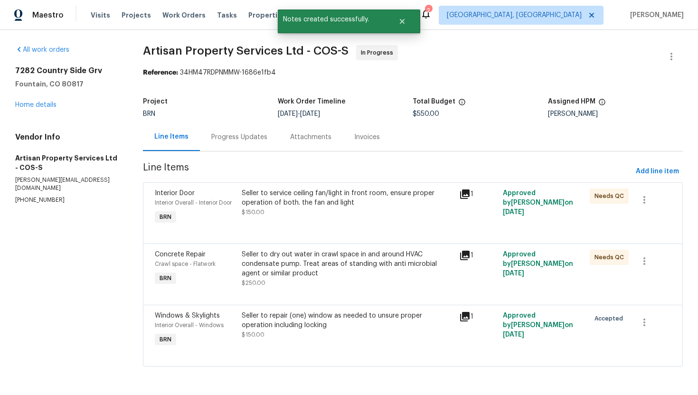
click at [260, 142] on div "Progress Updates" at bounding box center [239, 136] width 56 height 9
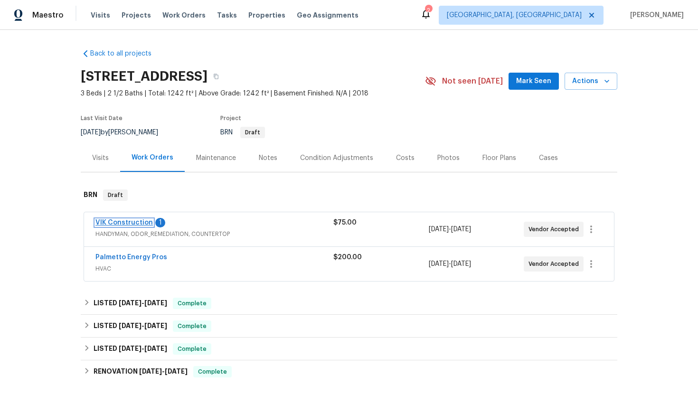
click at [145, 225] on link "VIK Construction" at bounding box center [123, 222] width 57 height 7
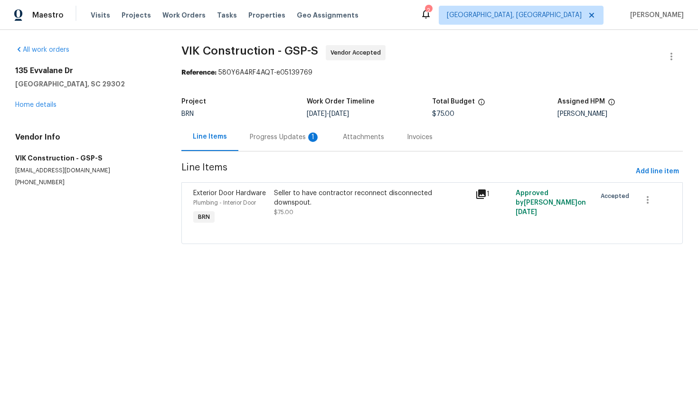
click at [263, 144] on div "Progress Updates 1" at bounding box center [284, 137] width 93 height 28
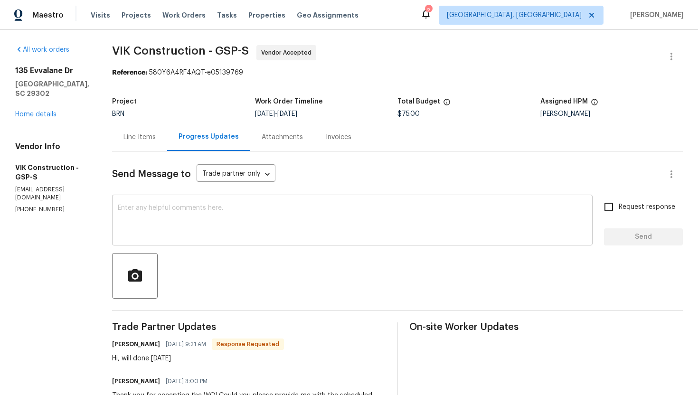
click at [222, 212] on textarea at bounding box center [352, 221] width 469 height 33
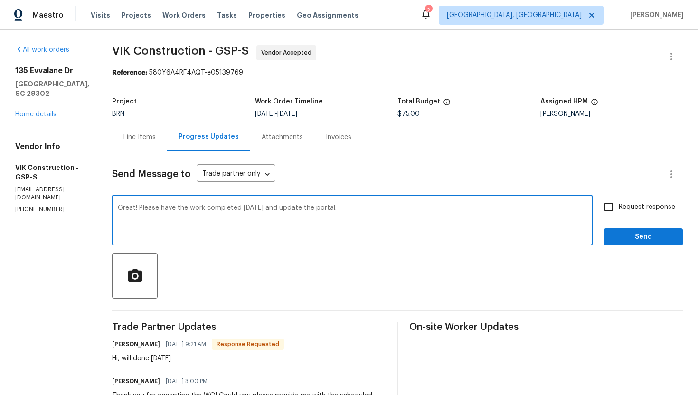
type textarea "Great! Please have the work completed today and update the portal."
click at [613, 211] on input "Request response" at bounding box center [609, 207] width 20 height 20
checkbox input "true"
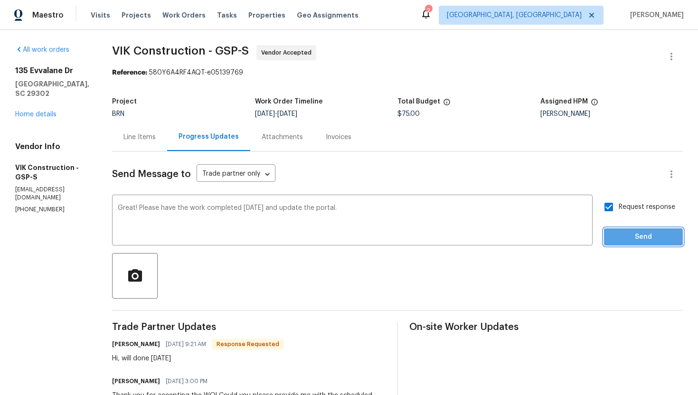
click at [618, 235] on span "Send" at bounding box center [644, 237] width 64 height 12
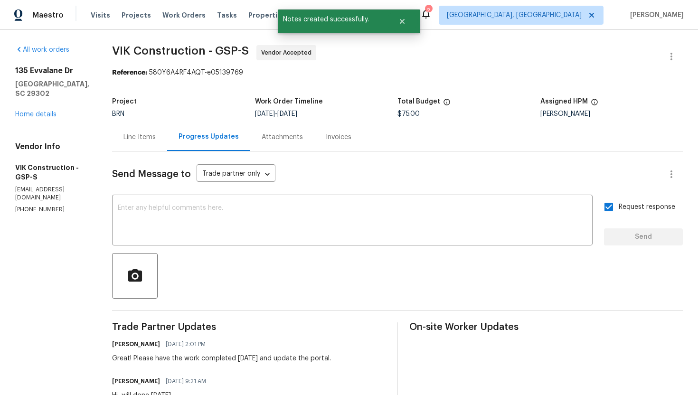
click at [152, 139] on div "Line Items" at bounding box center [139, 136] width 32 height 9
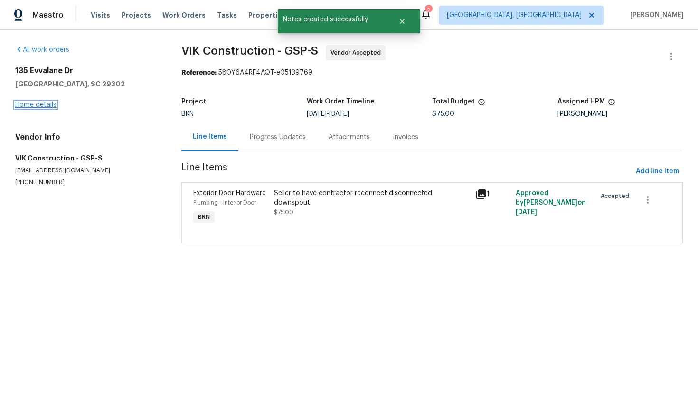
click at [40, 104] on link "Home details" at bounding box center [35, 105] width 41 height 7
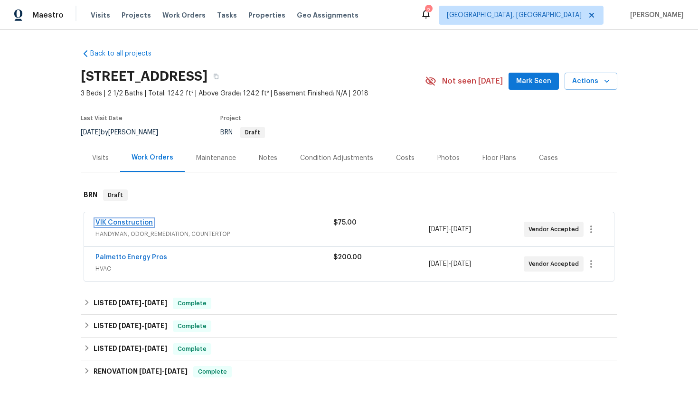
click at [122, 224] on link "VIK Construction" at bounding box center [123, 222] width 57 height 7
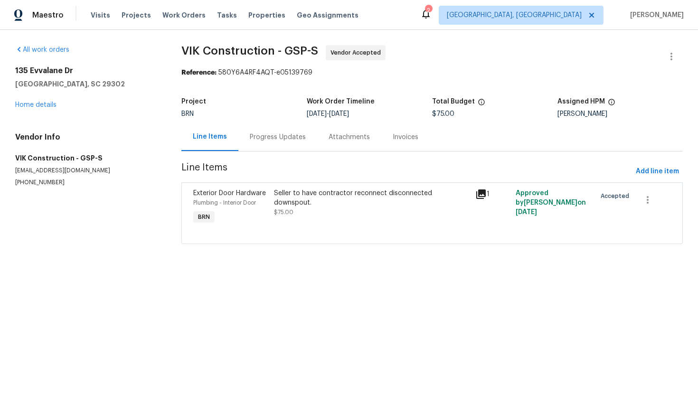
click at [282, 142] on div "Progress Updates" at bounding box center [278, 136] width 56 height 9
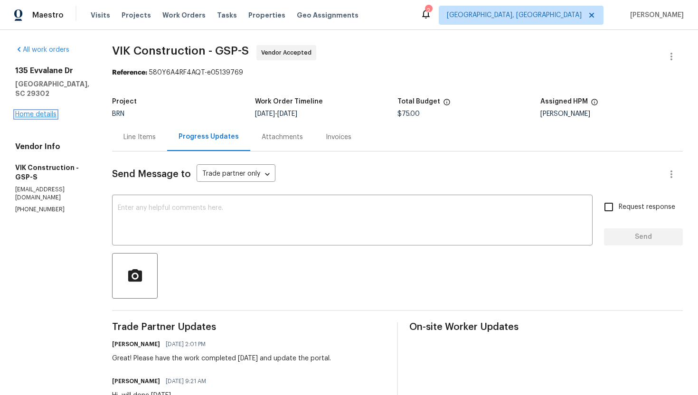
click at [44, 111] on link "Home details" at bounding box center [35, 114] width 41 height 7
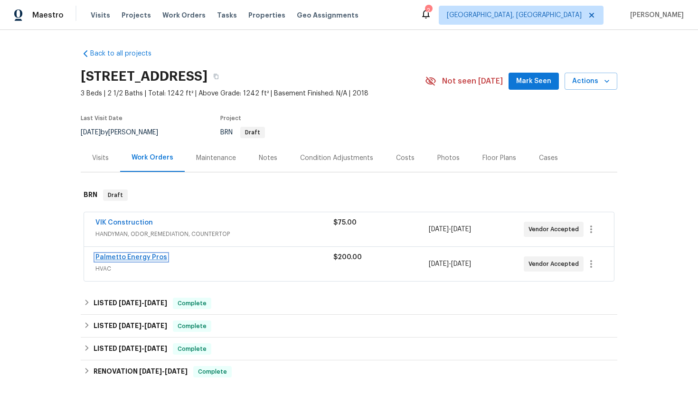
click at [142, 260] on link "Palmetto Energy Pros" at bounding box center [131, 257] width 72 height 7
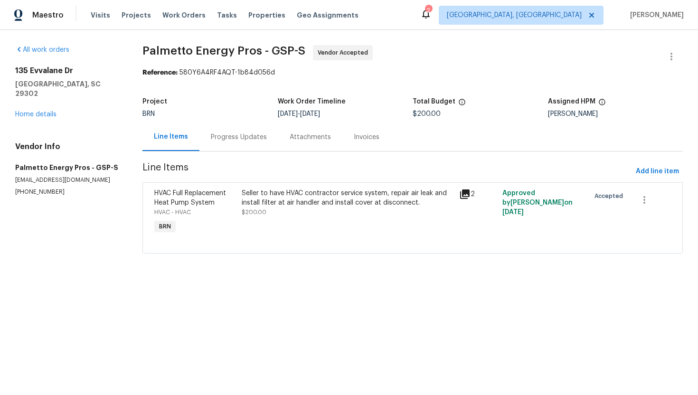
click at [234, 132] on div "Progress Updates" at bounding box center [239, 136] width 56 height 9
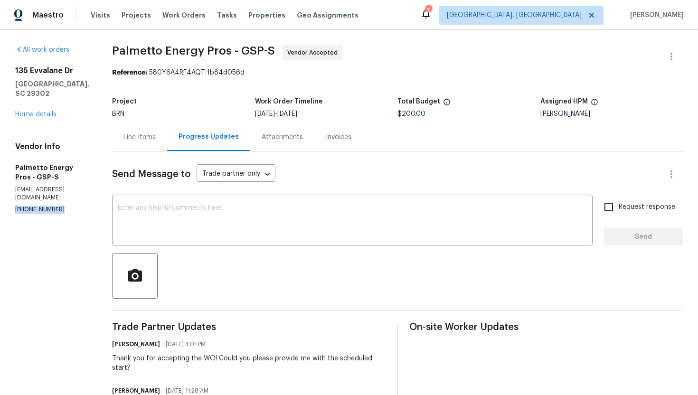
drag, startPoint x: 12, startPoint y: 193, endPoint x: 62, endPoint y: 195, distance: 49.9
click at [62, 195] on div "All work orders 135 Evvalane Dr Spartanburg, SC 29302 Home details Vendor Info …" at bounding box center [349, 262] width 698 height 464
copy p "(864) 380-8678"
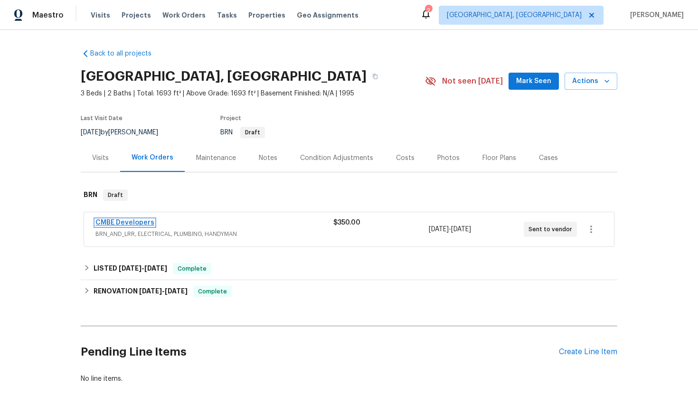
click at [141, 223] on link "CMBE Developers" at bounding box center [124, 222] width 59 height 7
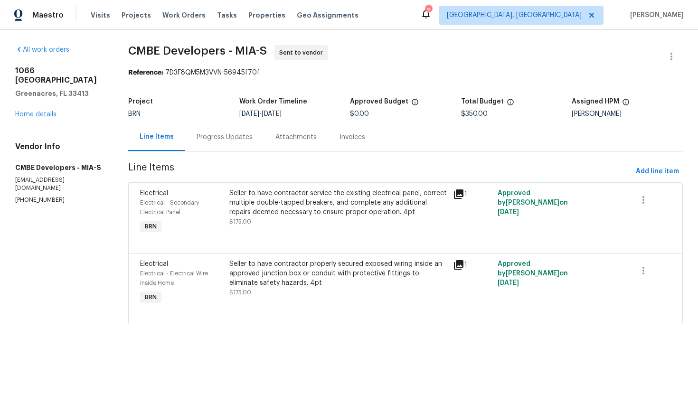
click at [231, 151] on div "Progress Updates" at bounding box center [224, 137] width 79 height 28
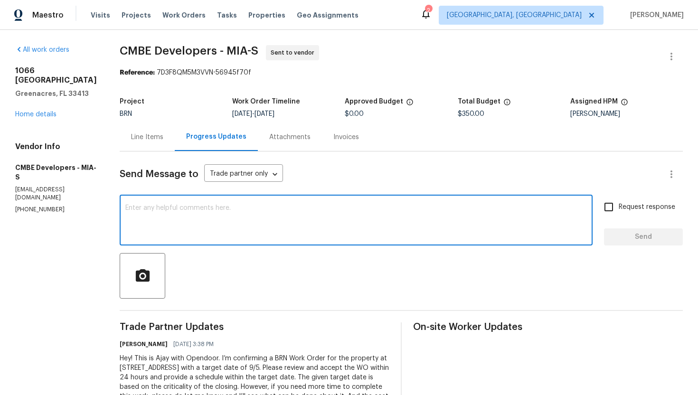
click at [238, 228] on textarea at bounding box center [356, 221] width 462 height 33
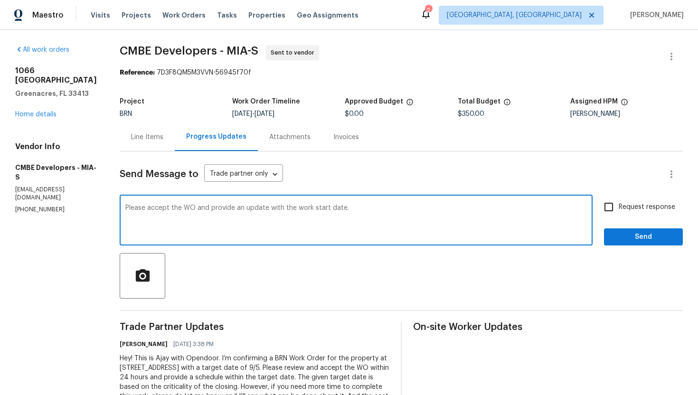
type textarea "Please accept the WO and provide an update with the work start date."
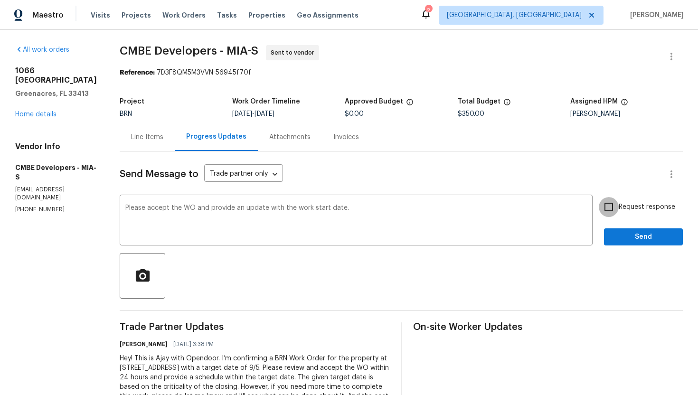
click at [615, 207] on input "Request response" at bounding box center [609, 207] width 20 height 20
checkbox input "true"
click at [622, 229] on button "Send" at bounding box center [643, 237] width 79 height 18
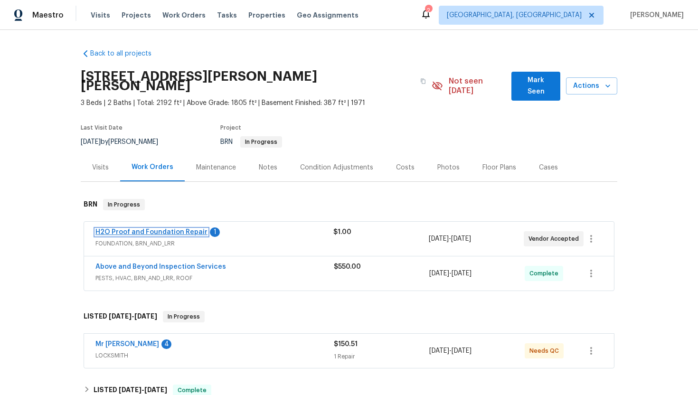
click at [154, 229] on link "H2O Proof and Foundation Repair" at bounding box center [151, 232] width 112 height 7
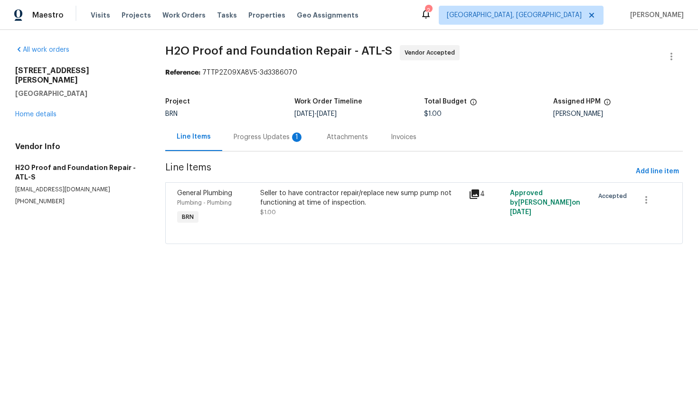
click at [265, 144] on div "Progress Updates 1" at bounding box center [268, 137] width 93 height 28
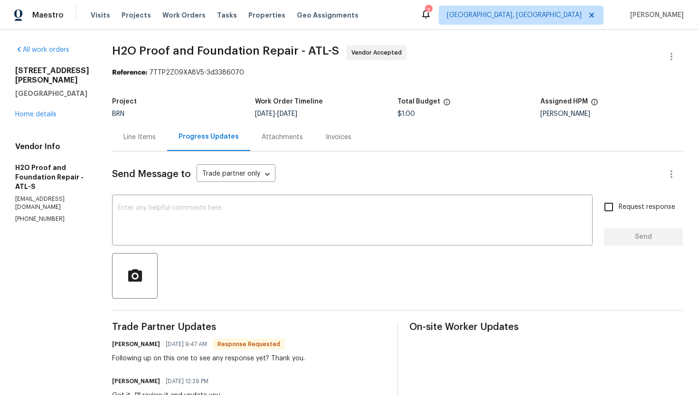
click at [123, 144] on div "Line Items" at bounding box center [139, 137] width 55 height 28
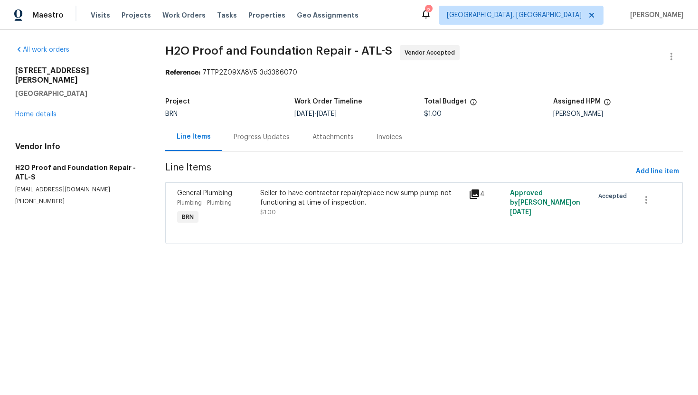
click at [278, 204] on div "Seller to have contractor repair/replace new sump pump not functioning at time …" at bounding box center [361, 198] width 202 height 19
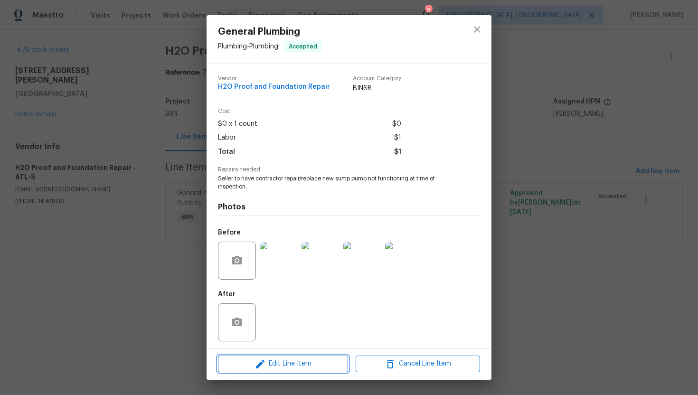
click at [263, 363] on icon "button" at bounding box center [260, 364] width 11 height 11
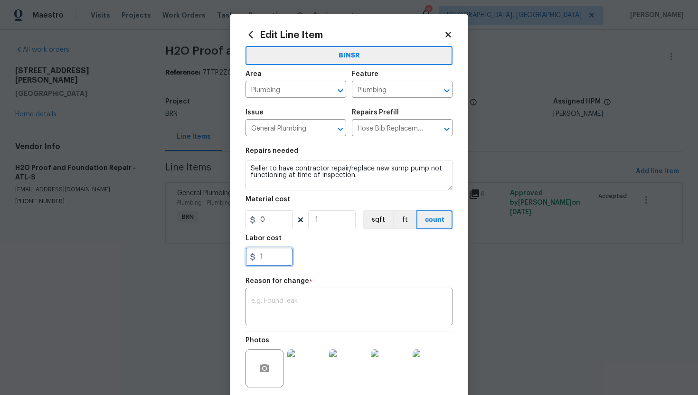
drag, startPoint x: 259, startPoint y: 257, endPoint x: 291, endPoint y: 258, distance: 31.8
click at [292, 258] on input "1" at bounding box center [269, 256] width 47 height 19
type input "400"
click at [364, 308] on textarea at bounding box center [349, 308] width 196 height 20
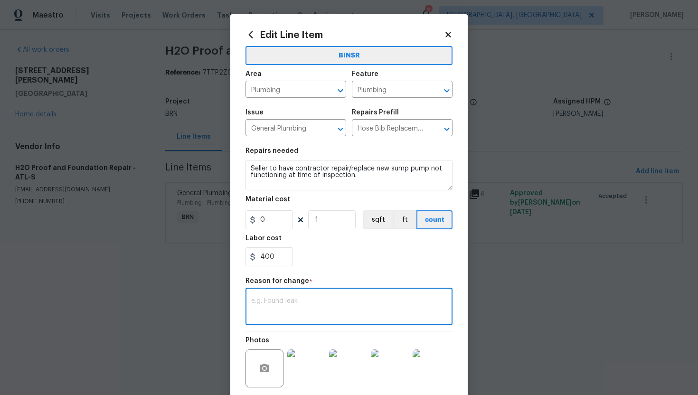
paste textarea "AG) Updated cost per BR team’s approval."
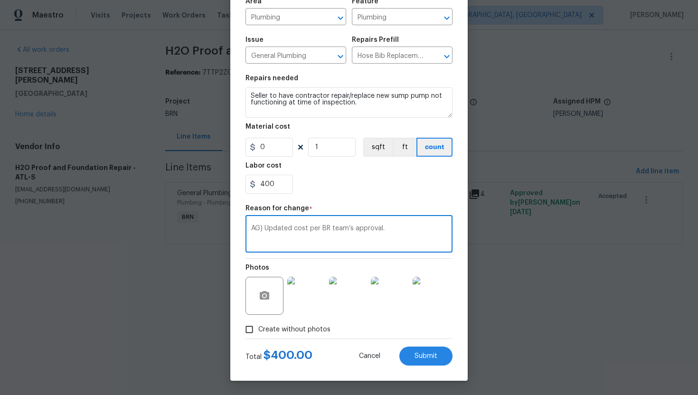
click at [252, 232] on textarea "AG) Updated cost per BR team’s approval." at bounding box center [349, 235] width 196 height 20
click at [251, 228] on textarea "AG) Updated cost per BR team’s approval." at bounding box center [349, 235] width 196 height 20
type textarea "(AG) Updated cost per BR team’s approval."
click at [425, 355] on span "Submit" at bounding box center [426, 356] width 23 height 7
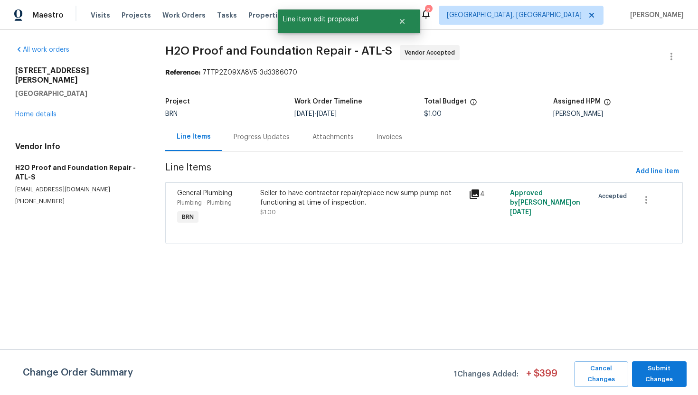
scroll to position [0, 0]
click at [667, 373] on span "Submit Changes" at bounding box center [659, 374] width 45 height 22
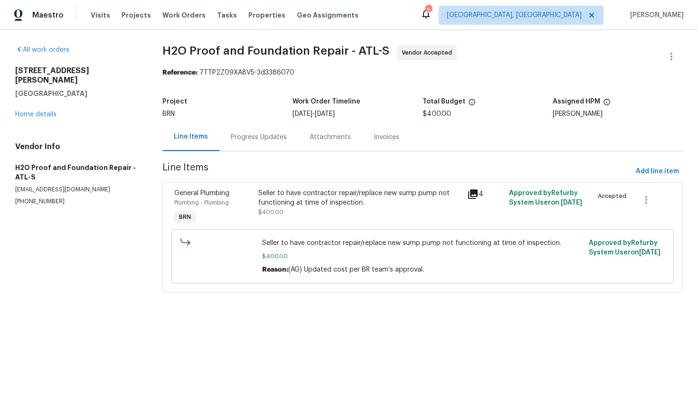
click at [268, 143] on div "Progress Updates" at bounding box center [258, 137] width 79 height 28
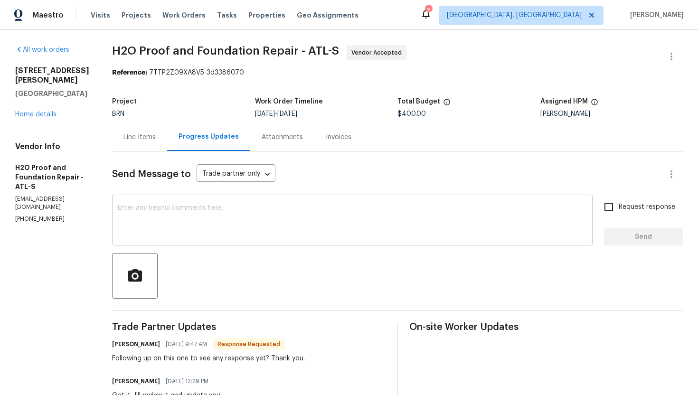
click at [190, 232] on textarea at bounding box center [352, 221] width 469 height 33
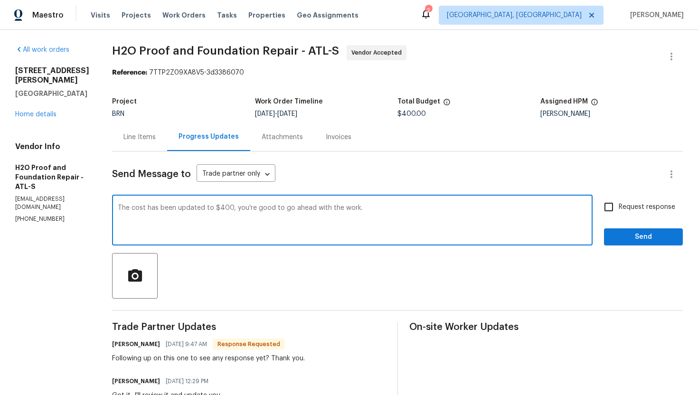
type textarea "The cost has been updated to $400, you're good to go ahead with the work."
click at [607, 203] on input "Request response" at bounding box center [609, 207] width 20 height 20
checkbox input "true"
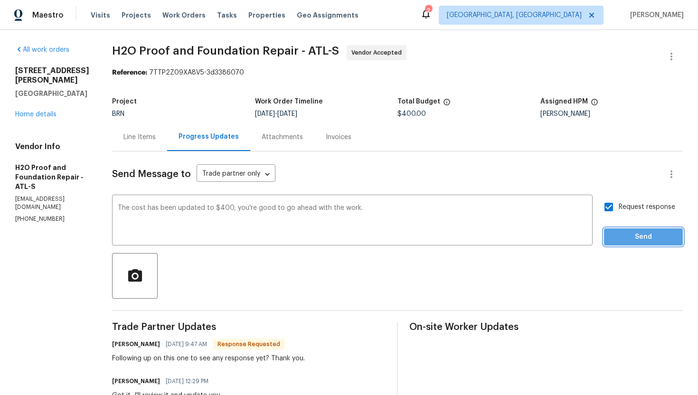
click at [628, 244] on button "Send" at bounding box center [643, 237] width 79 height 18
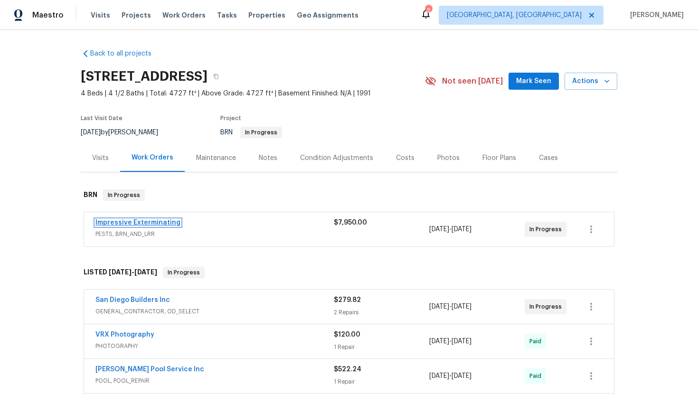
click at [157, 224] on link "Impressive Exterminating" at bounding box center [137, 222] width 85 height 7
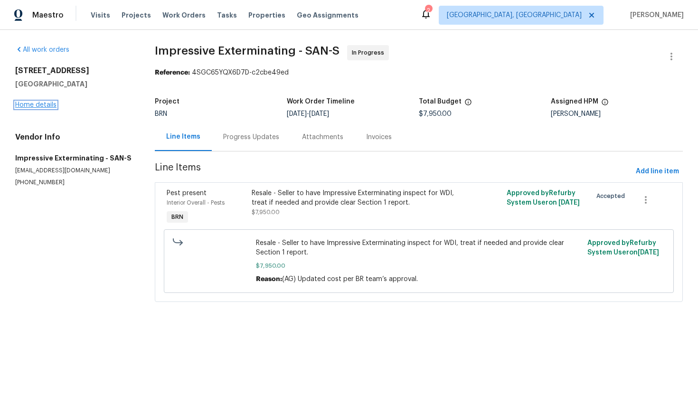
click at [42, 106] on link "Home details" at bounding box center [35, 105] width 41 height 7
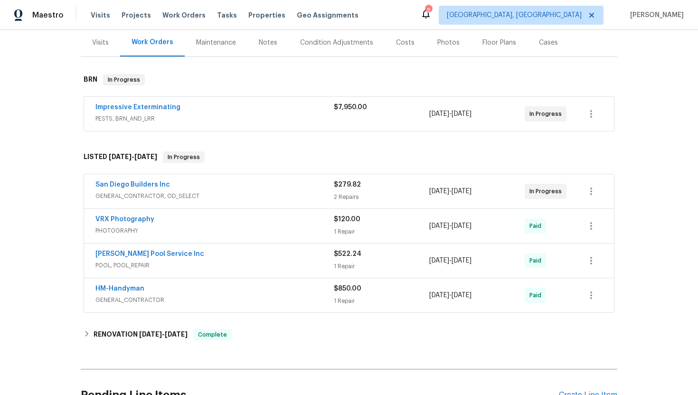
scroll to position [122, 0]
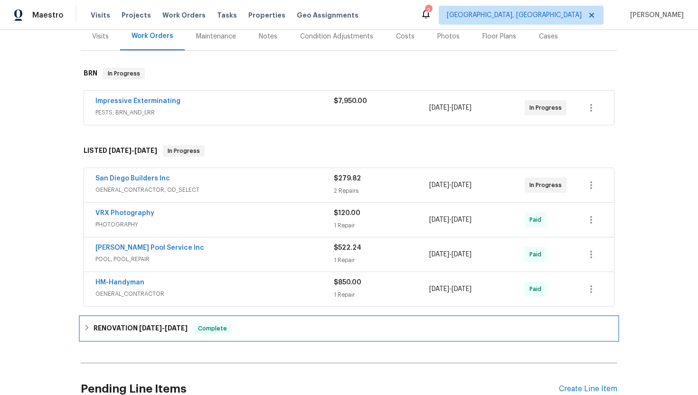
click at [117, 332] on h6 "RENOVATION [DATE] - [DATE]" at bounding box center [141, 328] width 94 height 11
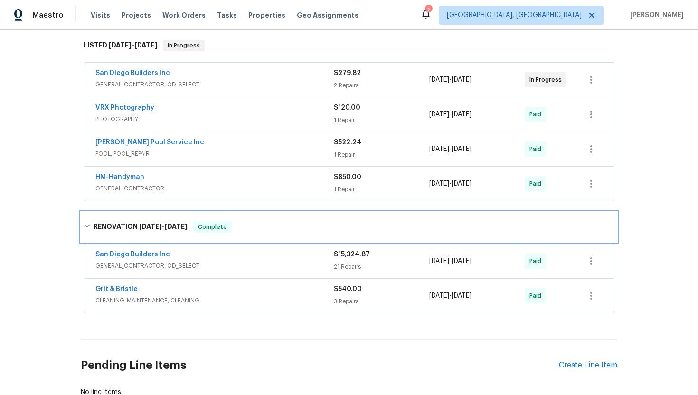
scroll to position [245, 0]
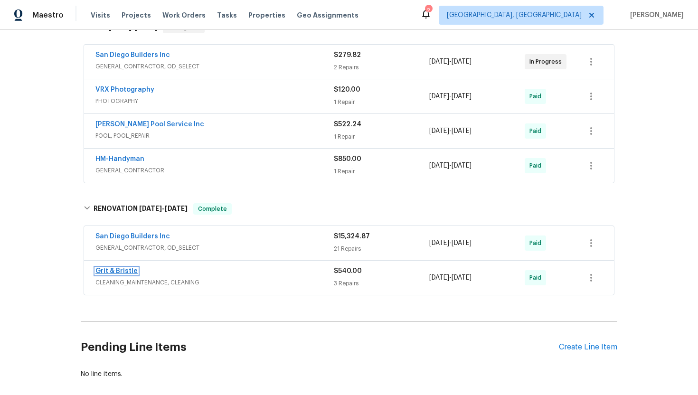
click at [121, 271] on link "Grit & Bristle" at bounding box center [116, 271] width 42 height 7
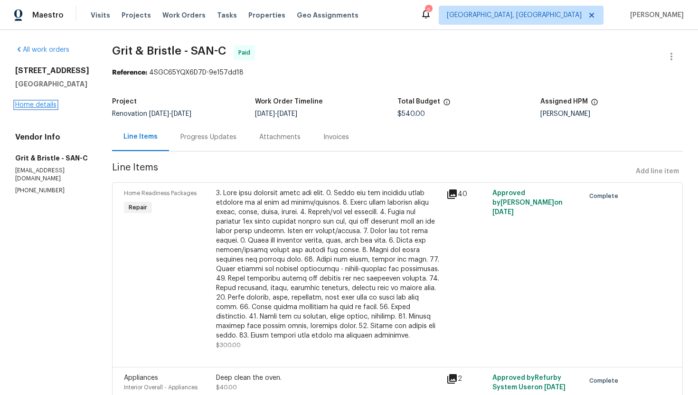
click at [36, 104] on link "Home details" at bounding box center [35, 105] width 41 height 7
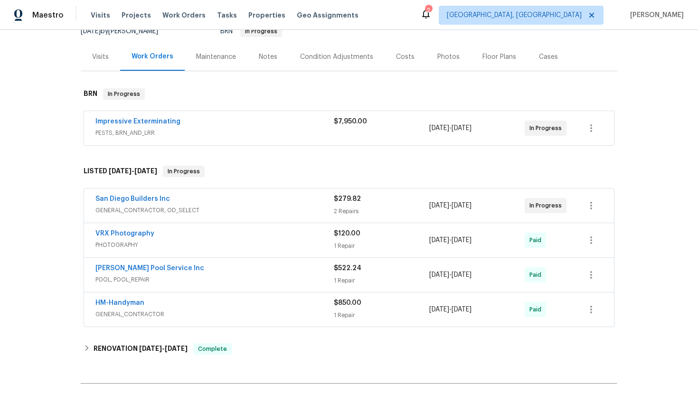
scroll to position [104, 0]
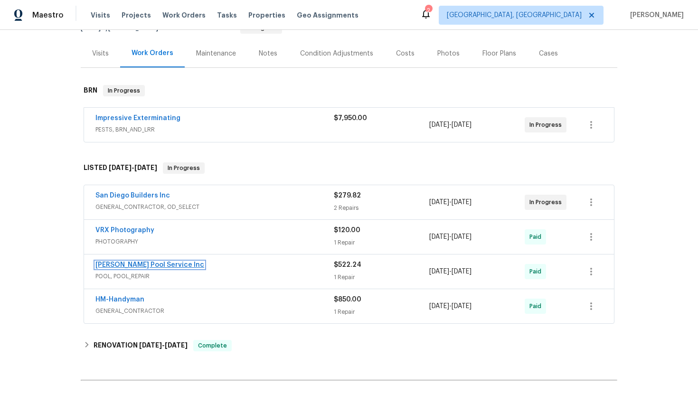
click at [144, 265] on link "[PERSON_NAME] Pool Service Inc" at bounding box center [149, 265] width 109 height 7
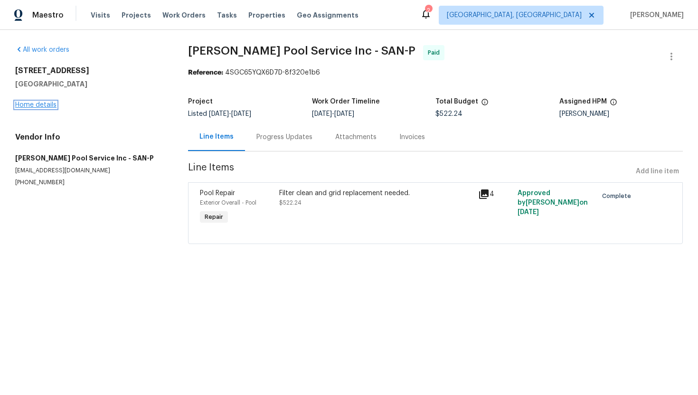
click at [33, 102] on link "Home details" at bounding box center [35, 105] width 41 height 7
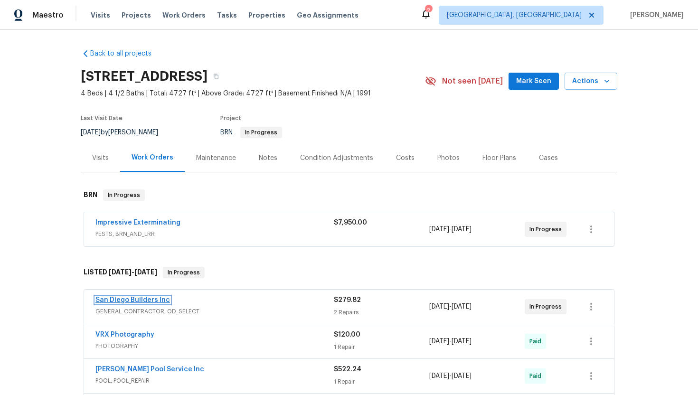
click at [134, 300] on link "San Diego Builders Inc" at bounding box center [132, 300] width 75 height 7
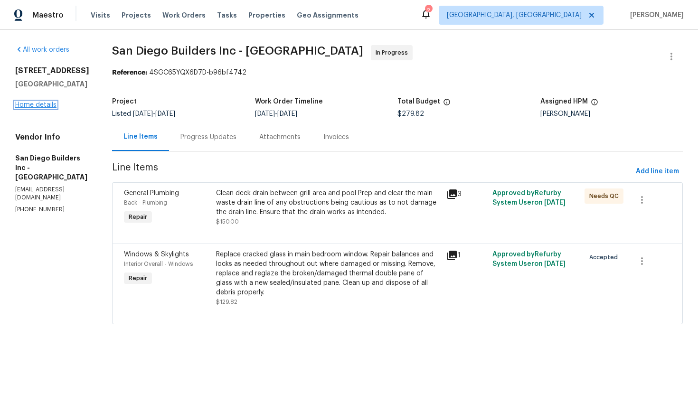
click at [46, 108] on link "Home details" at bounding box center [35, 105] width 41 height 7
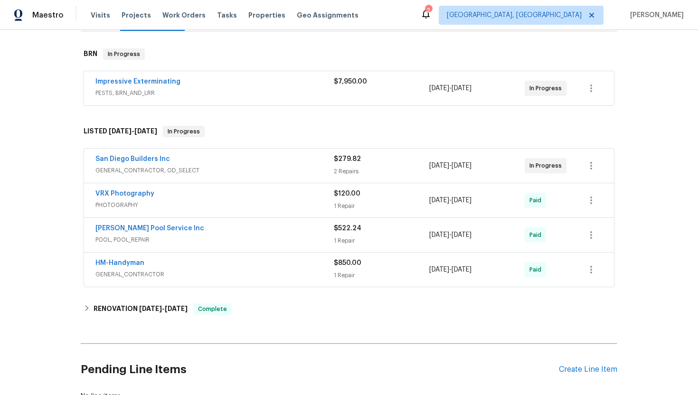
scroll to position [144, 0]
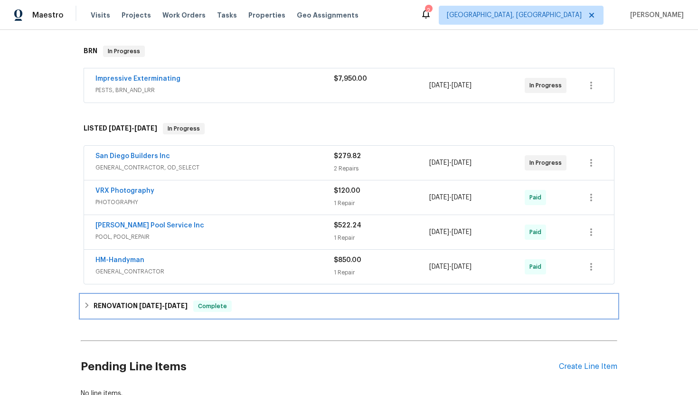
click at [171, 310] on h6 "RENOVATION [DATE] - [DATE]" at bounding box center [141, 306] width 94 height 11
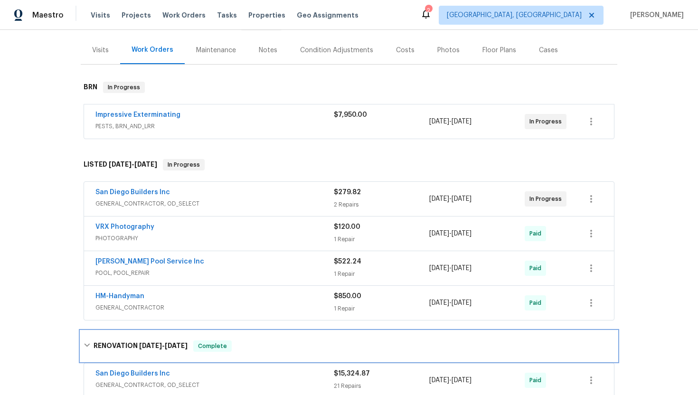
scroll to position [109, 0]
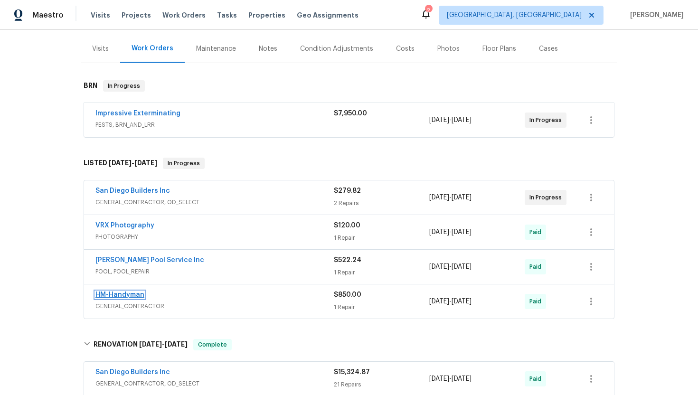
click at [130, 295] on link "HM-Handyman" at bounding box center [119, 295] width 49 height 7
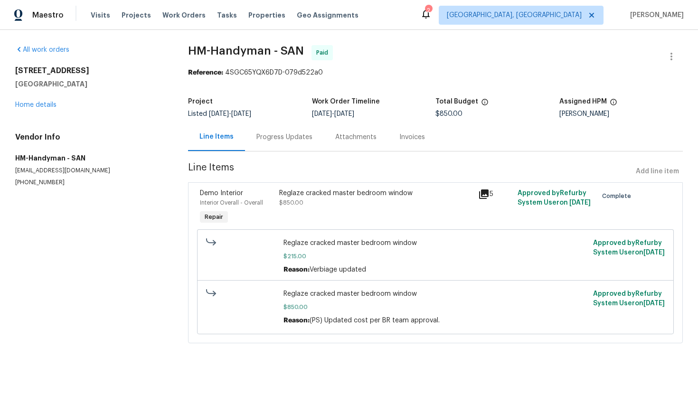
click at [273, 135] on div "Progress Updates" at bounding box center [284, 136] width 56 height 9
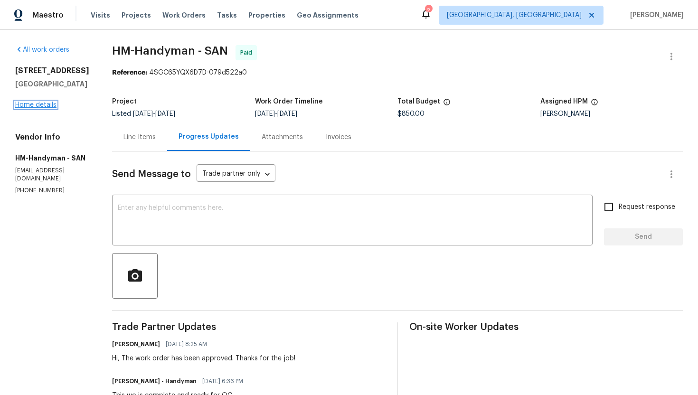
click at [47, 105] on link "Home details" at bounding box center [35, 105] width 41 height 7
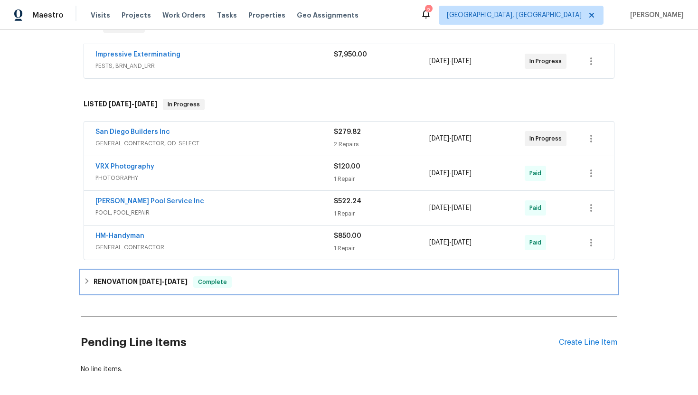
click at [134, 282] on h6 "RENOVATION 1/2/25 - 2/6/25" at bounding box center [141, 281] width 94 height 11
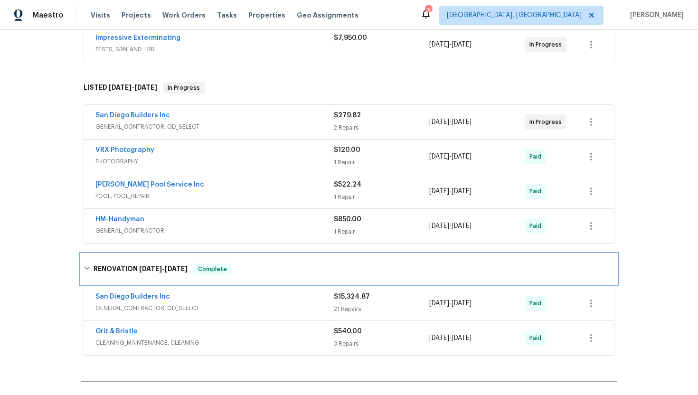
scroll to position [202, 0]
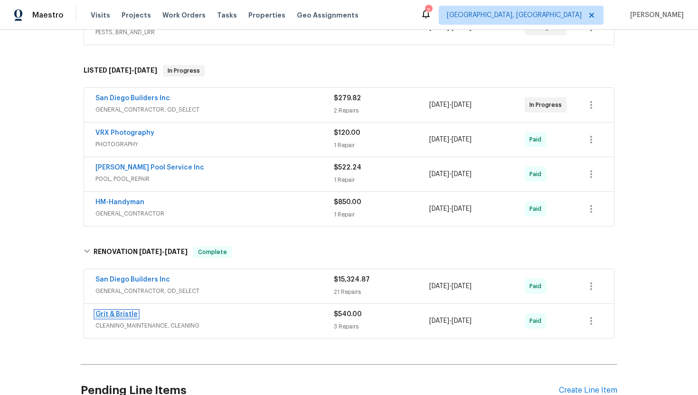
click at [121, 314] on link "Grit & Bristle" at bounding box center [116, 314] width 42 height 7
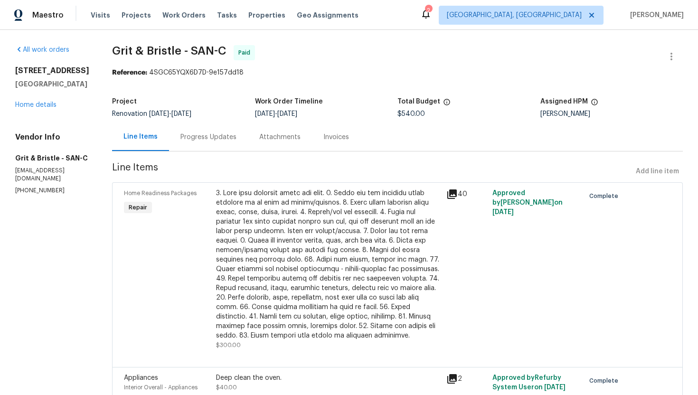
click at [234, 141] on div "Progress Updates" at bounding box center [208, 136] width 56 height 9
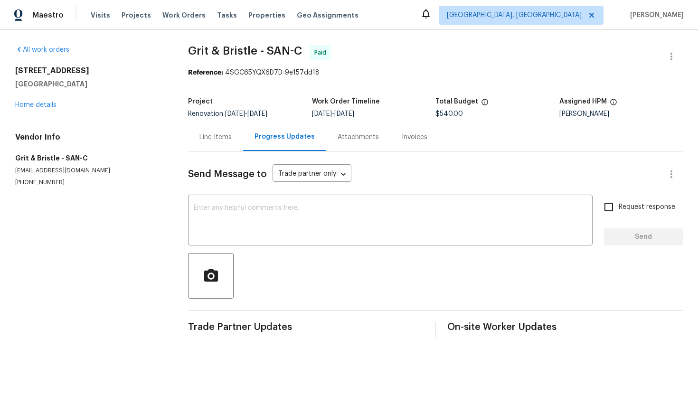
click at [207, 138] on div "Line Items" at bounding box center [215, 136] width 32 height 9
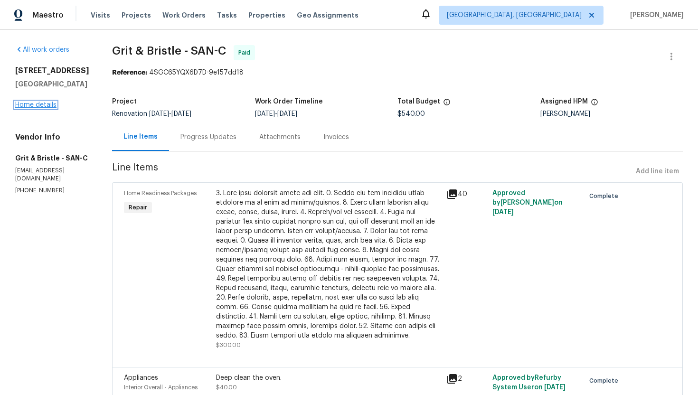
click at [51, 106] on link "Home details" at bounding box center [35, 105] width 41 height 7
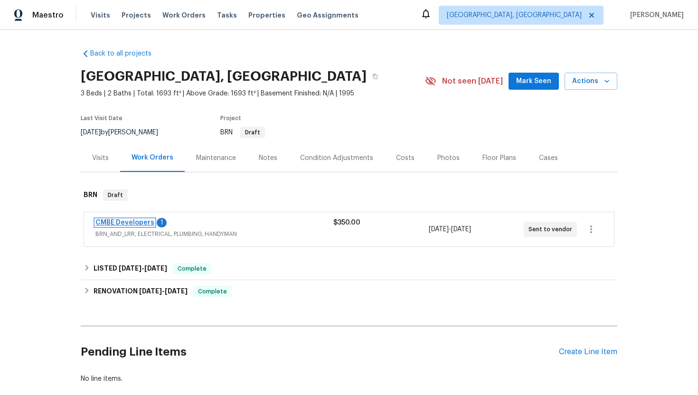
click at [137, 224] on link "CMBE Developers" at bounding box center [124, 222] width 59 height 7
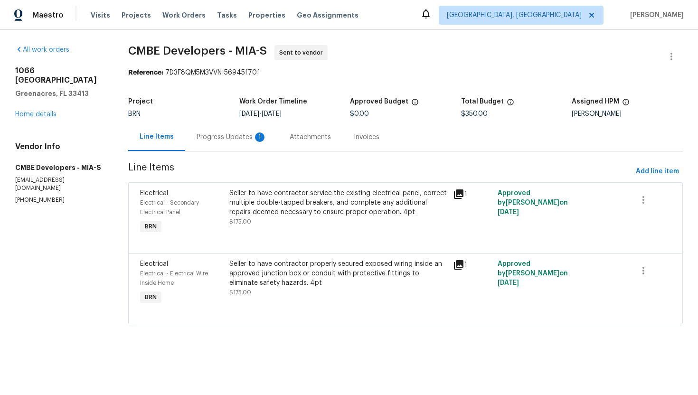
click at [249, 148] on div "Progress Updates 1" at bounding box center [231, 137] width 93 height 28
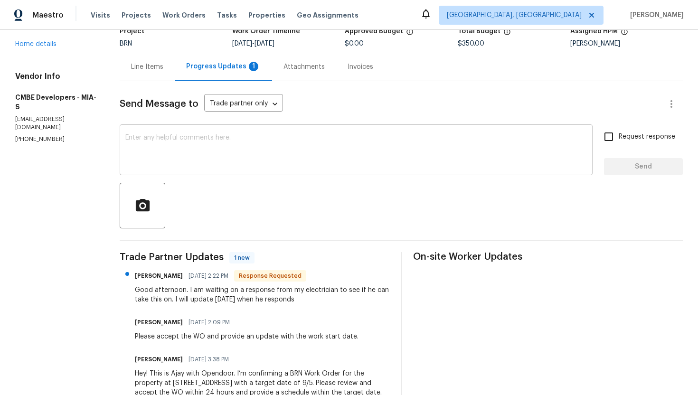
scroll to position [74, 0]
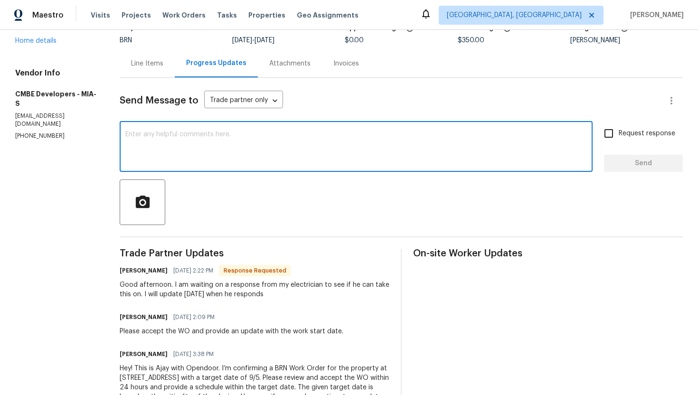
click at [284, 138] on textarea at bounding box center [356, 147] width 462 height 33
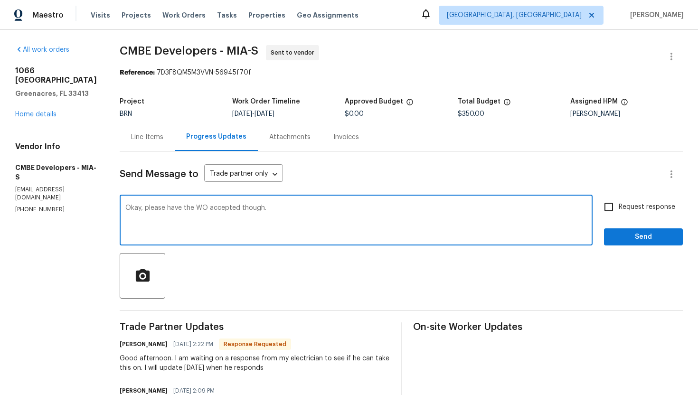
type textarea "Okay, please have the WO accepted though."
click at [617, 207] on input "Request response" at bounding box center [609, 207] width 20 height 20
checkbox input "true"
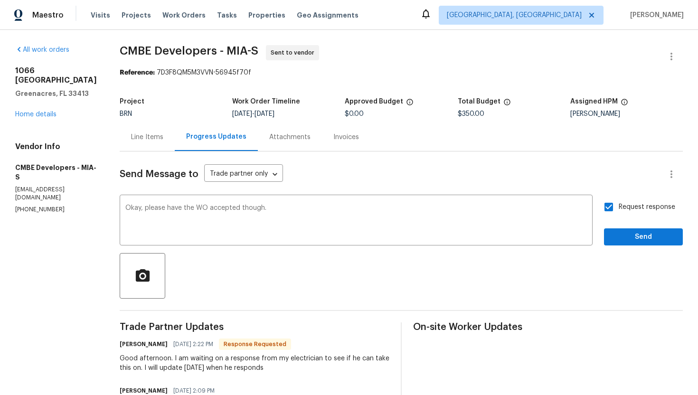
click at [618, 222] on div "Request response Send" at bounding box center [643, 221] width 79 height 48
click at [613, 233] on span "Send" at bounding box center [644, 237] width 64 height 12
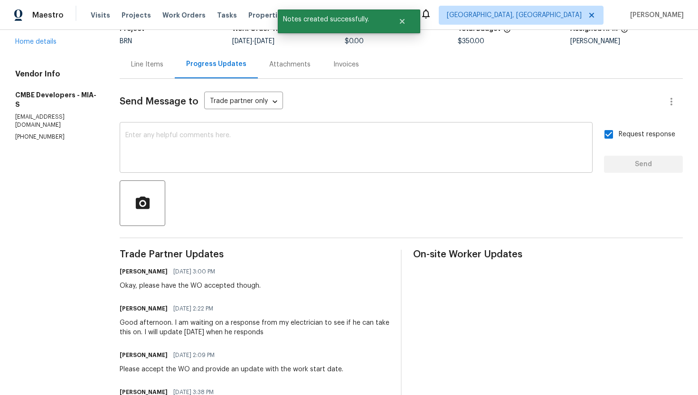
scroll to position [85, 0]
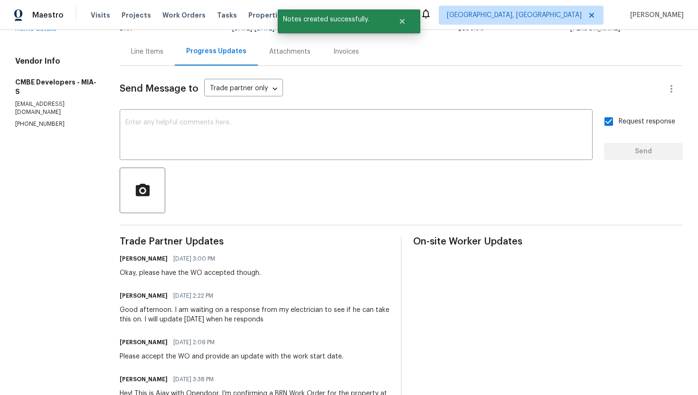
drag, startPoint x: 168, startPoint y: 310, endPoint x: 275, endPoint y: 318, distance: 108.1
click at [275, 318] on div "Good afternoon. I am waiting on a response from my electrician to see if he can…" at bounding box center [255, 314] width 270 height 19
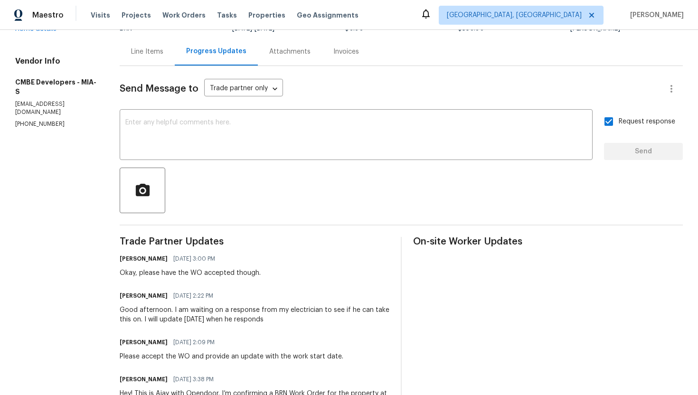
copy div "I am waiting on a response from my electrician to see if he can take this on. I…"
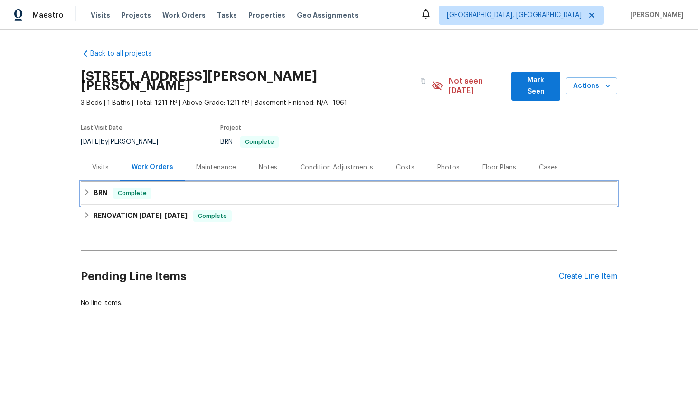
click at [117, 189] on span "Complete" at bounding box center [132, 193] width 37 height 9
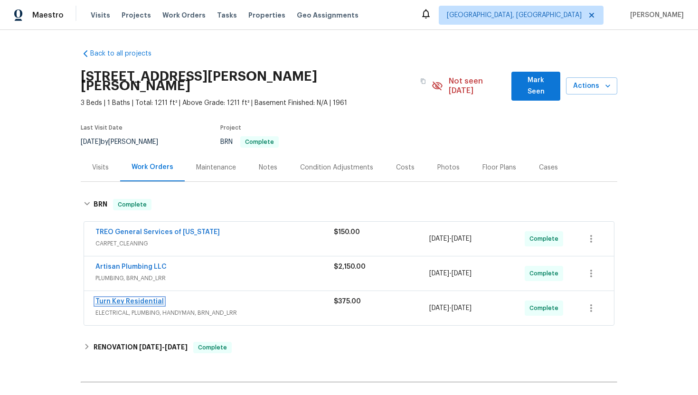
click at [137, 298] on link "Turn Key Residential" at bounding box center [129, 301] width 68 height 7
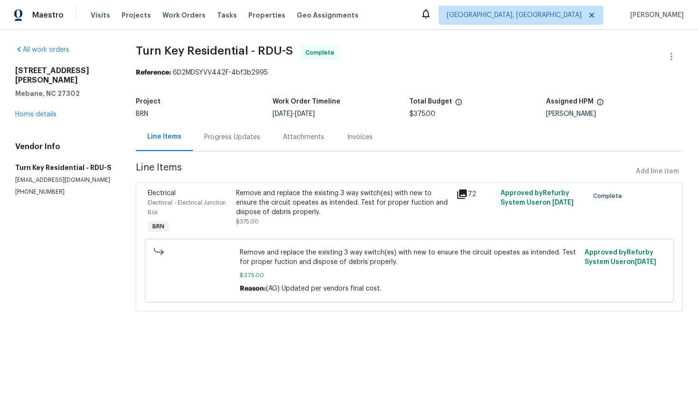
click at [219, 144] on div "Progress Updates" at bounding box center [232, 137] width 79 height 28
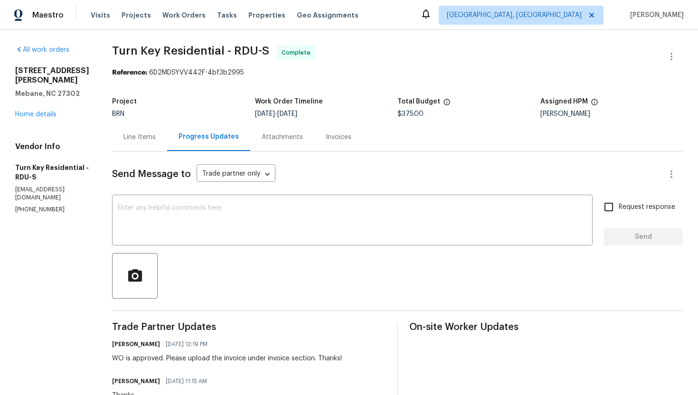
click at [156, 136] on div "Line Items" at bounding box center [139, 136] width 32 height 9
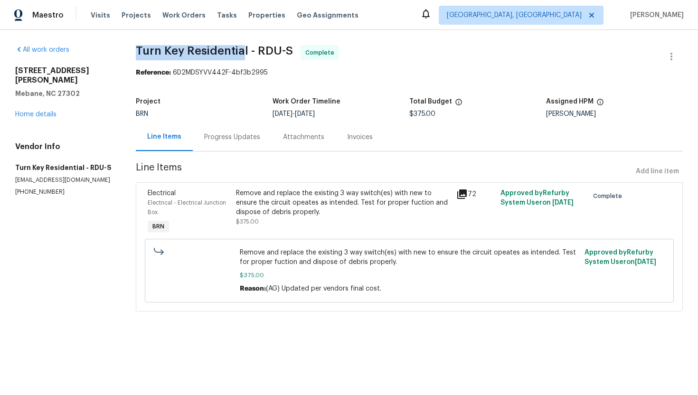
drag, startPoint x: 133, startPoint y: 51, endPoint x: 241, endPoint y: 48, distance: 107.8
click at [241, 48] on div "All work orders 2849 Bason Rd Mebane, NC 27302 Home details Vendor Info Turn Ke…" at bounding box center [349, 184] width 698 height 308
click at [246, 55] on span "Turn Key Residential - RDU-S" at bounding box center [214, 50] width 157 height 11
drag, startPoint x: 137, startPoint y: 48, endPoint x: 246, endPoint y: 49, distance: 108.3
click at [246, 49] on span "Turn Key Residential - RDU-S" at bounding box center [214, 50] width 157 height 11
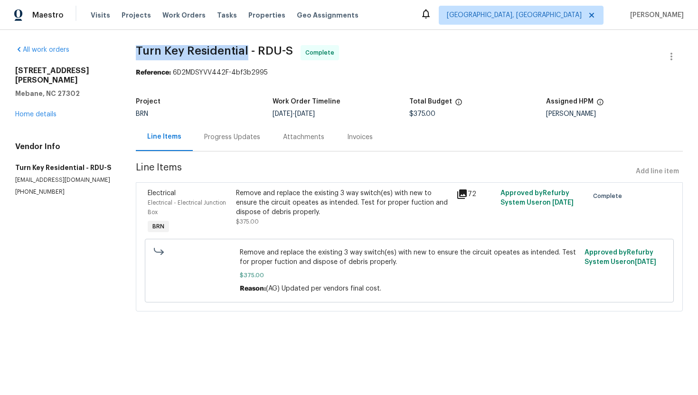
copy span "Turn Key Residential"
click at [267, 193] on div "Remove and replace the existing 3 way switch(es) with new to ensure the circuit…" at bounding box center [343, 203] width 215 height 28
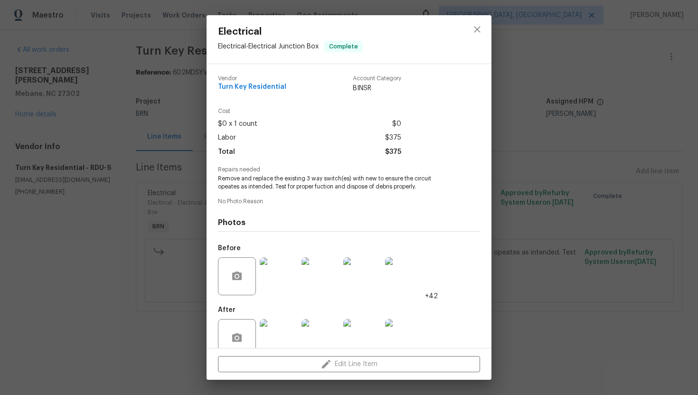
click at [259, 180] on span "Remove and replace the existing 3 way switch(es) with new to ensure the circuit…" at bounding box center [336, 183] width 236 height 16
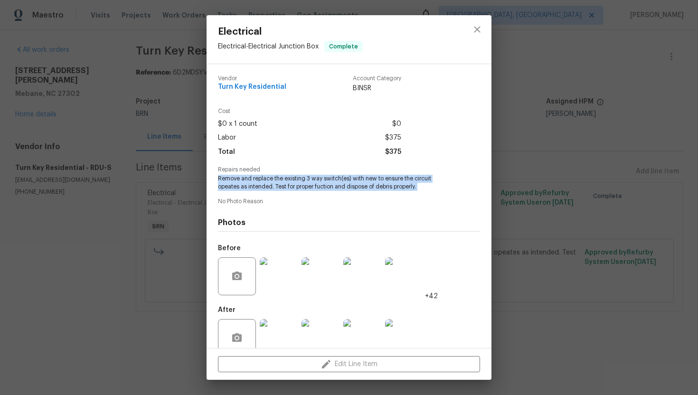
copy span "Remove and replace the existing 3 way switch(es) with new to ensure the circuit…"
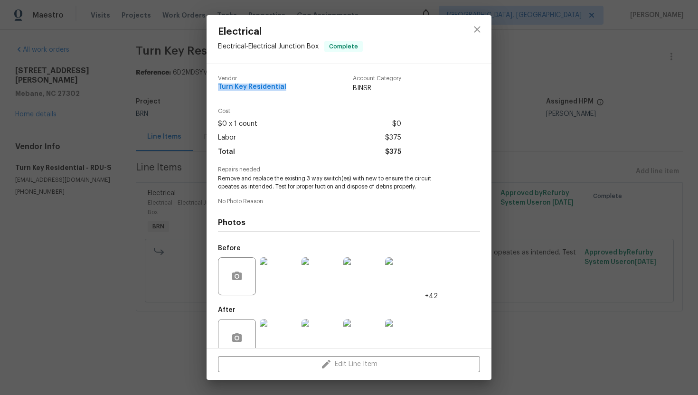
drag, startPoint x: 218, startPoint y: 87, endPoint x: 284, endPoint y: 85, distance: 66.5
click at [284, 85] on div "Vendor Turn Key Residential Account Category BINSR Cost $0 x 1 count $0 Labor $…" at bounding box center [349, 206] width 285 height 284
click at [288, 113] on span "Cost" at bounding box center [309, 111] width 183 height 6
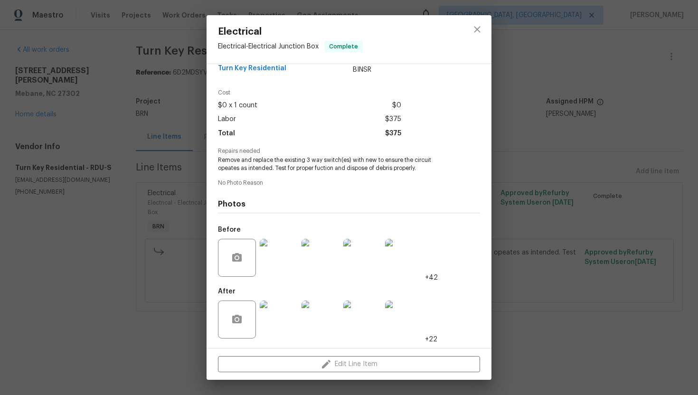
click at [277, 265] on img at bounding box center [279, 258] width 38 height 38
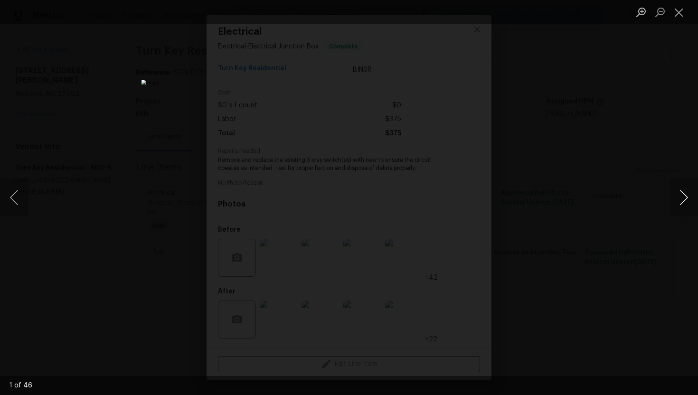
click at [682, 187] on button "Next image" at bounding box center [684, 198] width 28 height 38
click at [680, 17] on button "Close lightbox" at bounding box center [679, 12] width 19 height 17
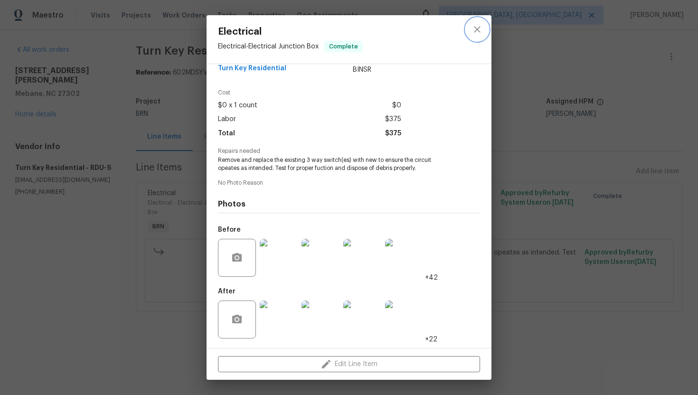
click at [475, 36] on button "close" at bounding box center [477, 29] width 23 height 23
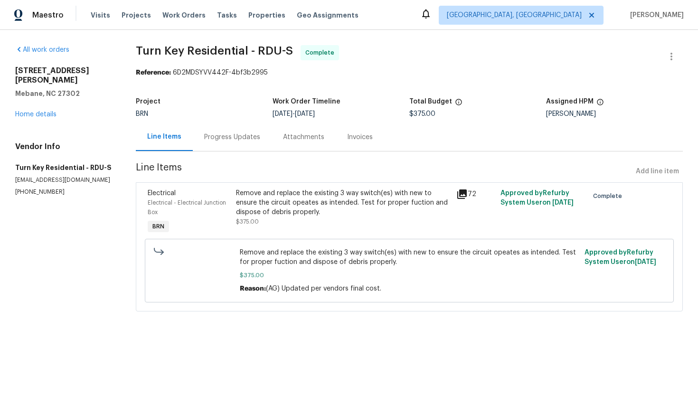
click at [364, 142] on div "Invoices" at bounding box center [360, 136] width 26 height 9
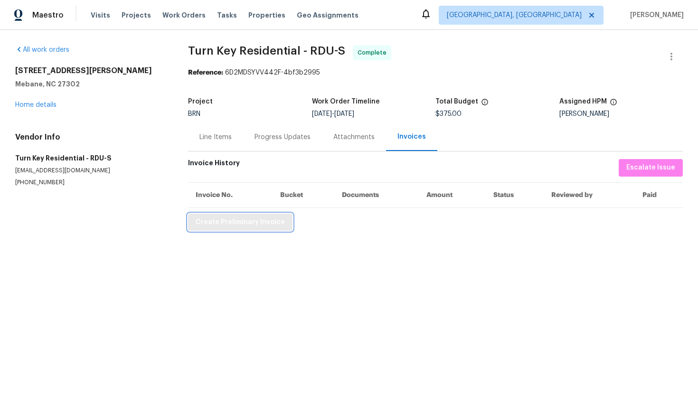
click at [266, 226] on span "Create Preliminary Invoice" at bounding box center [240, 223] width 89 height 12
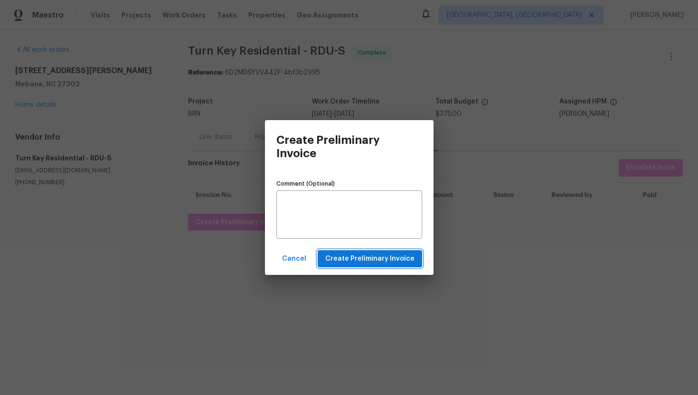
click at [345, 261] on span "Create Preliminary Invoice" at bounding box center [369, 259] width 89 height 12
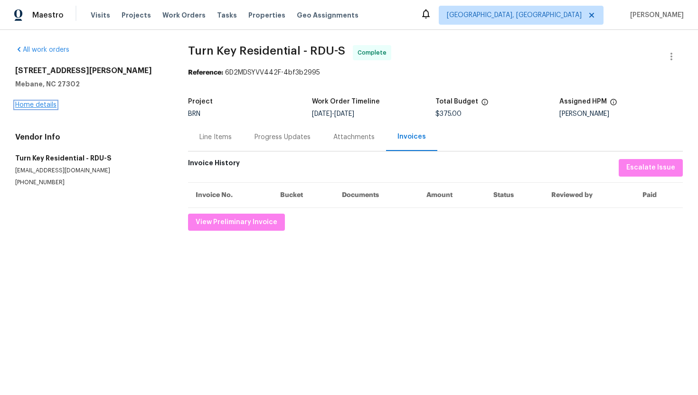
click at [47, 104] on link "Home details" at bounding box center [35, 105] width 41 height 7
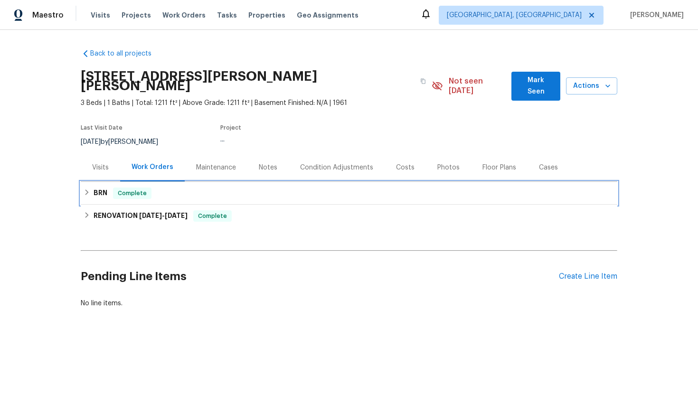
click at [122, 189] on span "Complete" at bounding box center [132, 193] width 37 height 9
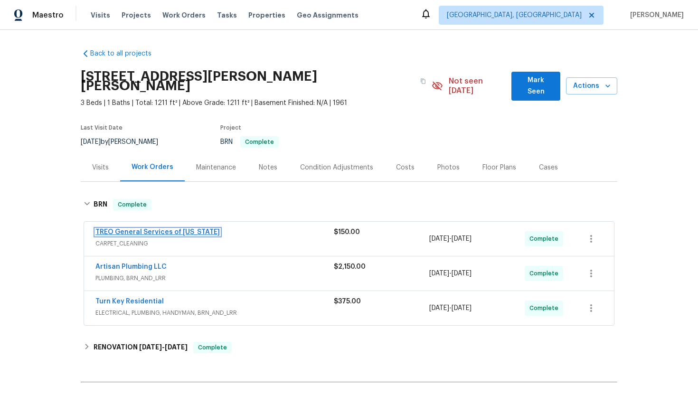
click at [143, 229] on link "TREO General Services of North Carolina" at bounding box center [157, 232] width 124 height 7
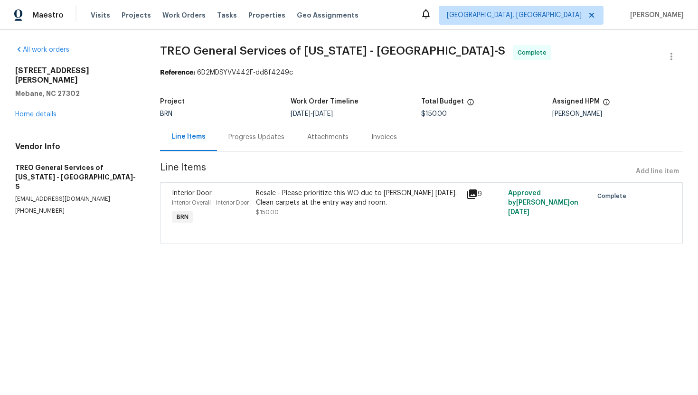
click at [313, 229] on div "Resale - Please prioritize this WO due to COE on Friday. Clean carpets at the e…" at bounding box center [358, 208] width 210 height 44
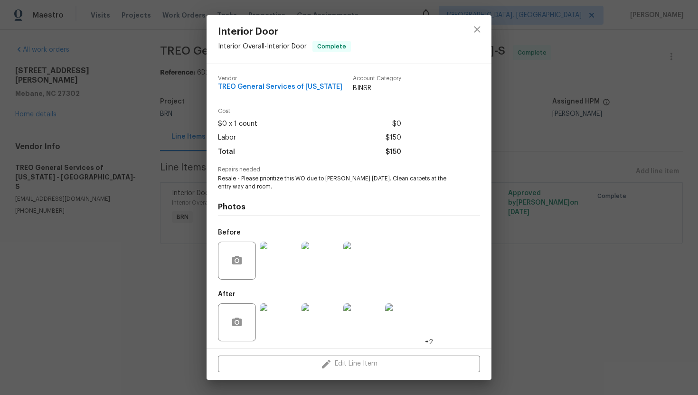
click at [281, 179] on span "Resale - Please prioritize this WO due to COE on Friday. Clean carpets at the e…" at bounding box center [336, 183] width 236 height 16
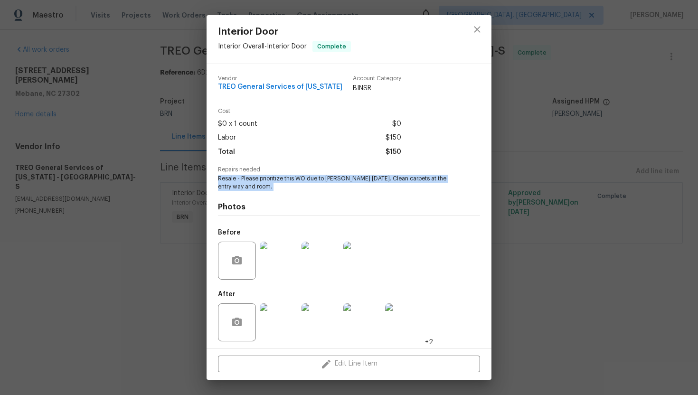
copy span "Resale - Please prioritize this WO due to COE on Friday. Clean carpets at the e…"
click at [269, 86] on span "TREO General Services of North Carolina" at bounding box center [280, 87] width 124 height 7
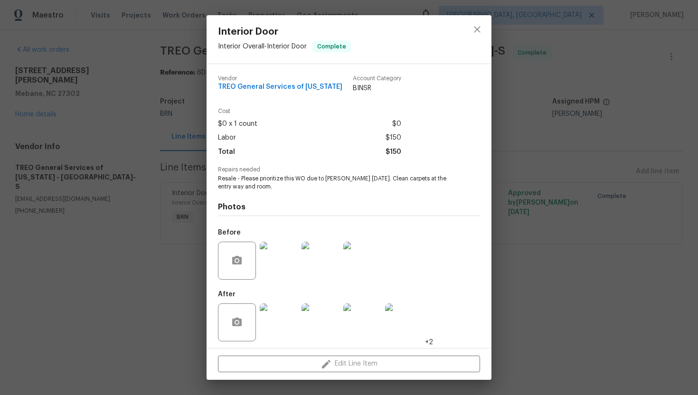
click at [269, 86] on span "TREO General Services of North Carolina" at bounding box center [280, 87] width 124 height 7
copy span "TREO General Services of North Carolina"
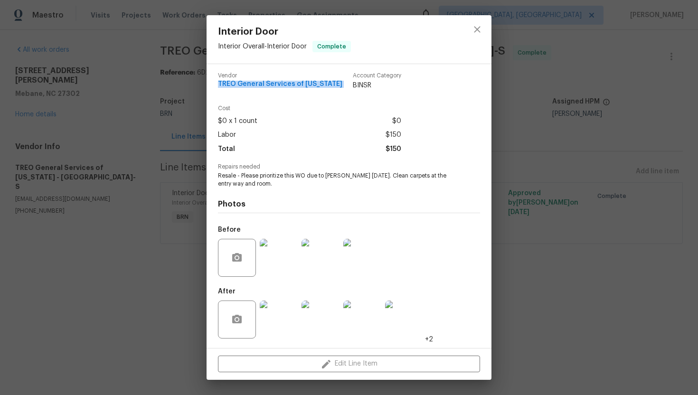
click at [362, 267] on img at bounding box center [362, 258] width 38 height 38
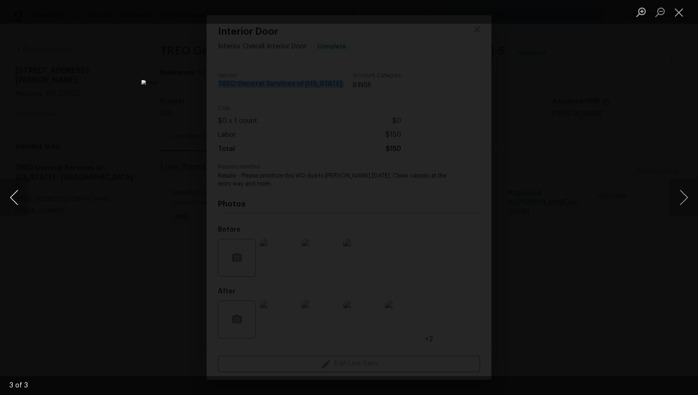
click at [17, 205] on button "Previous image" at bounding box center [14, 198] width 28 height 38
click at [12, 199] on button "Previous image" at bounding box center [14, 198] width 28 height 38
click at [678, 11] on button "Close lightbox" at bounding box center [679, 12] width 19 height 17
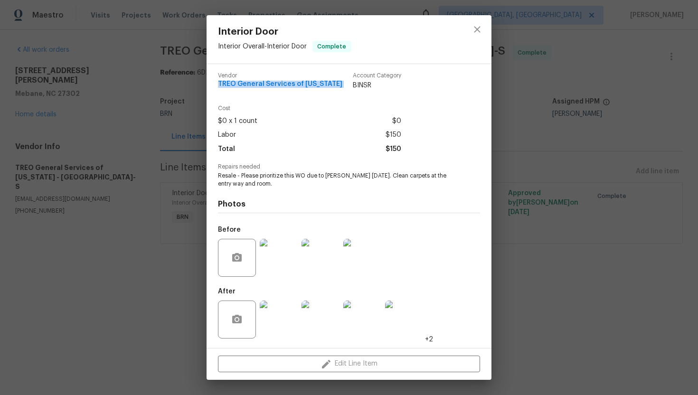
click at [281, 320] on img at bounding box center [279, 320] width 38 height 38
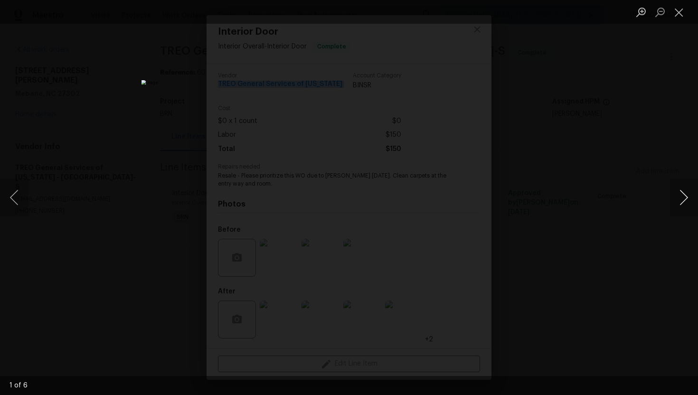
click at [682, 195] on button "Next image" at bounding box center [684, 198] width 28 height 38
click at [678, 206] on button "Next image" at bounding box center [684, 198] width 28 height 38
click at [682, 188] on button "Next image" at bounding box center [684, 198] width 28 height 38
click at [677, 189] on button "Next image" at bounding box center [684, 198] width 28 height 38
click at [681, 191] on button "Next image" at bounding box center [684, 198] width 28 height 38
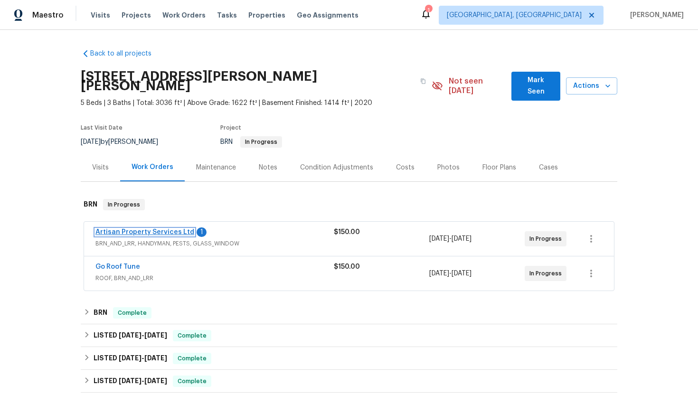
click at [129, 229] on link "Artisan Property Services Ltd" at bounding box center [144, 232] width 99 height 7
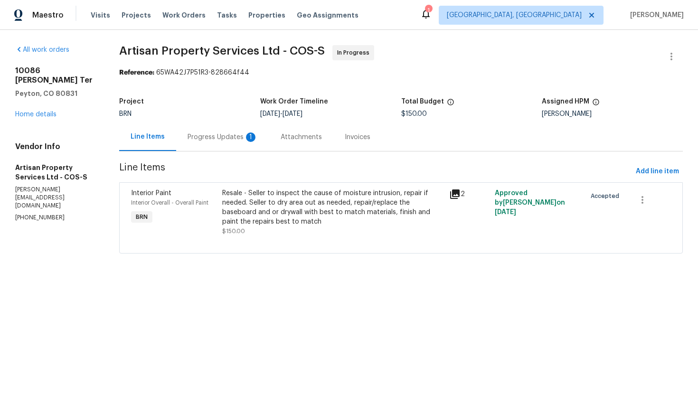
click at [252, 134] on div "1" at bounding box center [250, 136] width 9 height 9
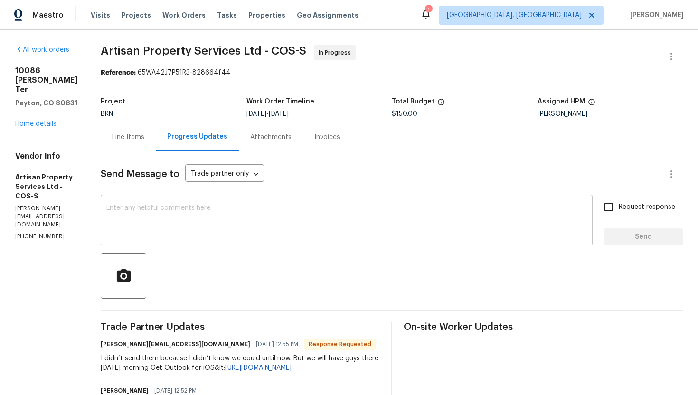
click at [262, 235] on textarea at bounding box center [346, 221] width 481 height 33
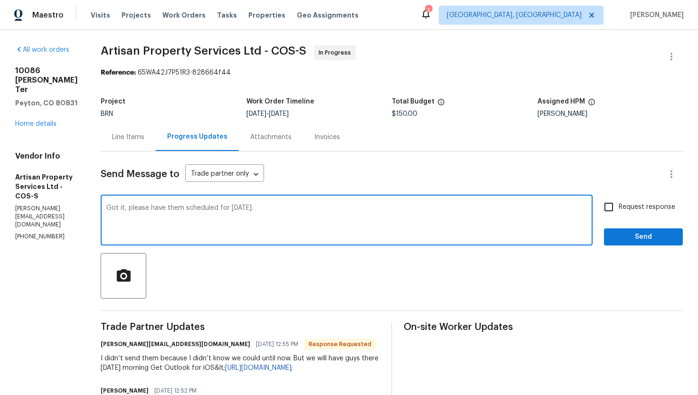
type textarea "Got it, please have them scheduled for [DATE]."
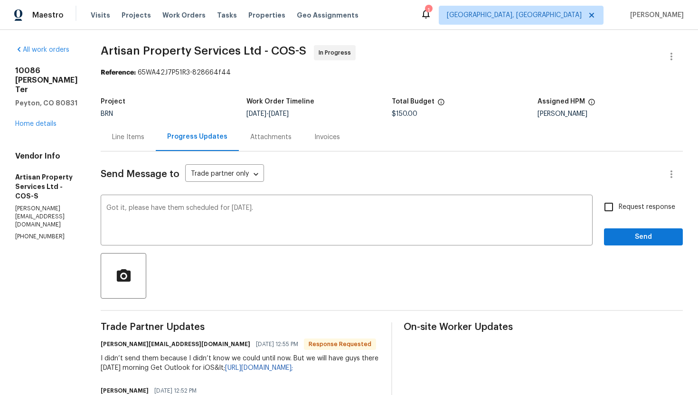
click at [660, 214] on label "Request response" at bounding box center [637, 207] width 76 height 20
click at [619, 214] on input "Request response" at bounding box center [609, 207] width 20 height 20
checkbox input "true"
click at [656, 231] on button "Send" at bounding box center [643, 237] width 79 height 18
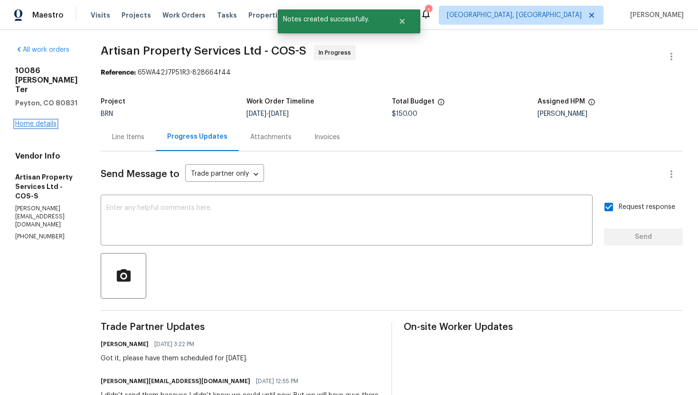
click at [27, 127] on link "Home details" at bounding box center [35, 124] width 41 height 7
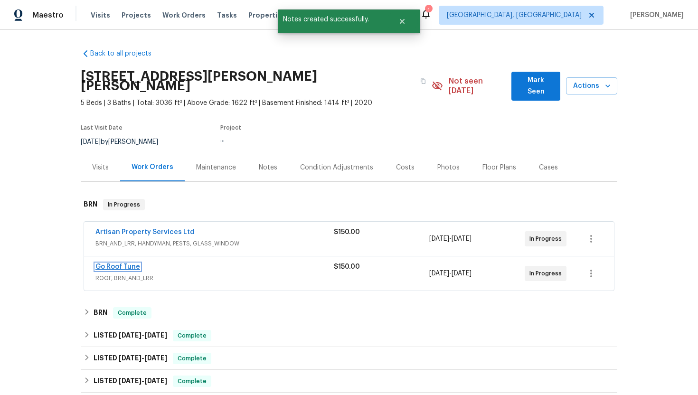
click at [114, 264] on link "Go Roof Tune" at bounding box center [117, 267] width 45 height 7
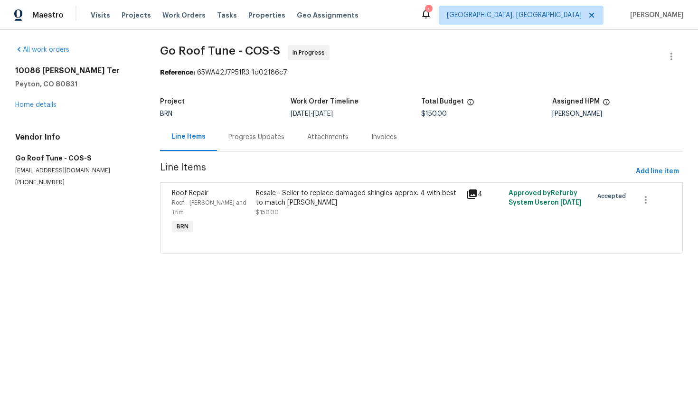
click at [241, 142] on div "Progress Updates" at bounding box center [256, 137] width 79 height 28
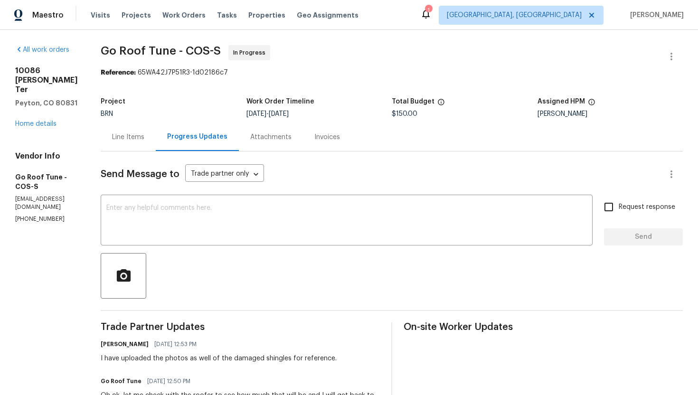
click at [144, 142] on div "Line Items" at bounding box center [128, 136] width 32 height 9
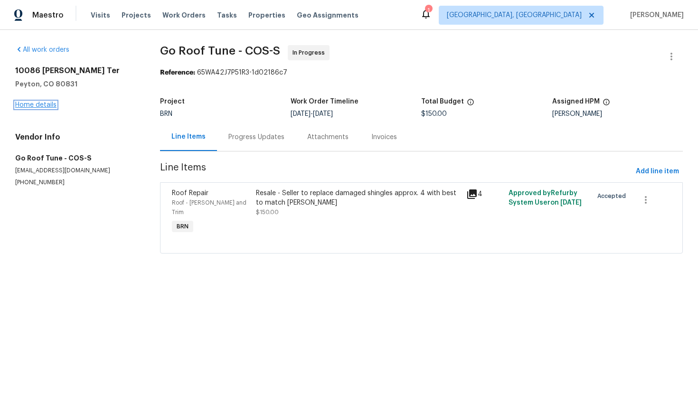
click at [50, 104] on link "Home details" at bounding box center [35, 105] width 41 height 7
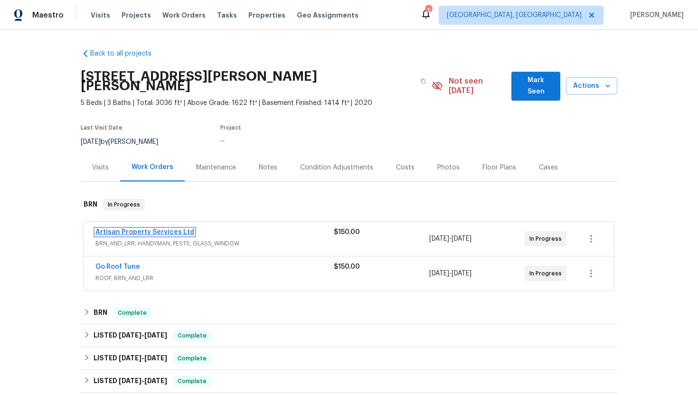
click at [112, 229] on link "Artisan Property Services Ltd" at bounding box center [144, 232] width 99 height 7
